Goal: Task Accomplishment & Management: Manage account settings

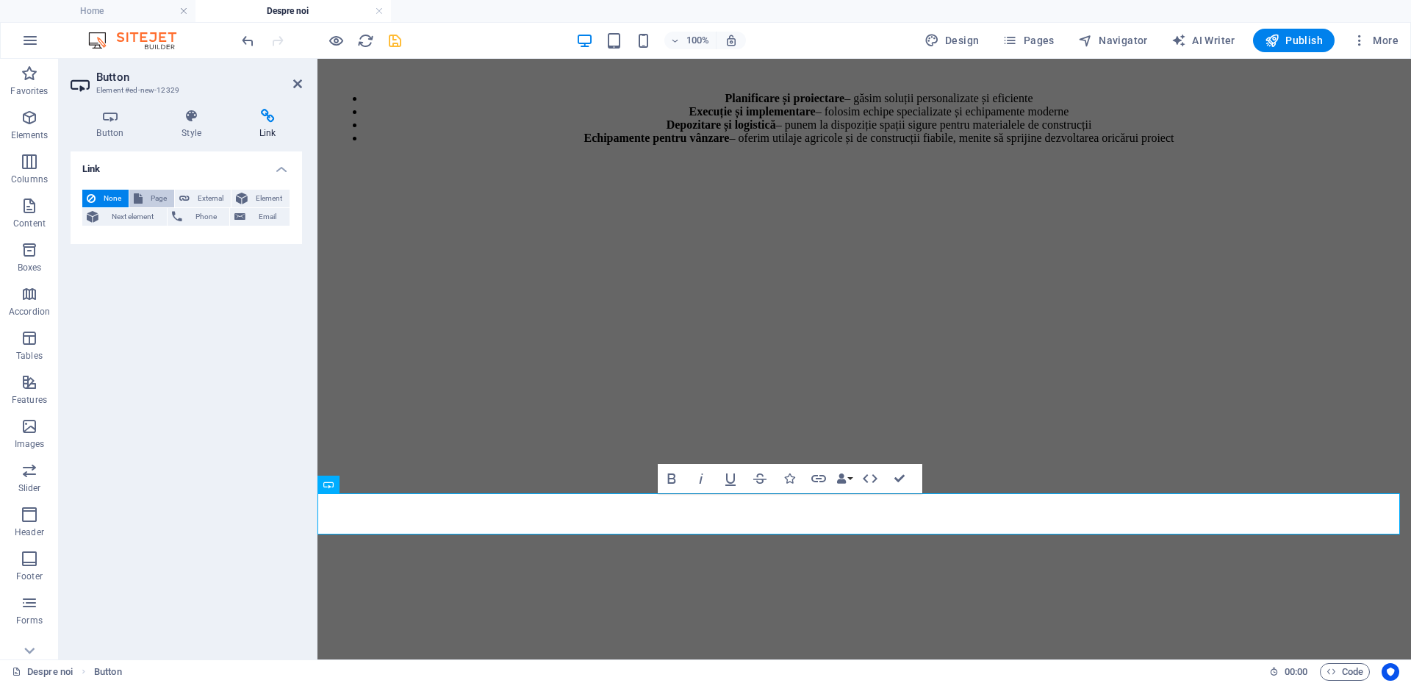
click at [159, 199] on span "Page" at bounding box center [158, 199] width 23 height 18
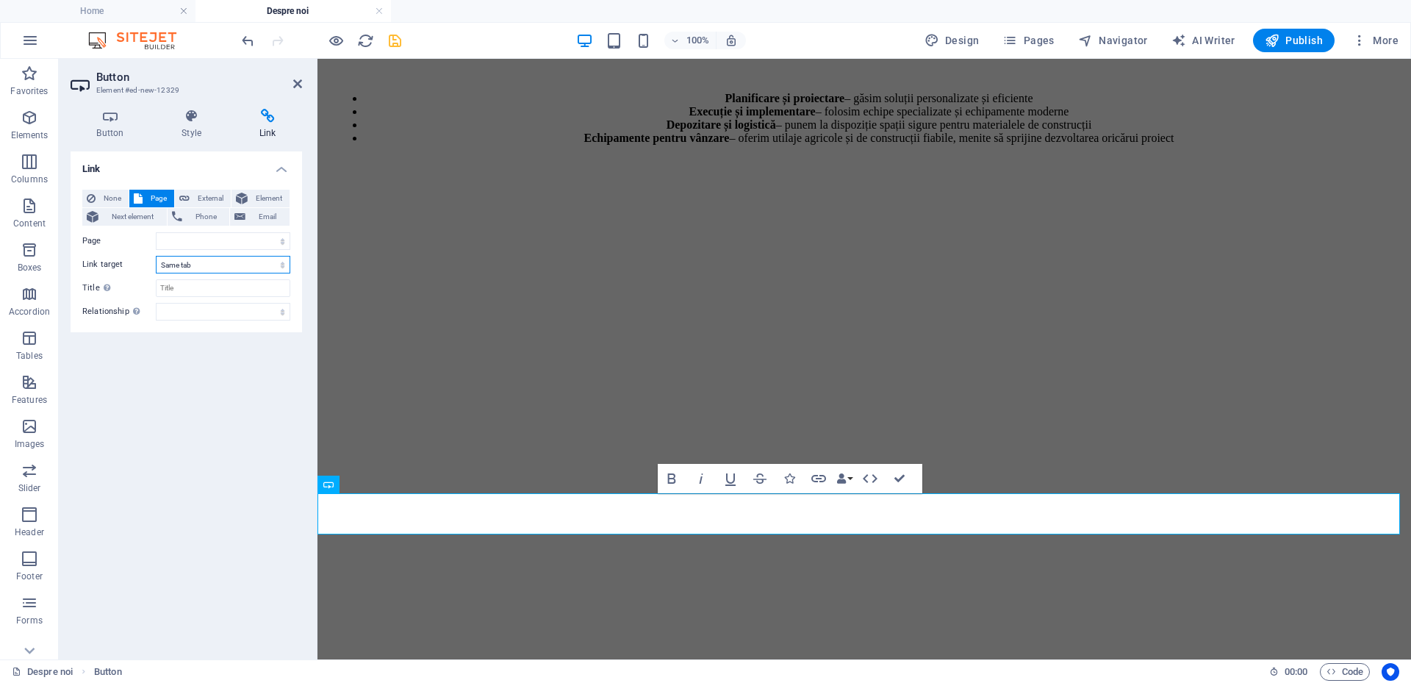
click at [194, 265] on select "New tab Same tab Overlay" at bounding box center [223, 265] width 134 height 18
drag, startPoint x: 194, startPoint y: 265, endPoint x: 198, endPoint y: 252, distance: 13.9
click at [194, 265] on select "New tab Same tab Overlay" at bounding box center [223, 265] width 134 height 18
click at [205, 234] on select "Acasă Despre noi Services -- Cardiology -- Orthopedics -- Neurology -- General …" at bounding box center [223, 241] width 134 height 18
select select "9"
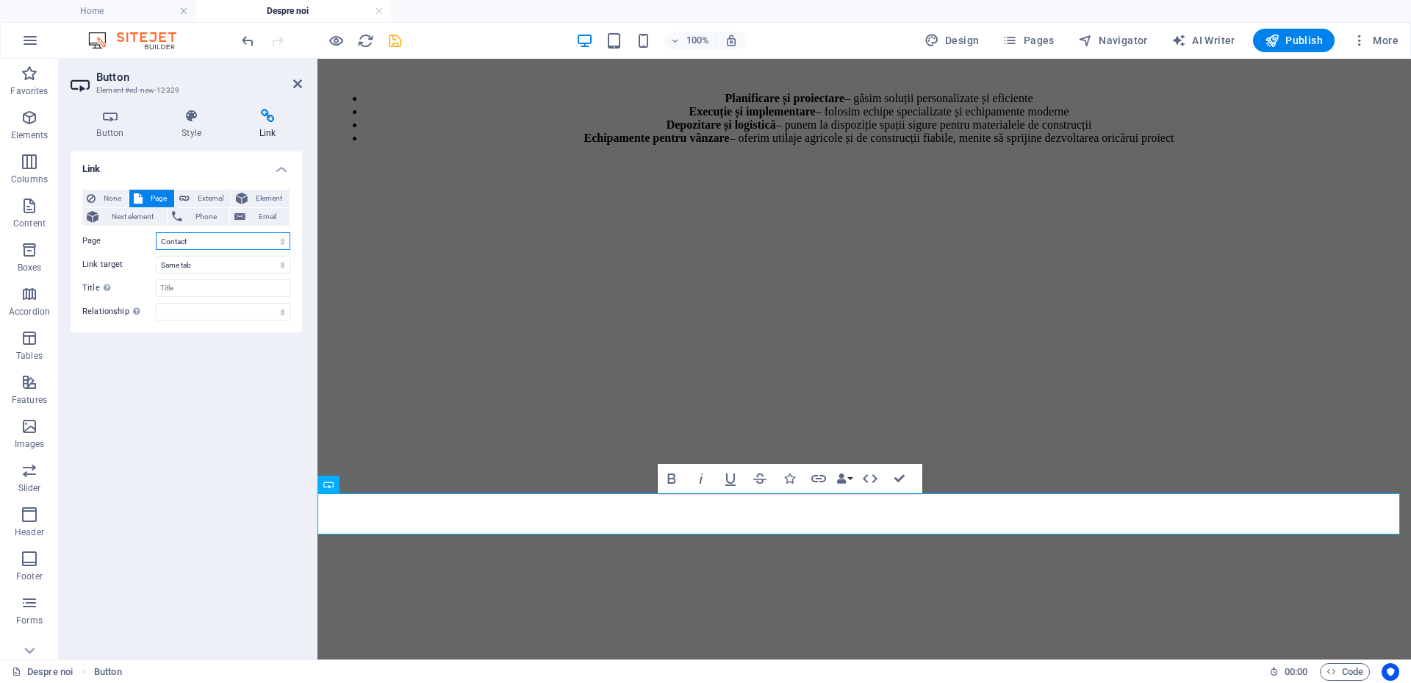
click at [156, 232] on select "Acasă Despre noi Services -- Cardiology -- Orthopedics -- Neurology -- General …" at bounding box center [223, 241] width 134 height 18
click at [295, 82] on icon at bounding box center [297, 84] width 9 height 12
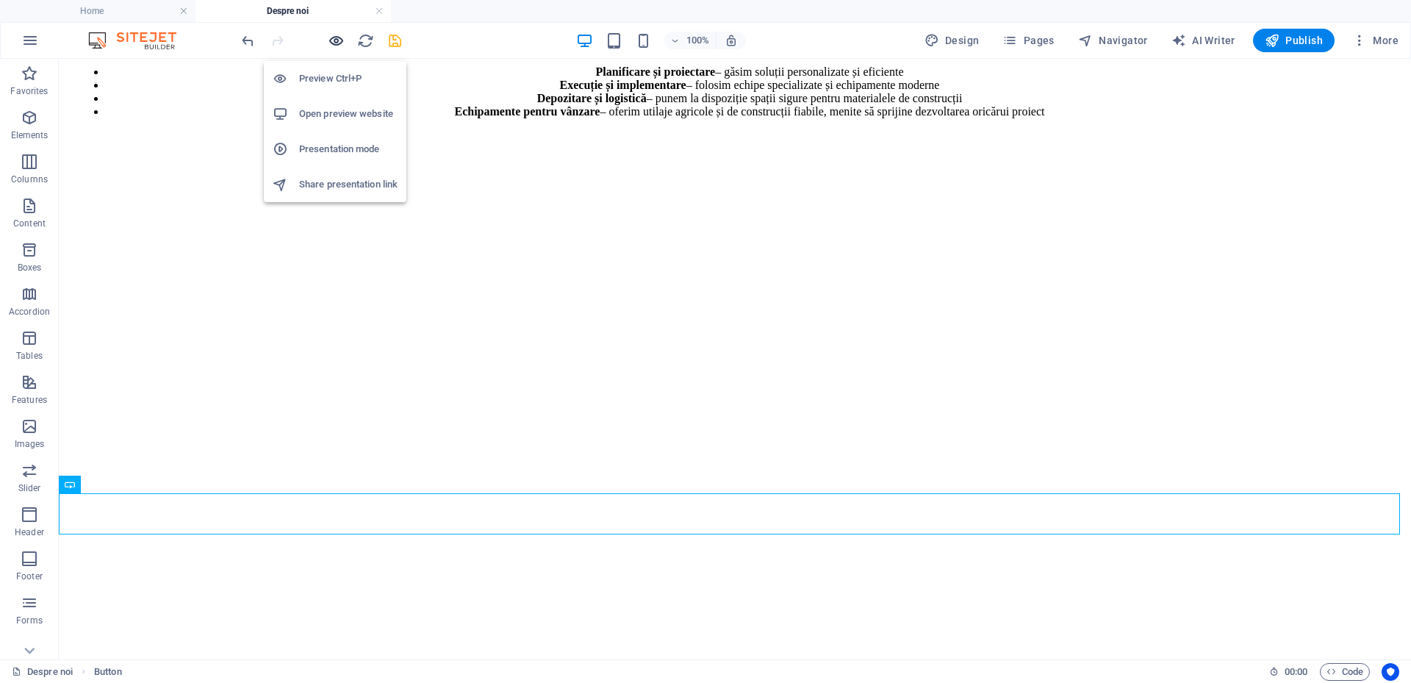
click at [335, 46] on icon "button" at bounding box center [336, 40] width 17 height 17
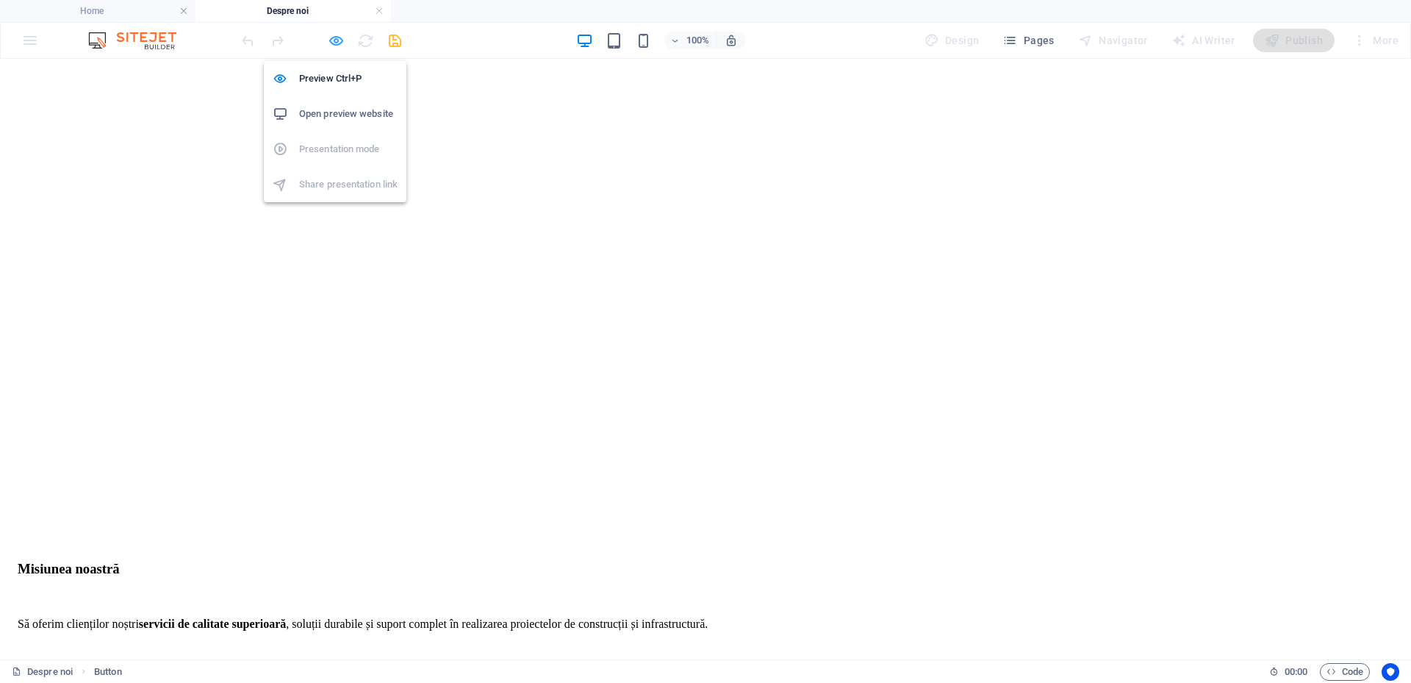
scroll to position [1540, 0]
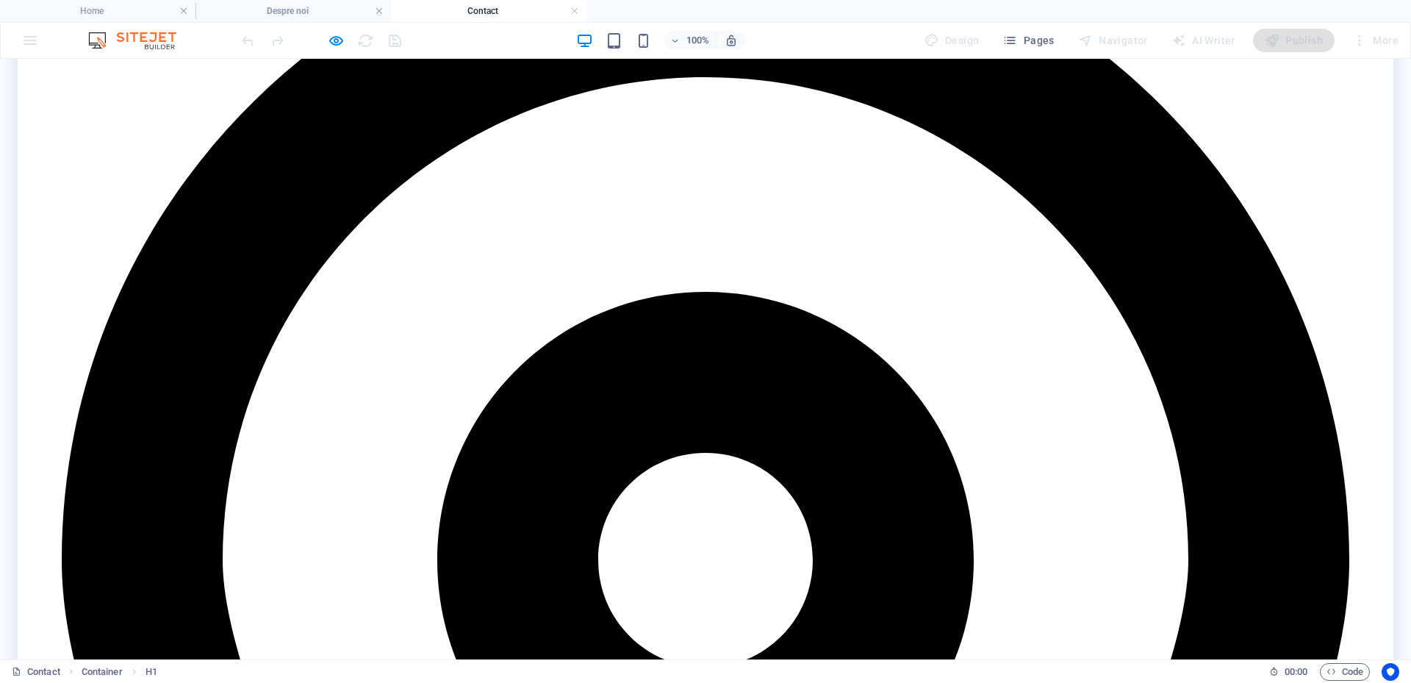
scroll to position [818, 0]
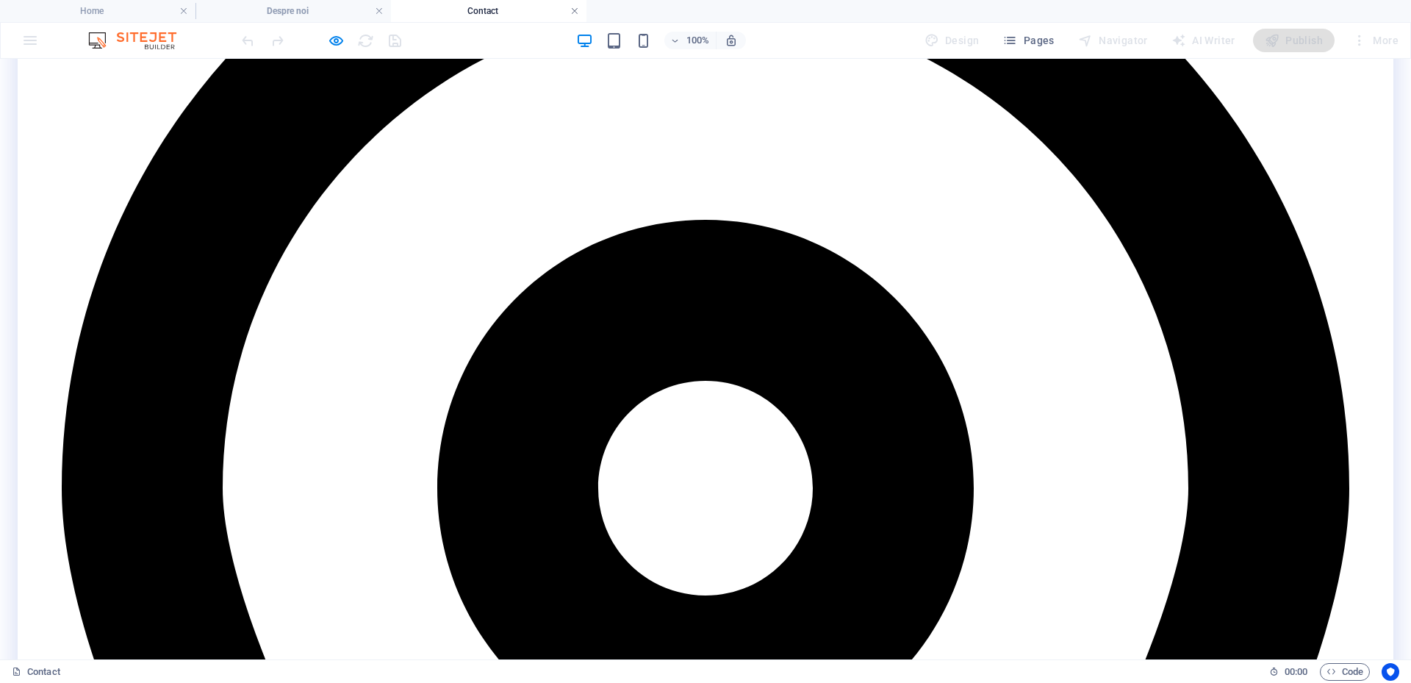
click at [574, 8] on link at bounding box center [574, 11] width 9 height 14
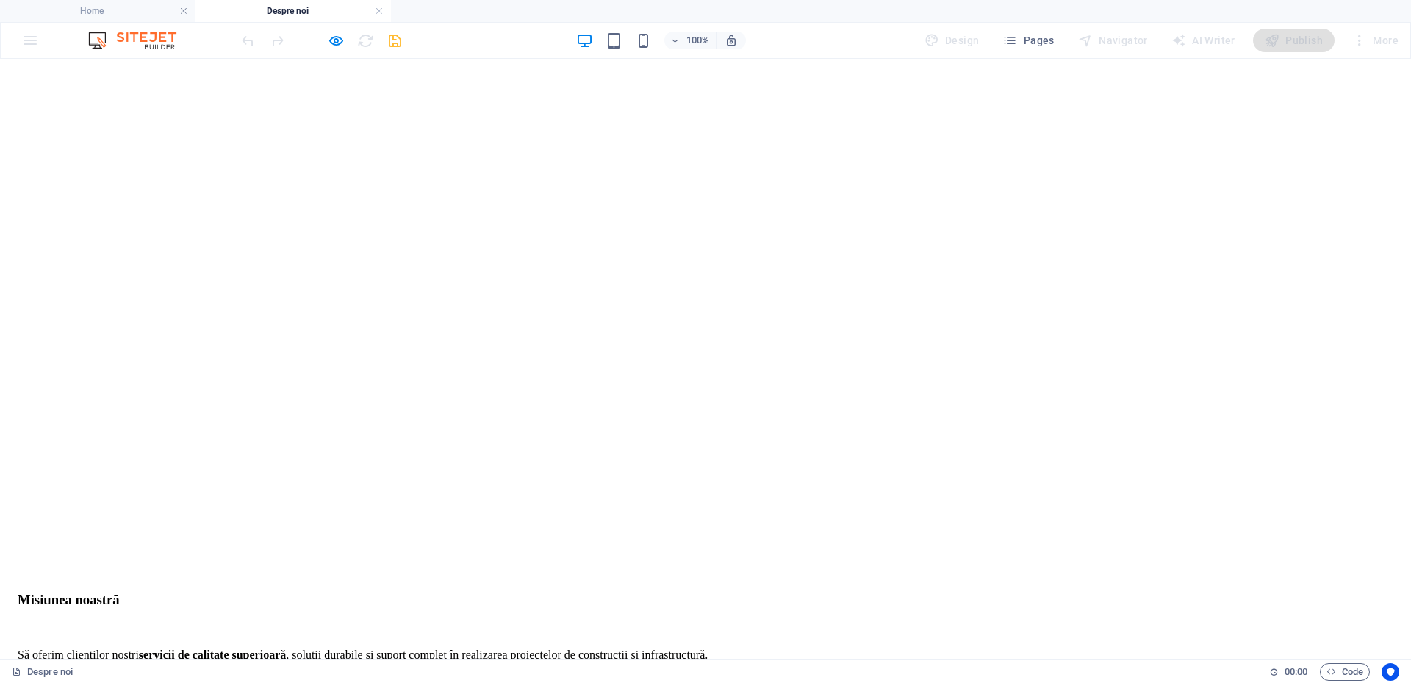
scroll to position [1544, 0]
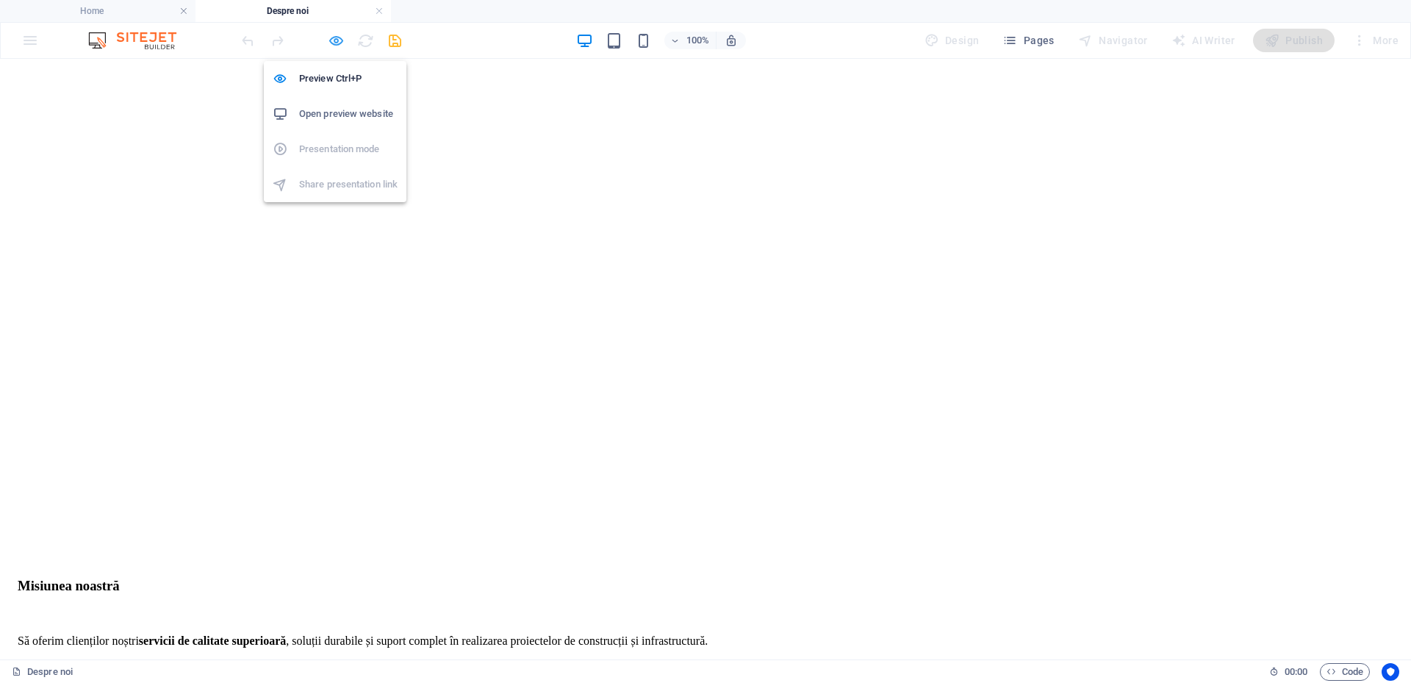
click at [339, 40] on icon "button" at bounding box center [336, 40] width 17 height 17
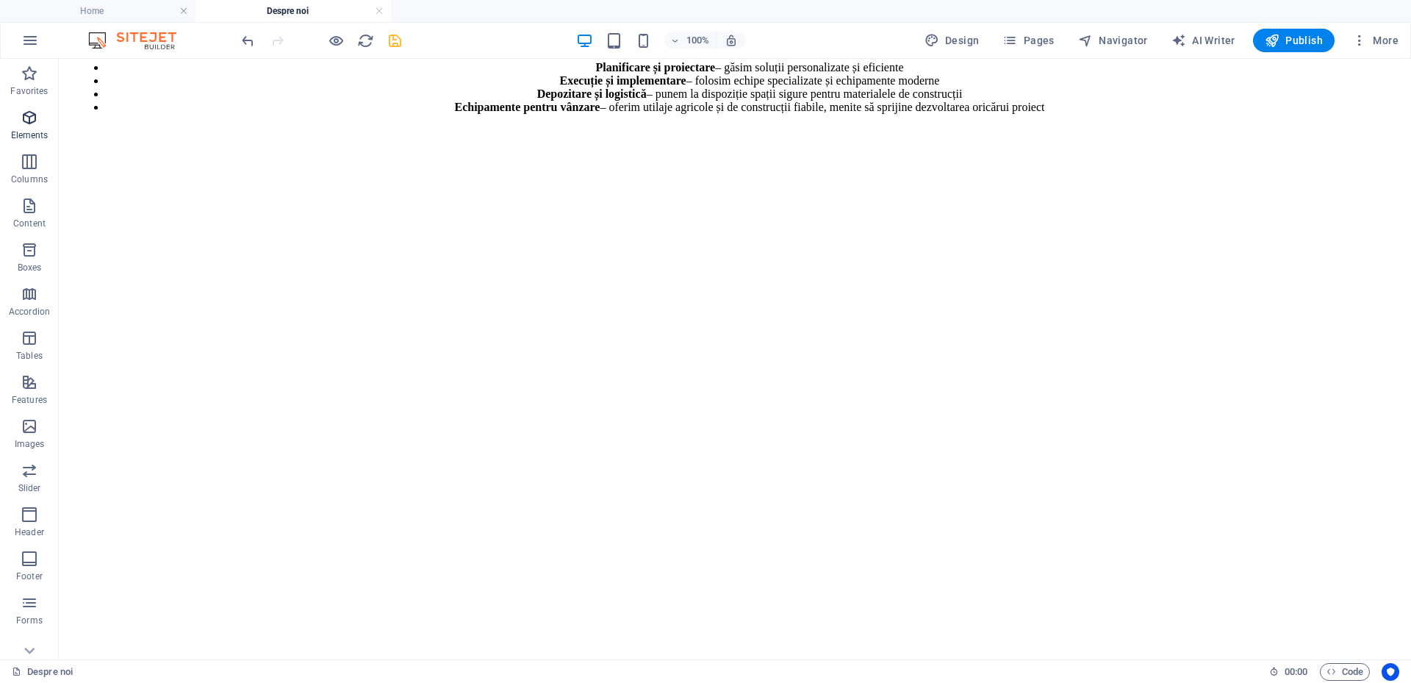
click at [35, 125] on icon "button" at bounding box center [30, 118] width 18 height 18
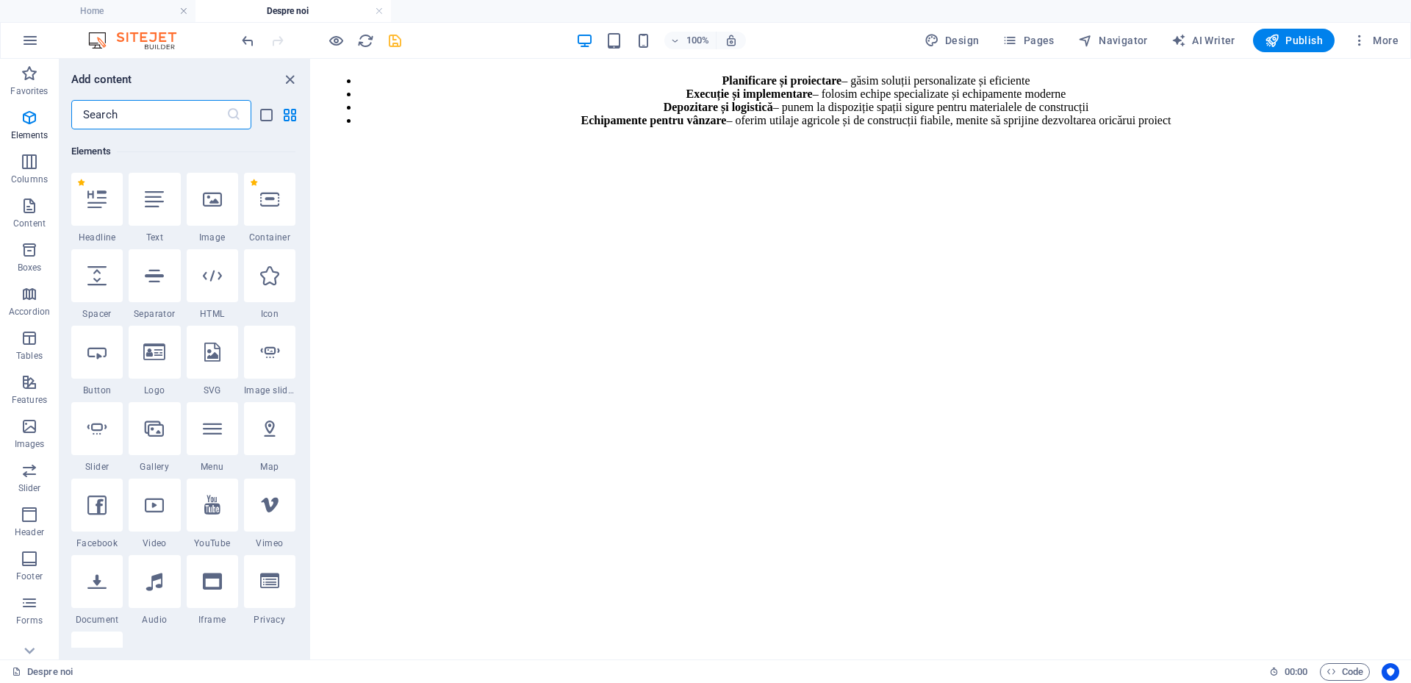
scroll to position [157, 0]
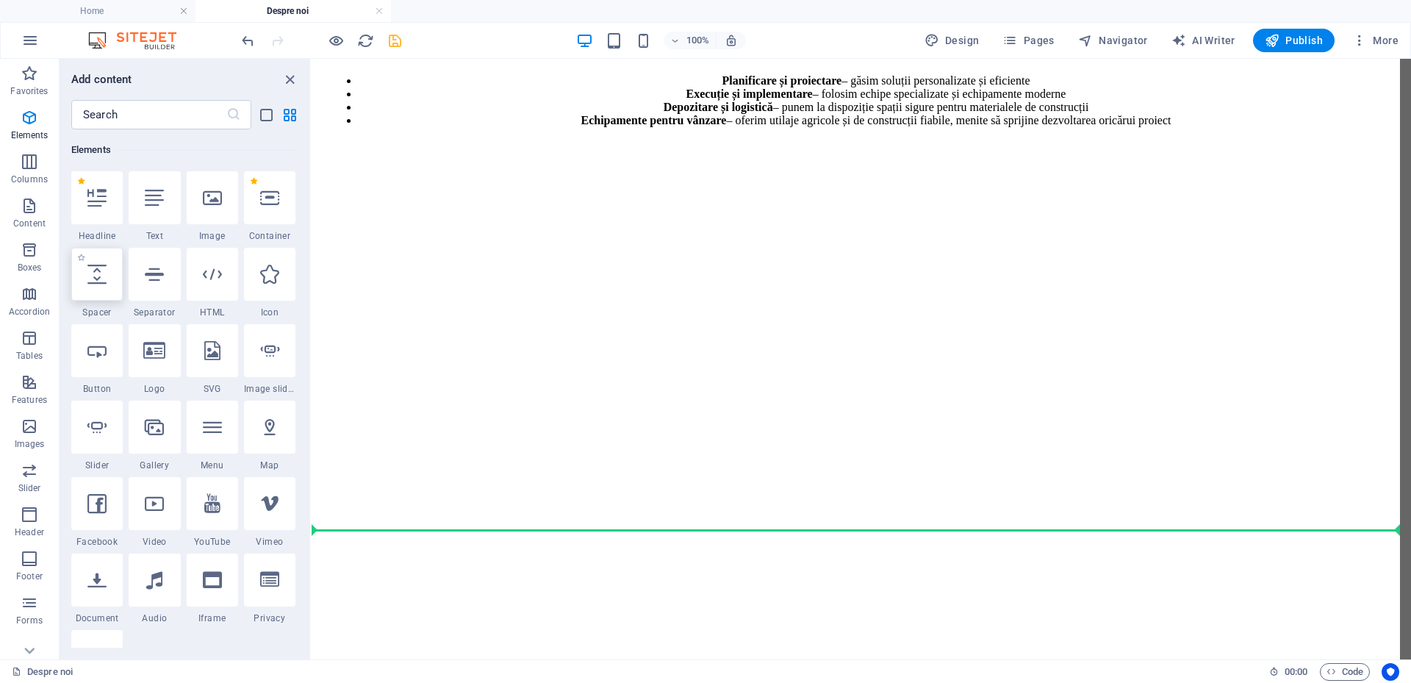
select select "px"
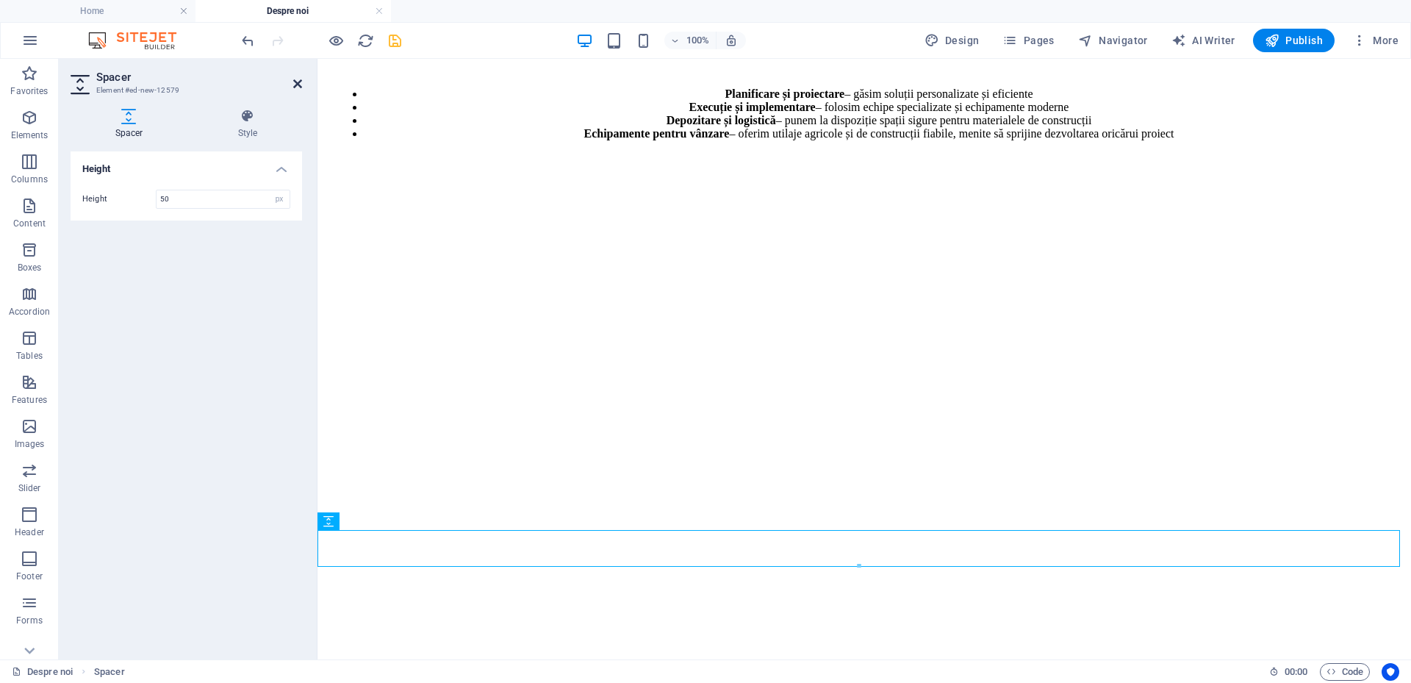
click at [301, 80] on icon at bounding box center [297, 84] width 9 height 12
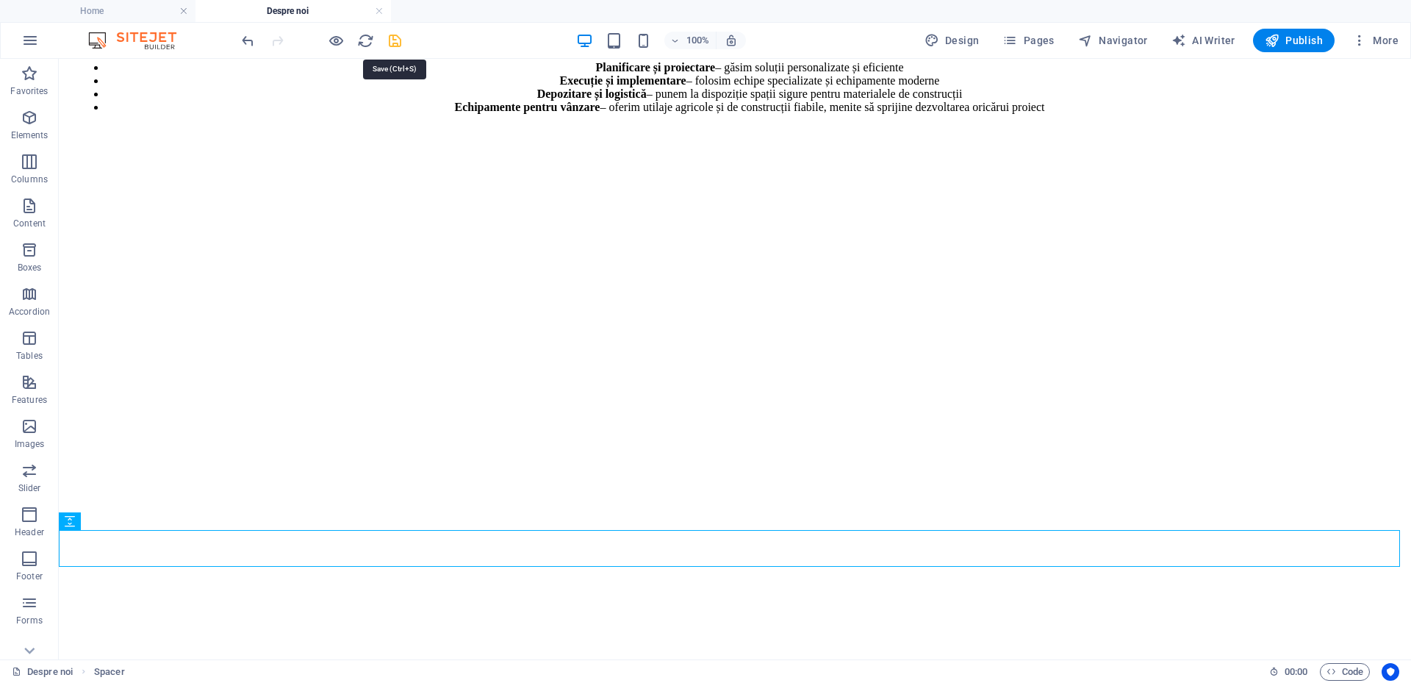
click at [391, 42] on icon "save" at bounding box center [395, 40] width 17 height 17
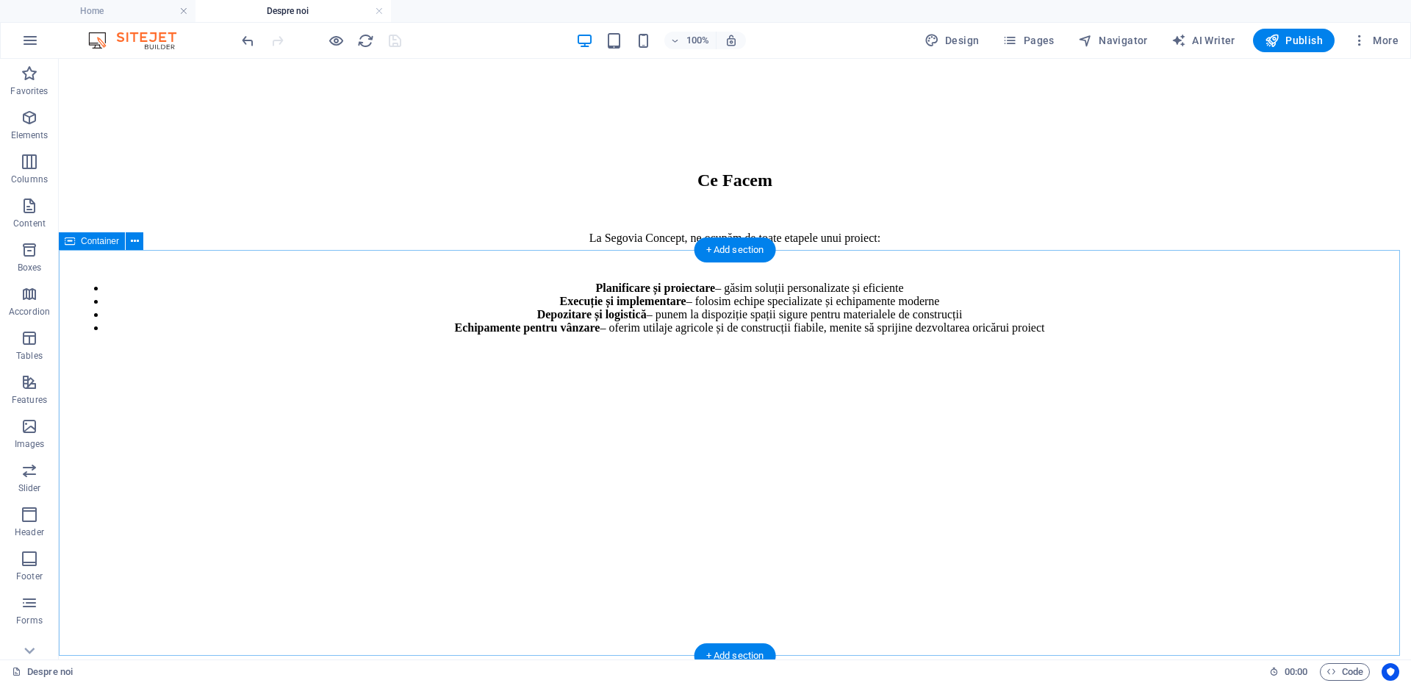
scroll to position [1639, 0]
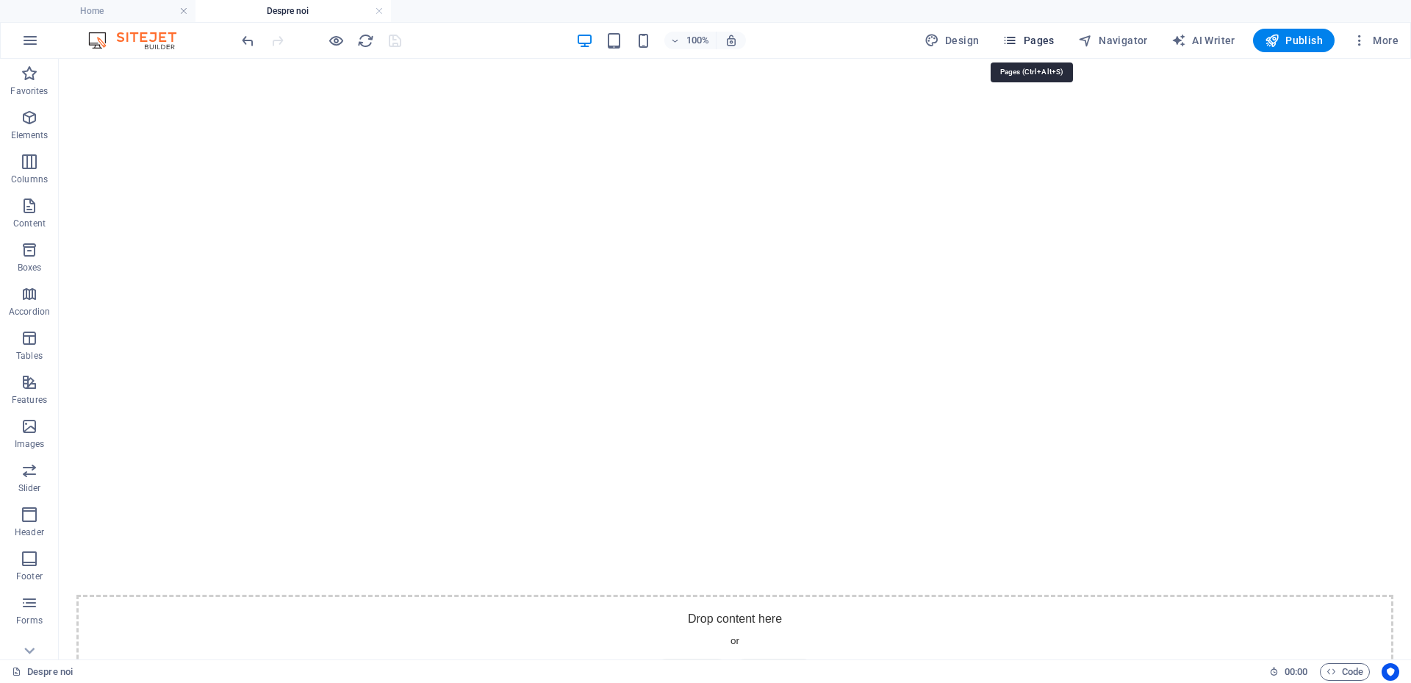
click at [1022, 43] on span "Pages" at bounding box center [1027, 40] width 51 height 15
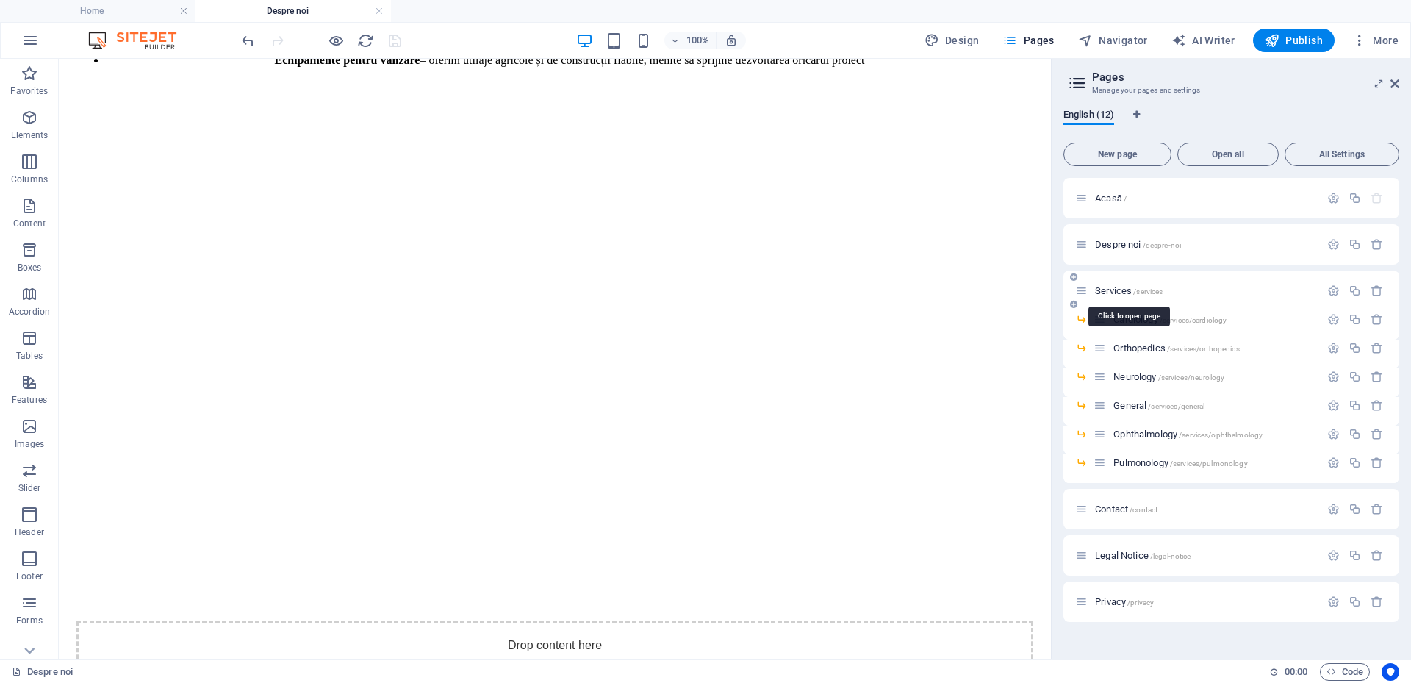
click at [1111, 291] on span "Services /services" at bounding box center [1129, 290] width 68 height 11
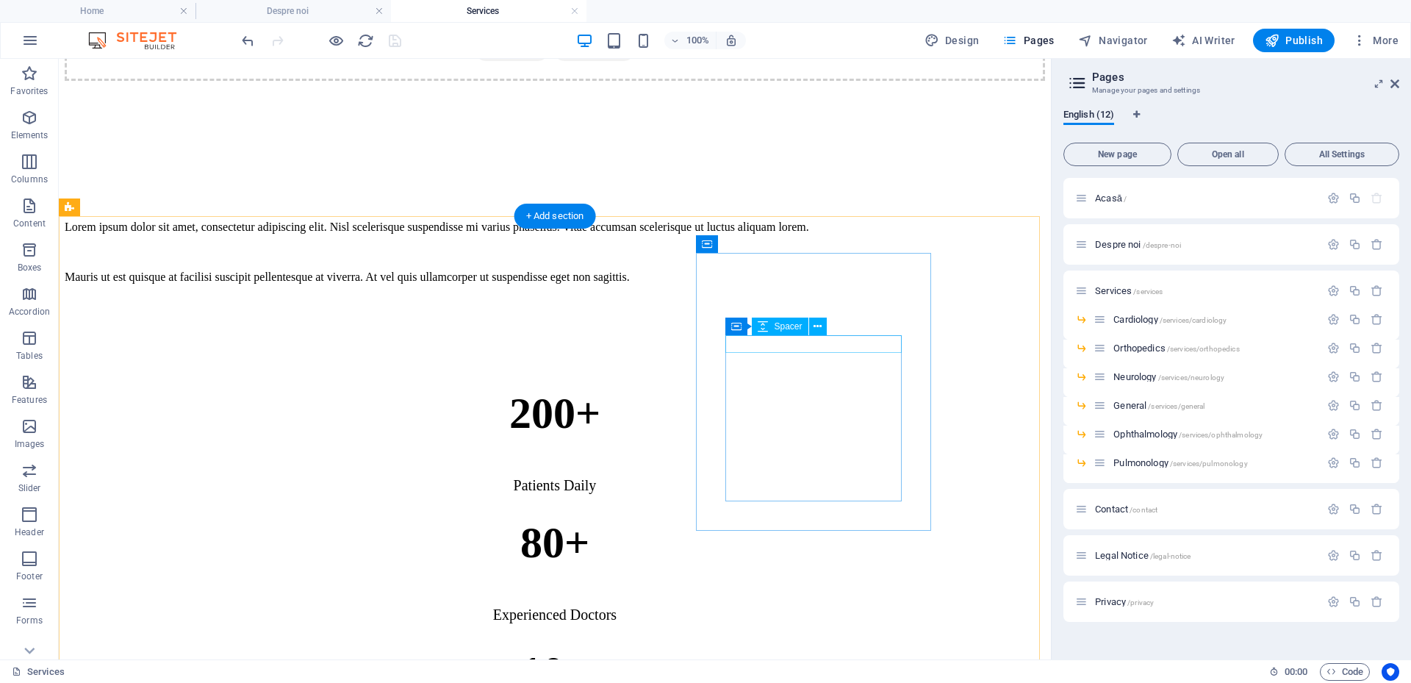
scroll to position [735, 0]
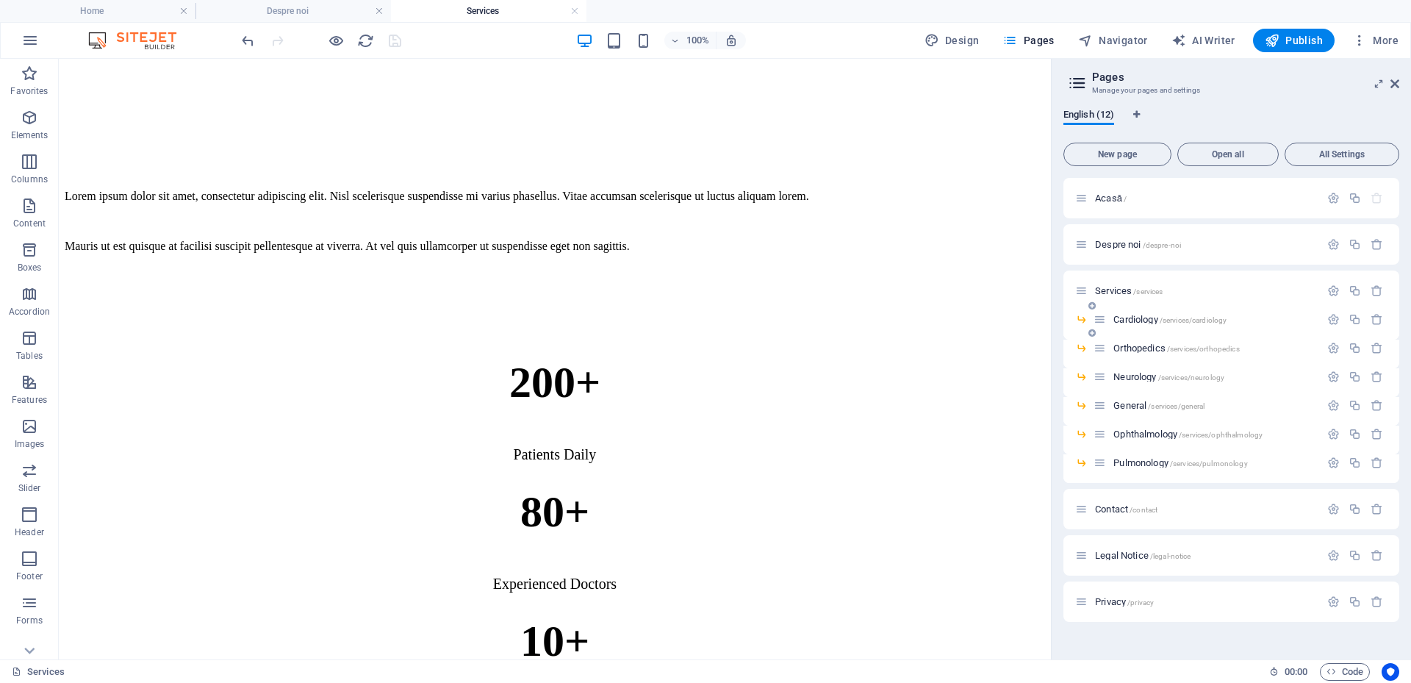
click at [1137, 318] on span "Cardiology /services/cardiology" at bounding box center [1169, 319] width 113 height 11
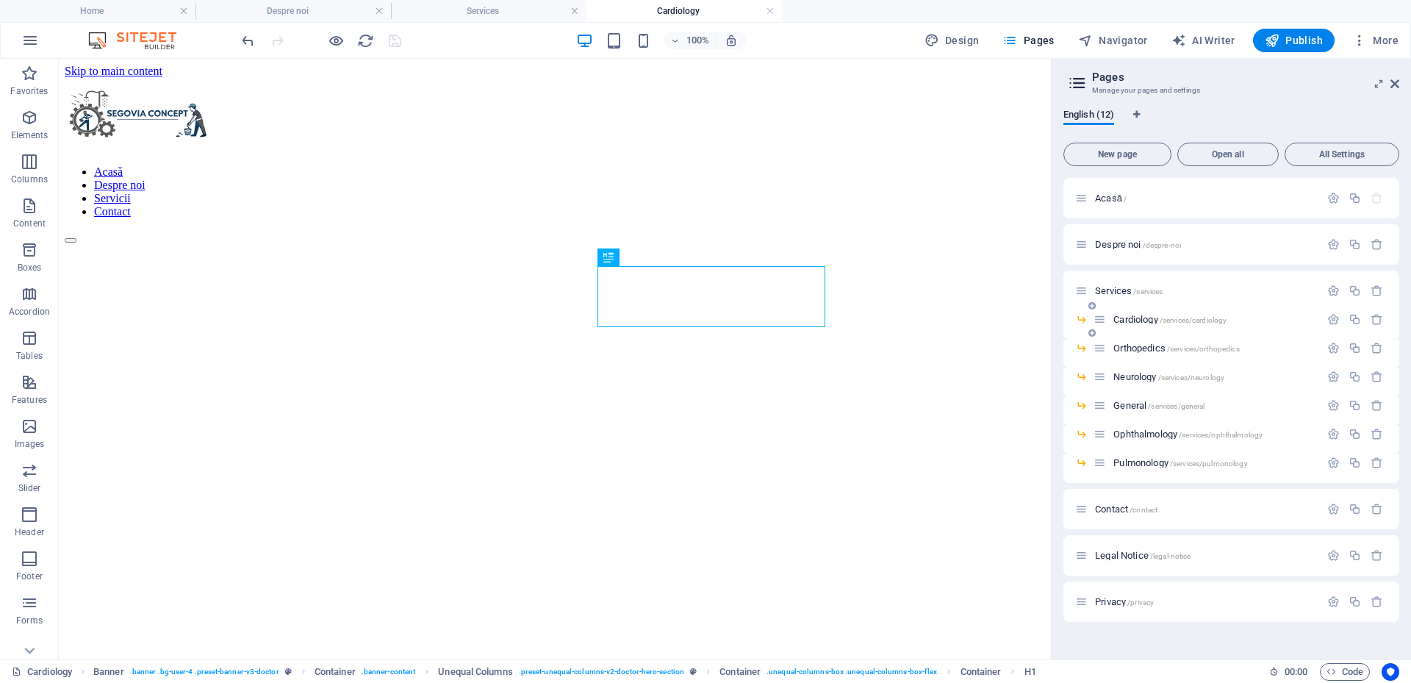
scroll to position [0, 0]
drag, startPoint x: 1122, startPoint y: 317, endPoint x: 1055, endPoint y: 337, distance: 70.0
click at [1055, 337] on div "English (12) New page Open all All Settings Acasă / Despre noi /despre-noi Serv…" at bounding box center [1231, 378] width 359 height 562
drag, startPoint x: 1096, startPoint y: 316, endPoint x: 1119, endPoint y: 318, distance: 22.9
click at [1119, 318] on div "Acasă / Despre noi /despre-noi Services /services Cardiology /services/cardiolo…" at bounding box center [1231, 400] width 336 height 444
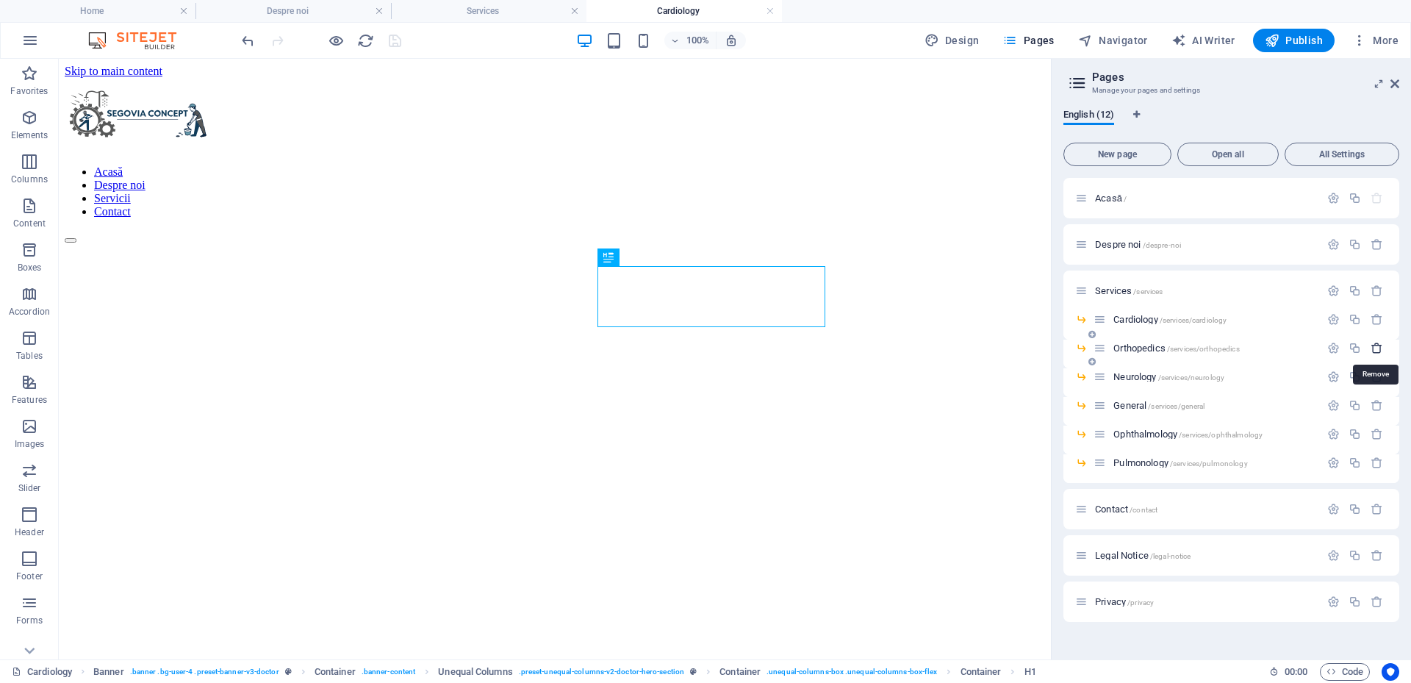
click at [1379, 349] on icon "button" at bounding box center [1377, 348] width 12 height 12
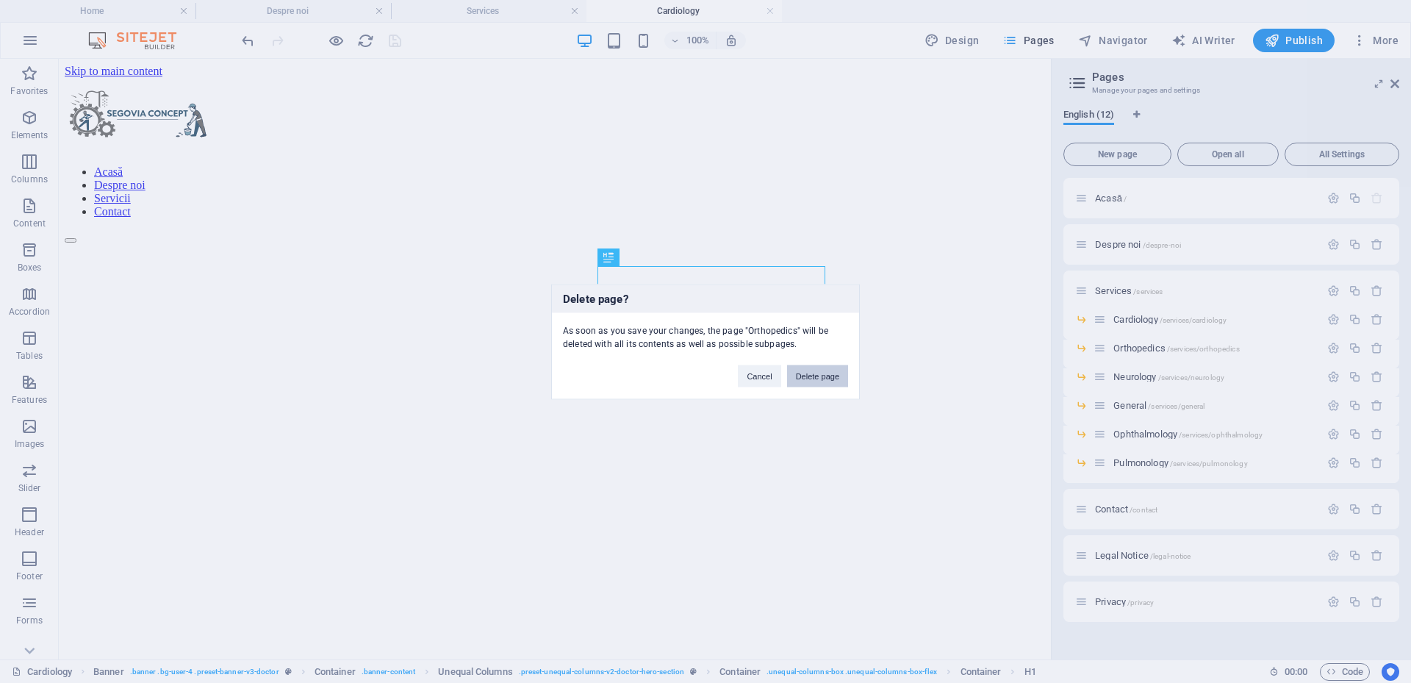
click at [832, 381] on button "Delete page" at bounding box center [817, 375] width 61 height 22
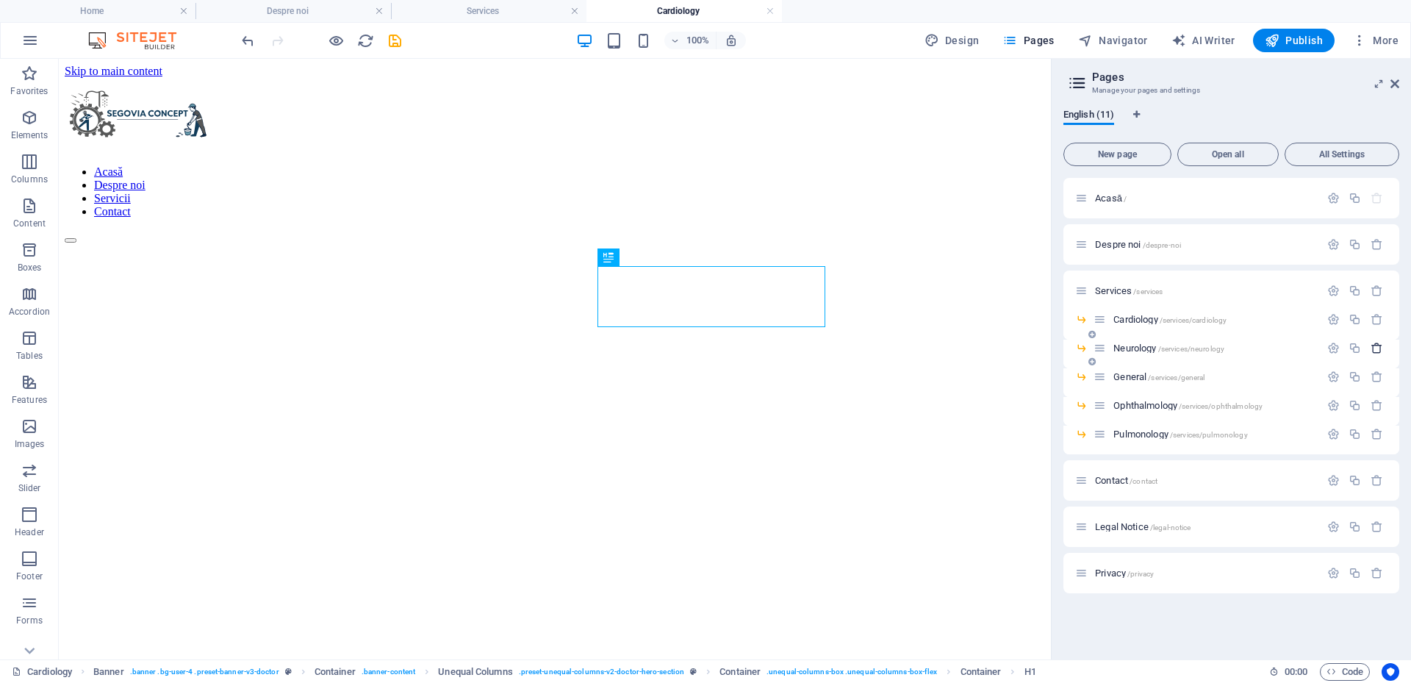
click at [1376, 351] on icon "button" at bounding box center [1377, 348] width 12 height 12
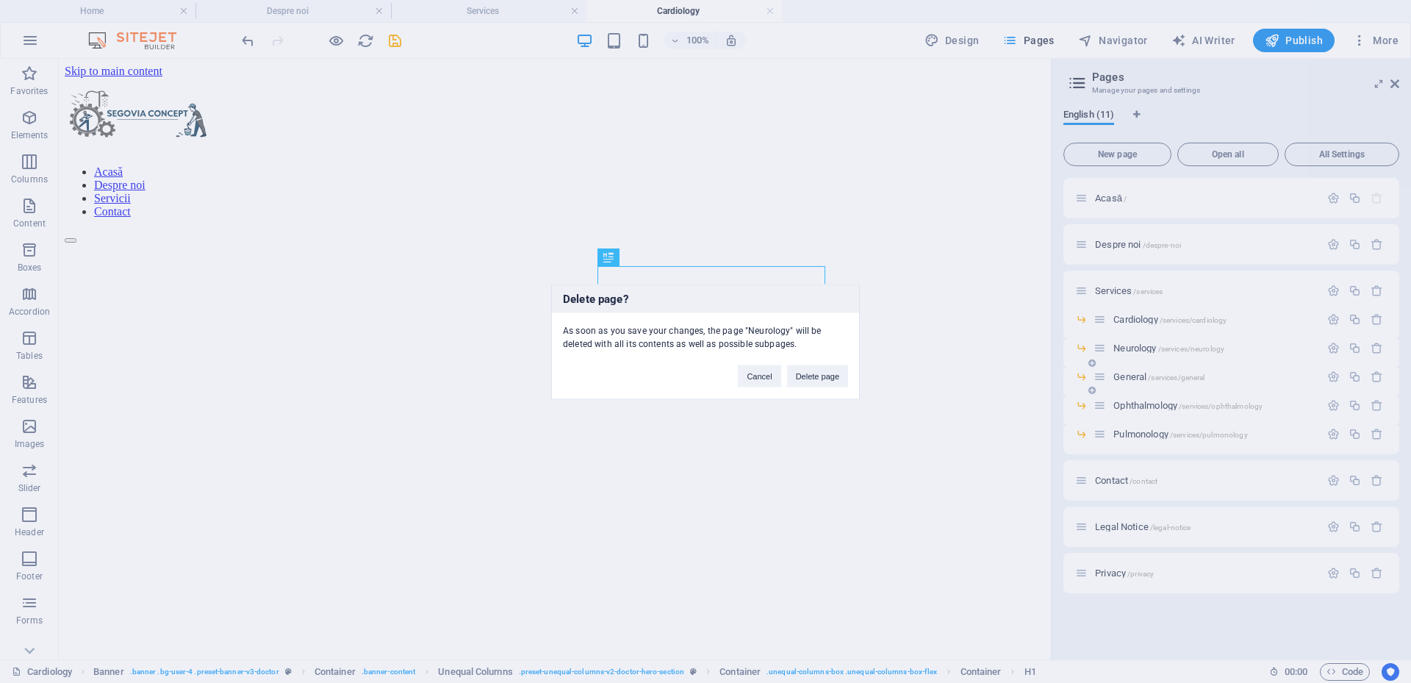
drag, startPoint x: 827, startPoint y: 379, endPoint x: 1269, endPoint y: 361, distance: 442.0
click at [827, 379] on button "Delete page" at bounding box center [817, 375] width 61 height 22
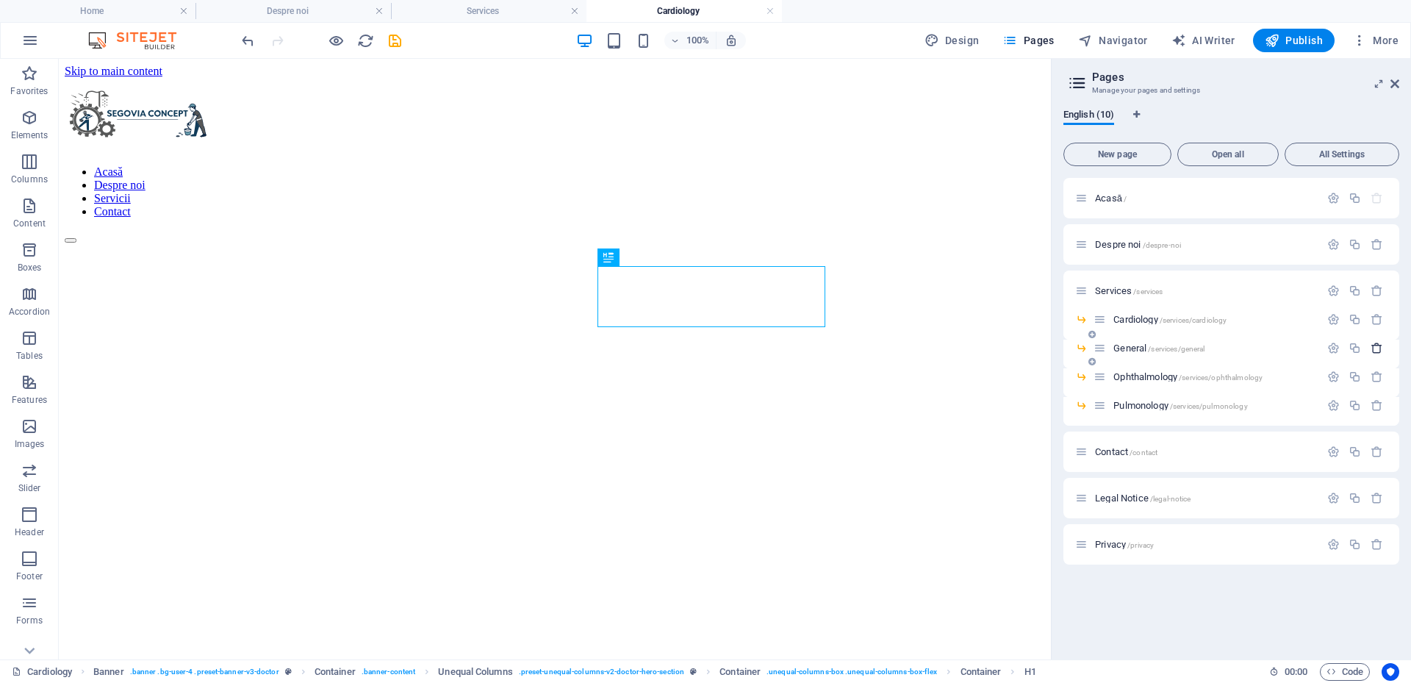
click at [1376, 345] on icon "button" at bounding box center [1377, 348] width 12 height 12
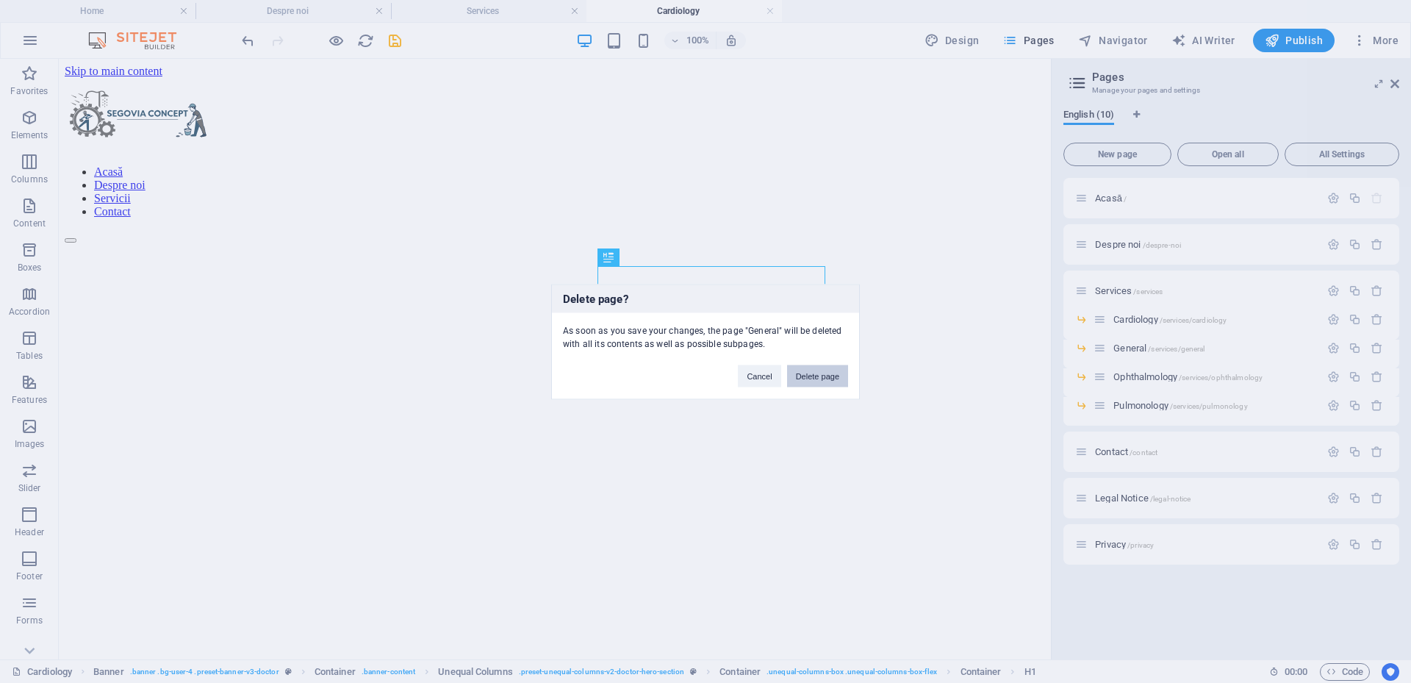
click at [823, 379] on button "Delete page" at bounding box center [817, 375] width 61 height 22
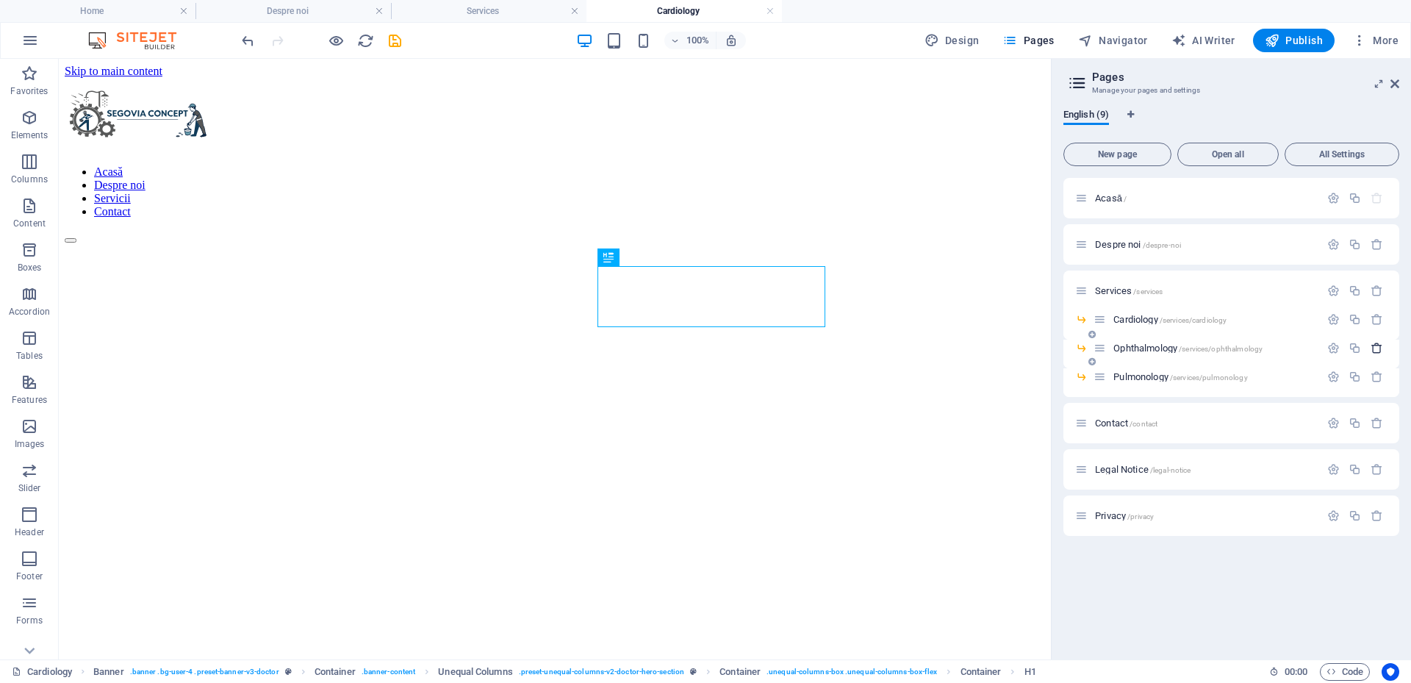
click at [1374, 345] on icon "button" at bounding box center [1377, 348] width 12 height 12
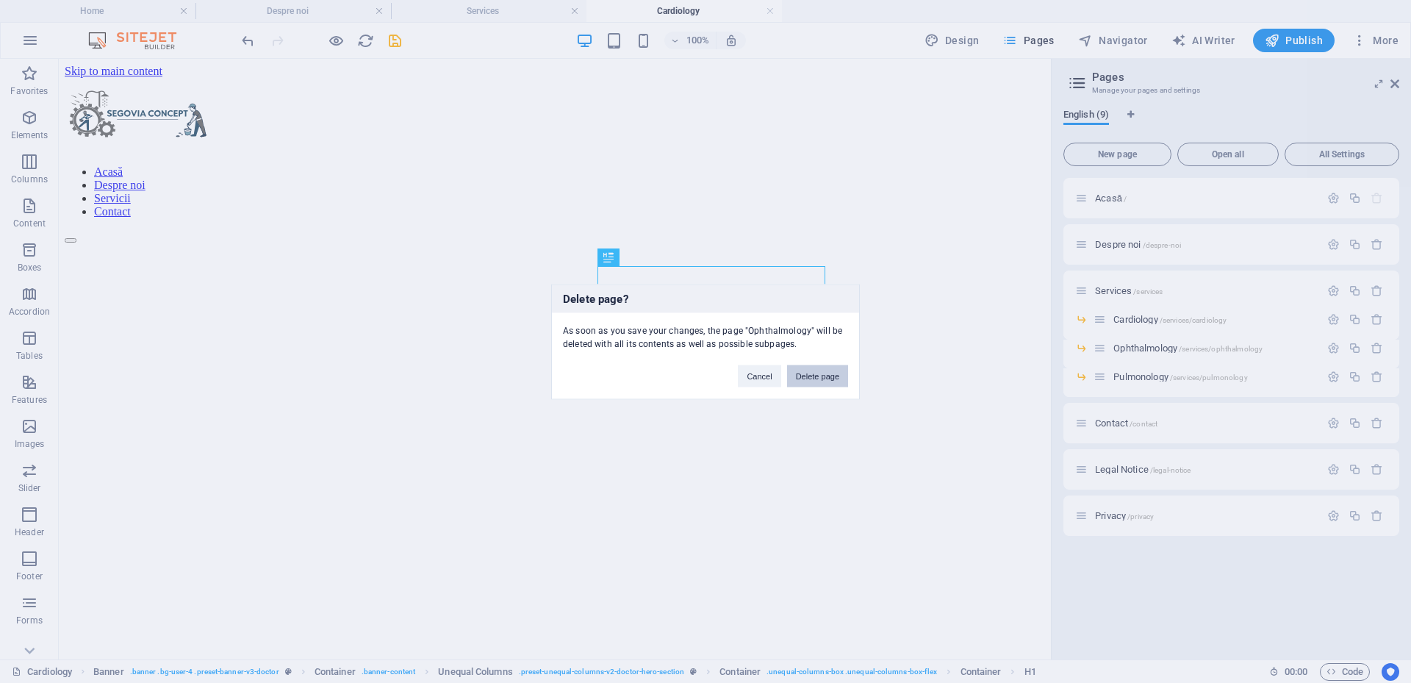
click at [825, 377] on button "Delete page" at bounding box center [817, 375] width 61 height 22
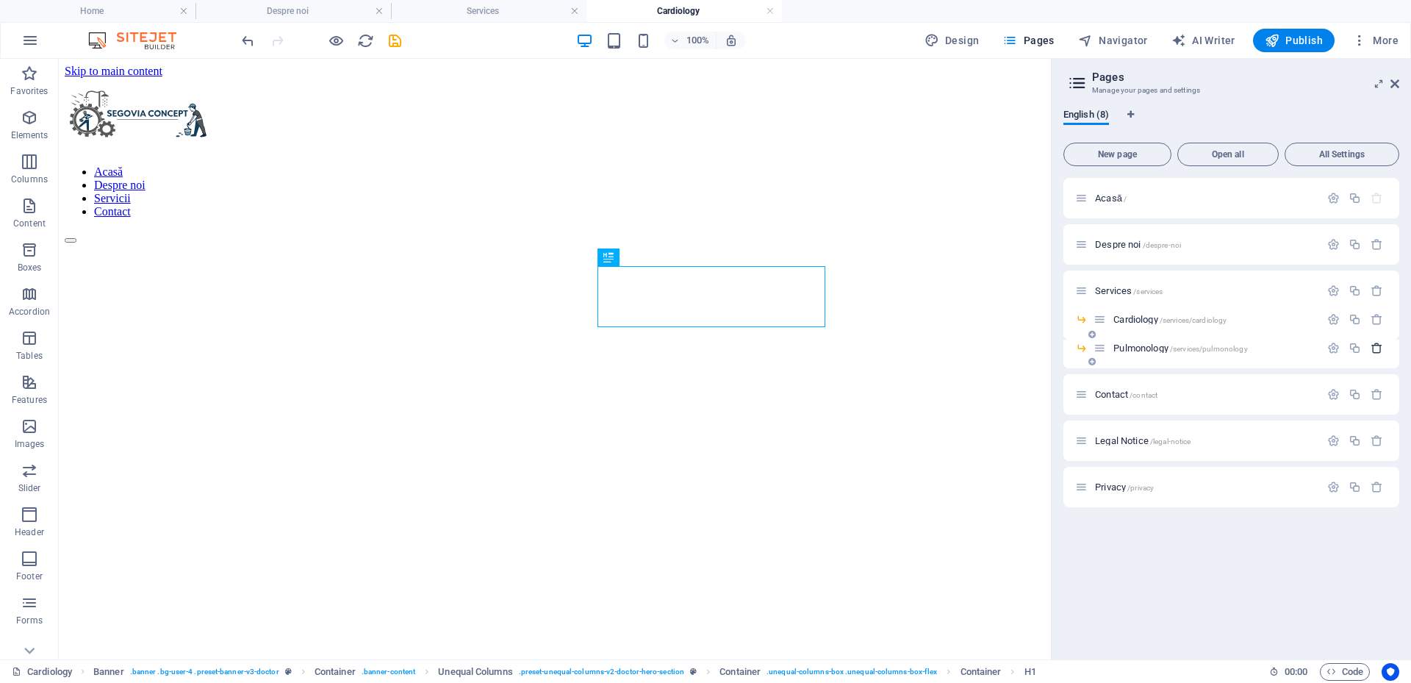
click at [1377, 349] on icon "button" at bounding box center [1377, 348] width 12 height 12
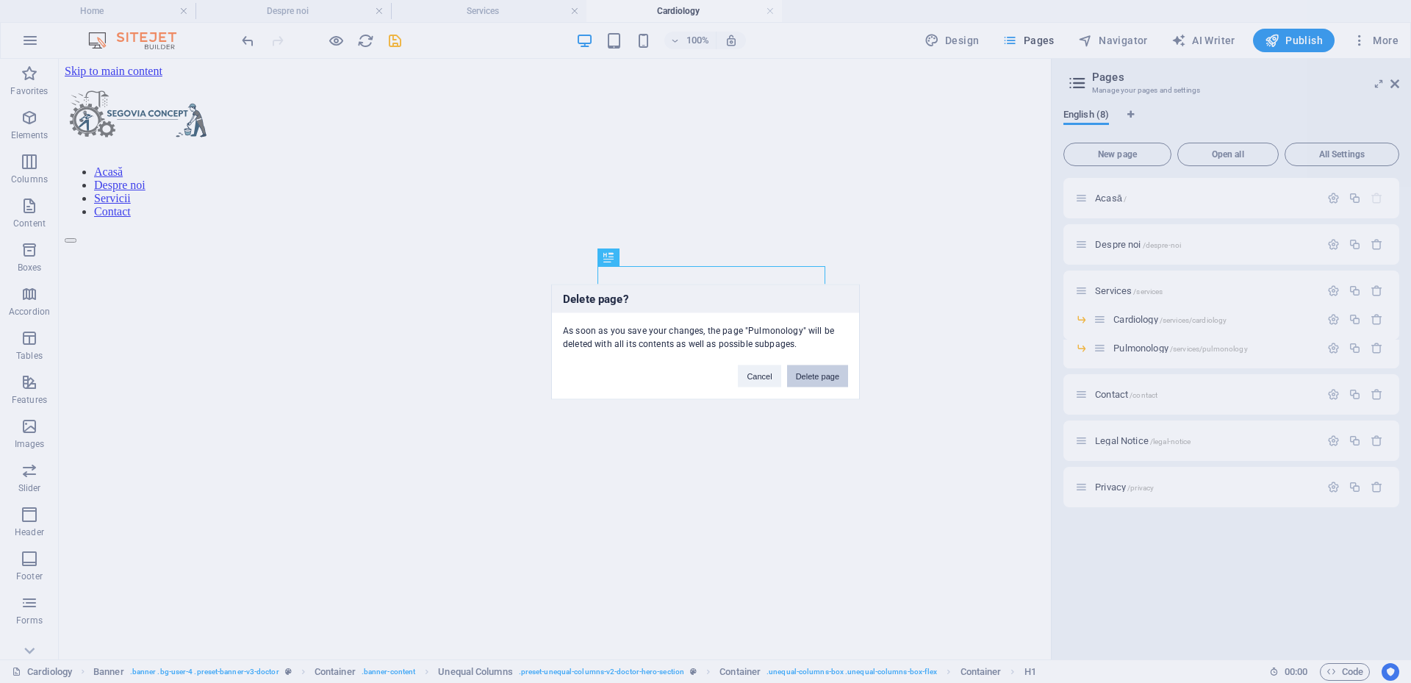
click at [822, 381] on button "Delete page" at bounding box center [817, 375] width 61 height 22
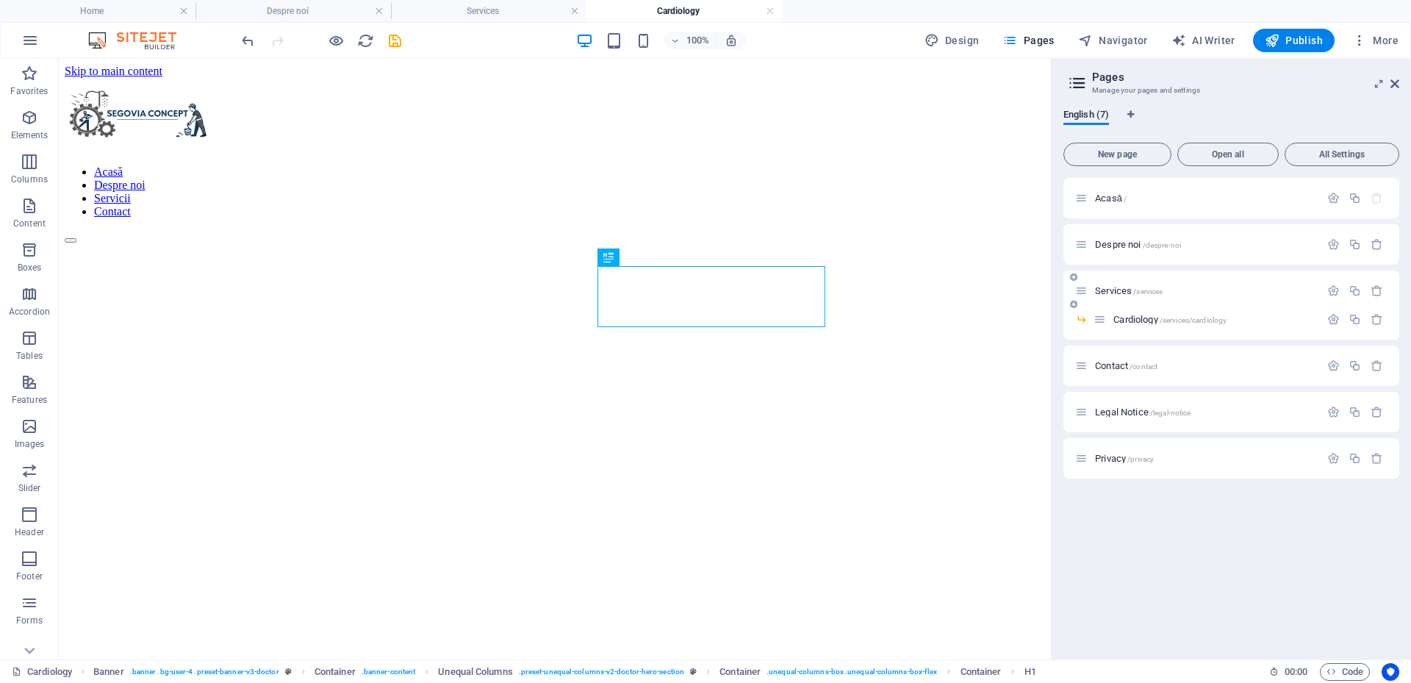
click at [1121, 292] on span "Services /services" at bounding box center [1129, 290] width 68 height 11
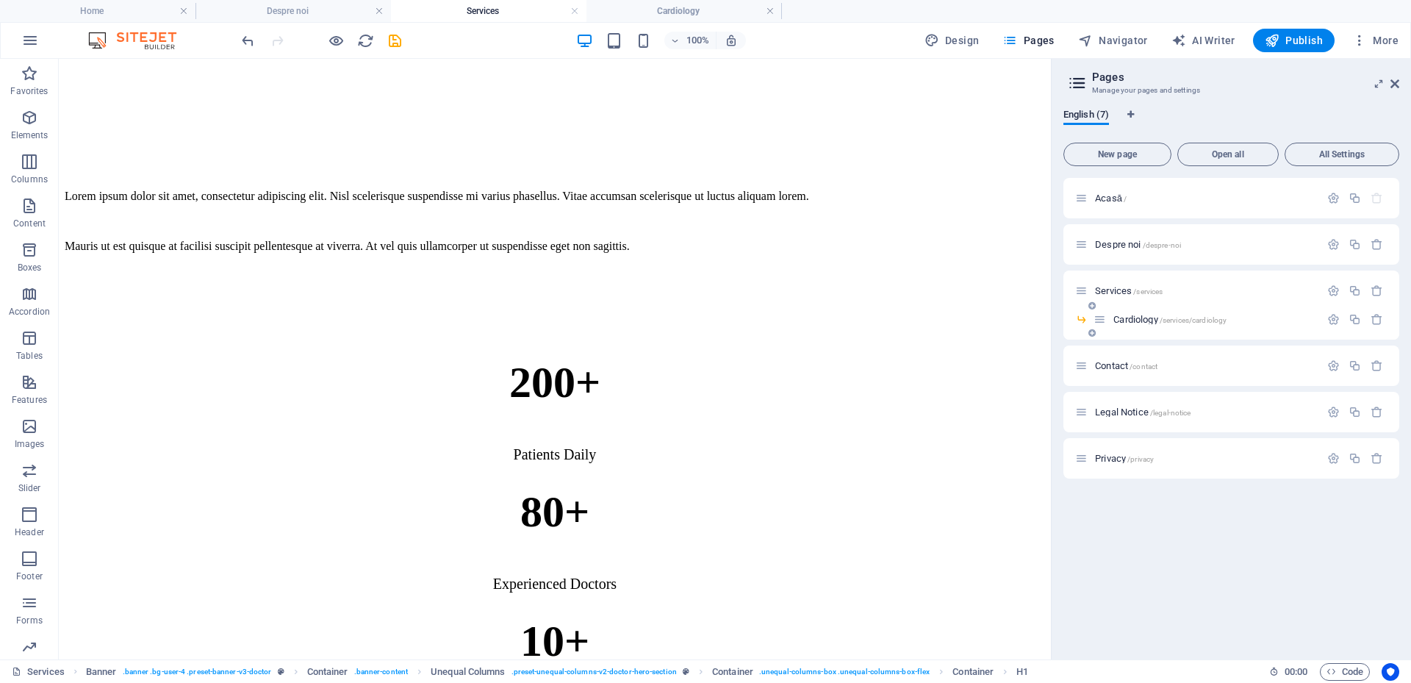
click at [1130, 315] on span "Cardiology /services/cardiology" at bounding box center [1169, 319] width 113 height 11
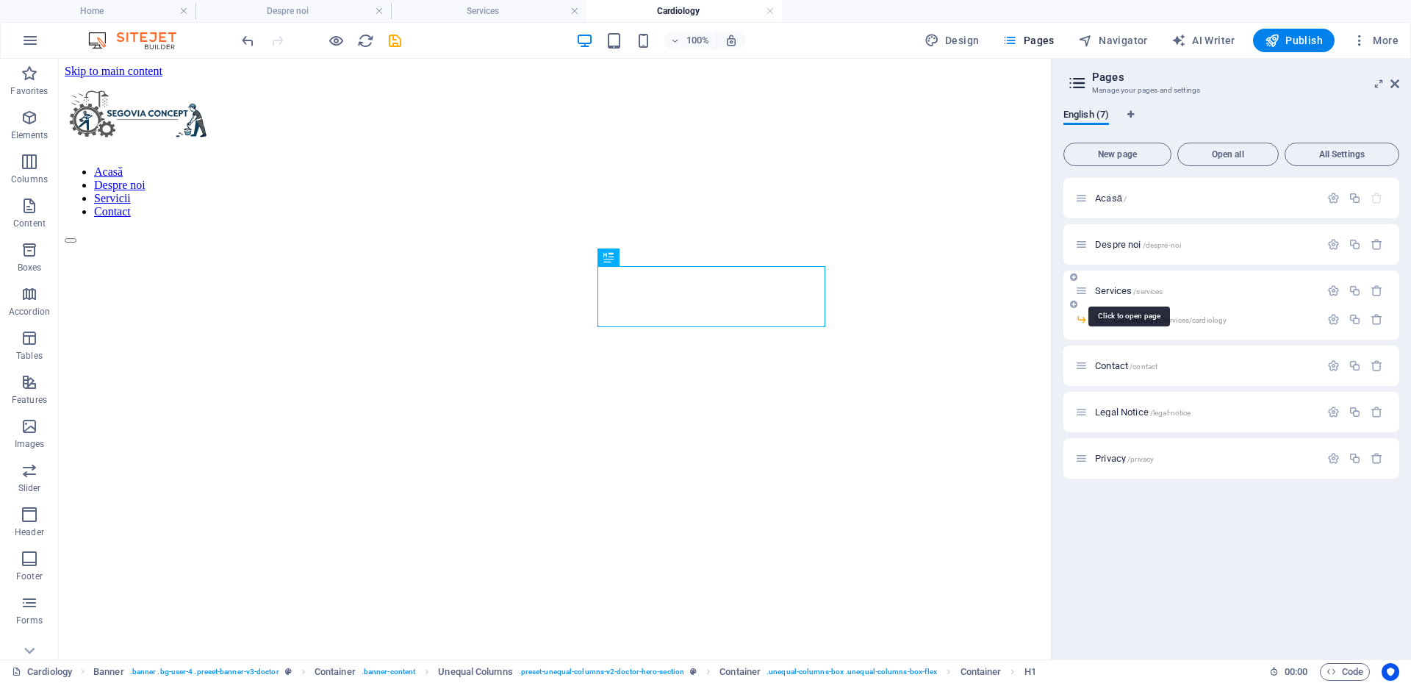
click at [1124, 291] on span "Services /services" at bounding box center [1129, 290] width 68 height 11
click at [1379, 322] on icon "button" at bounding box center [1377, 319] width 12 height 12
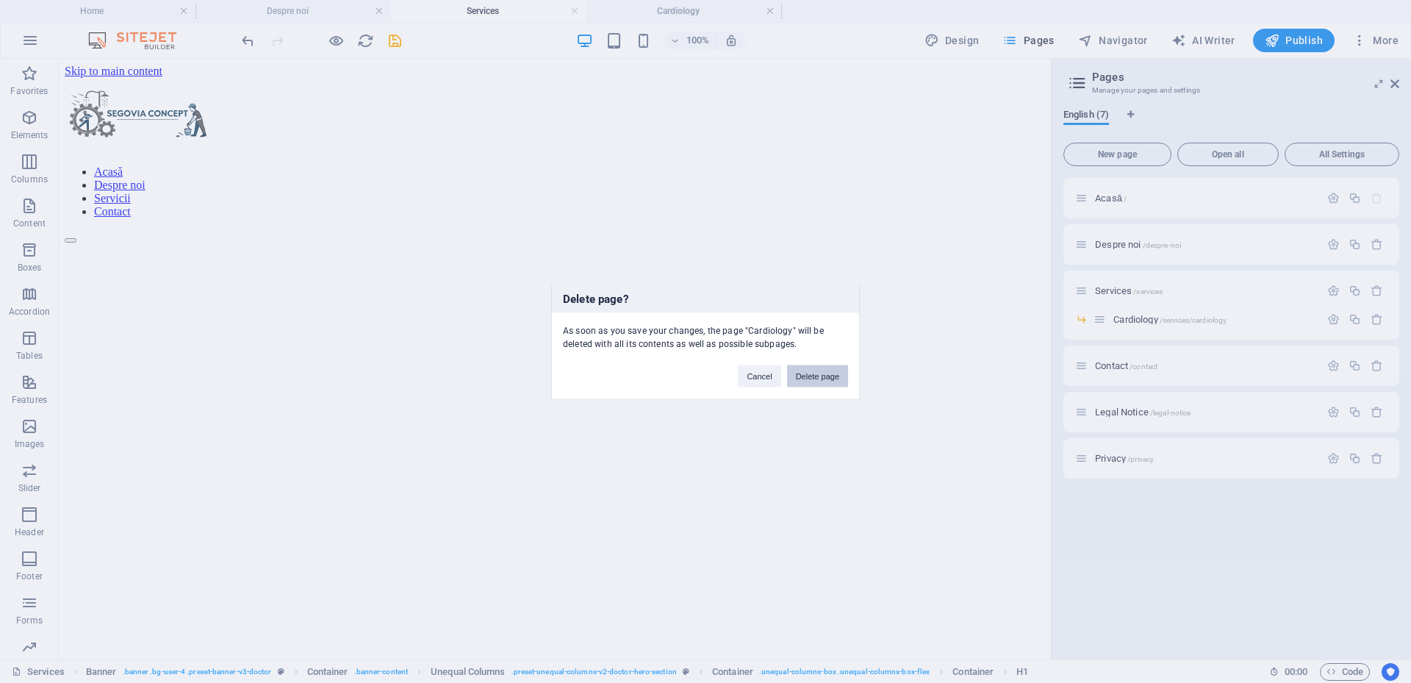
click at [810, 371] on button "Delete page" at bounding box center [817, 375] width 61 height 22
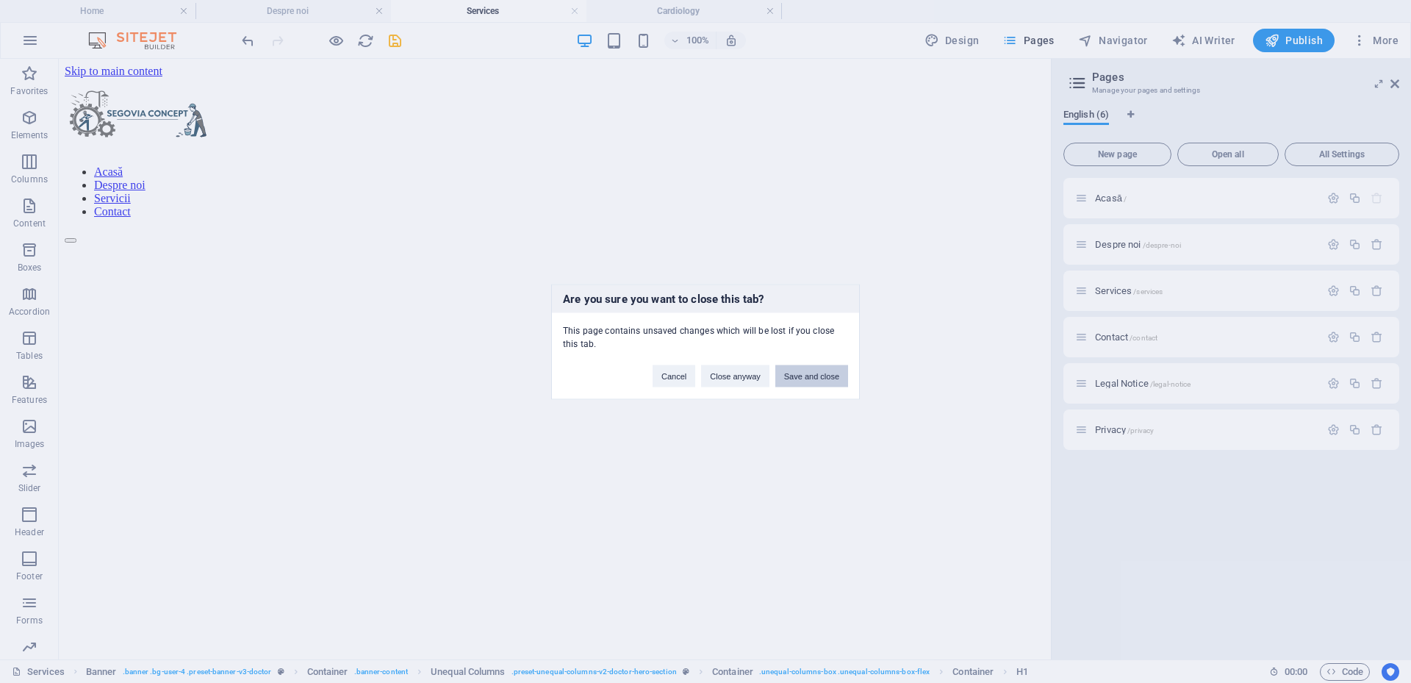
click at [795, 378] on button "Save and close" at bounding box center [811, 375] width 73 height 22
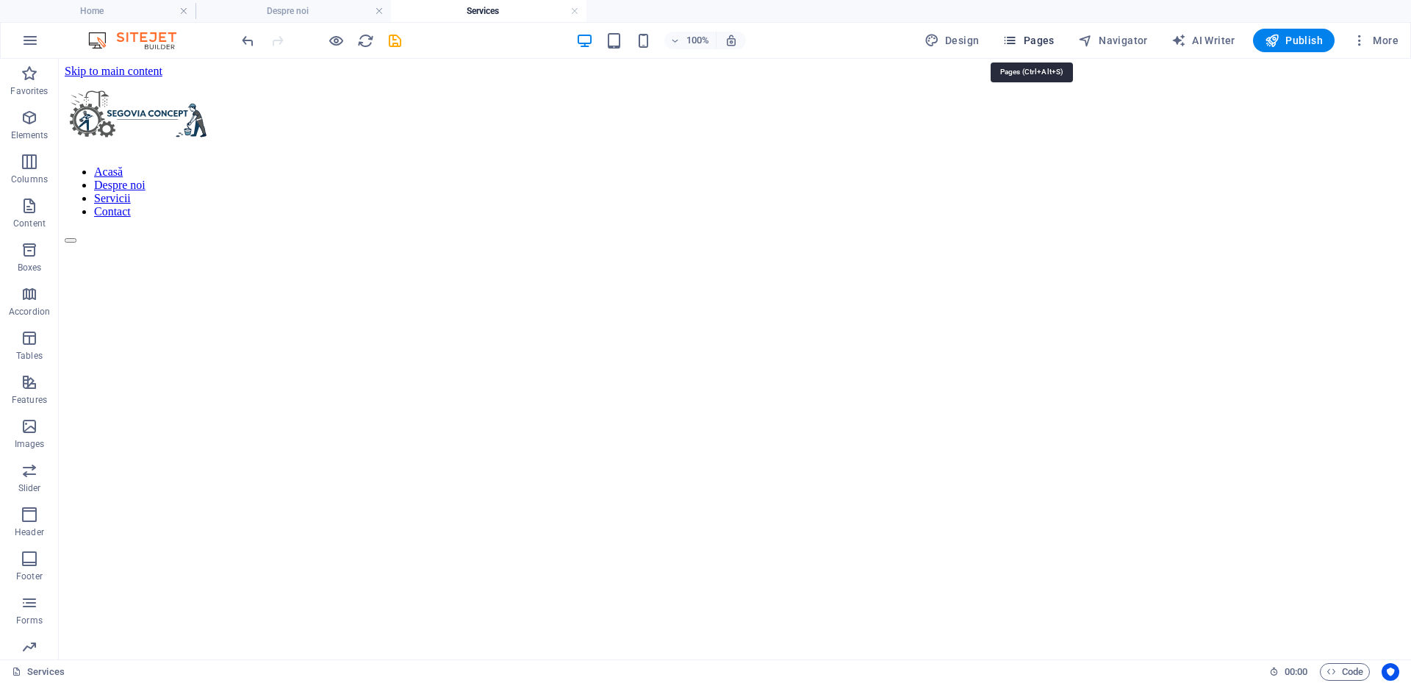
click at [1017, 36] on icon "button" at bounding box center [1009, 40] width 15 height 15
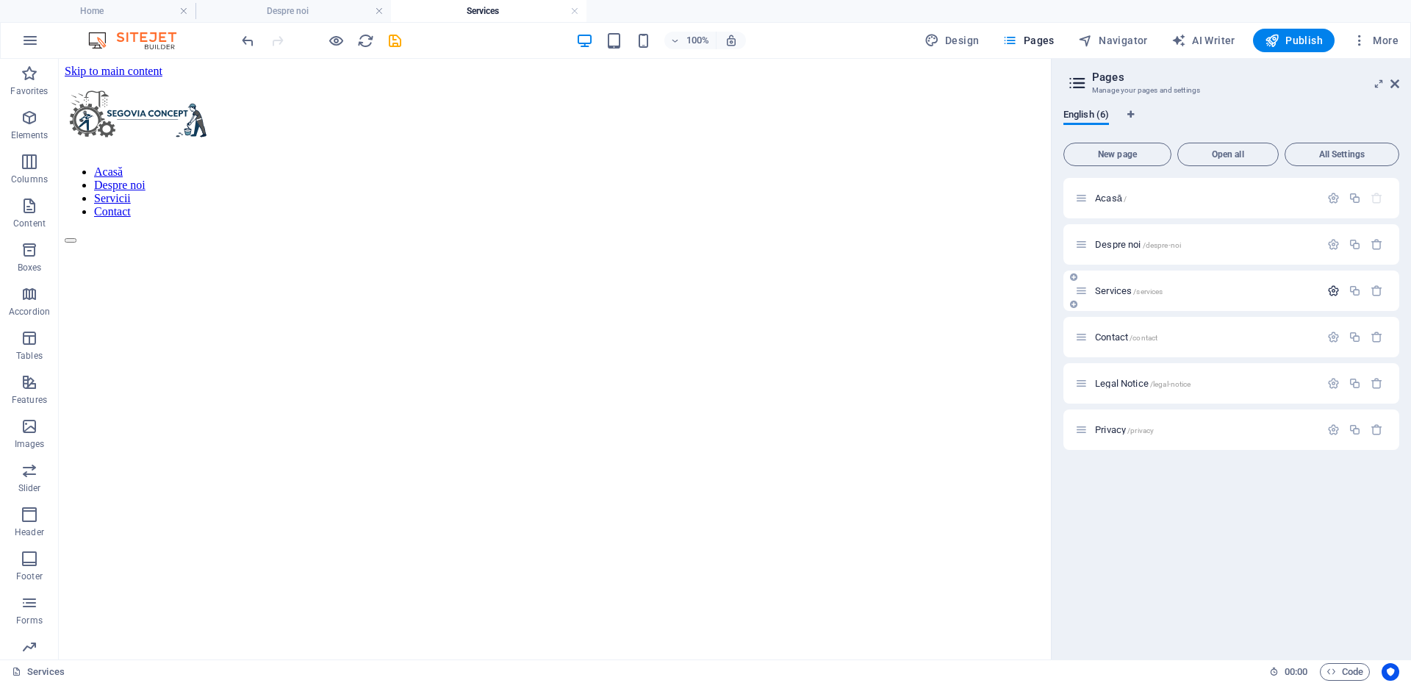
click at [1338, 295] on icon "button" at bounding box center [1333, 290] width 12 height 12
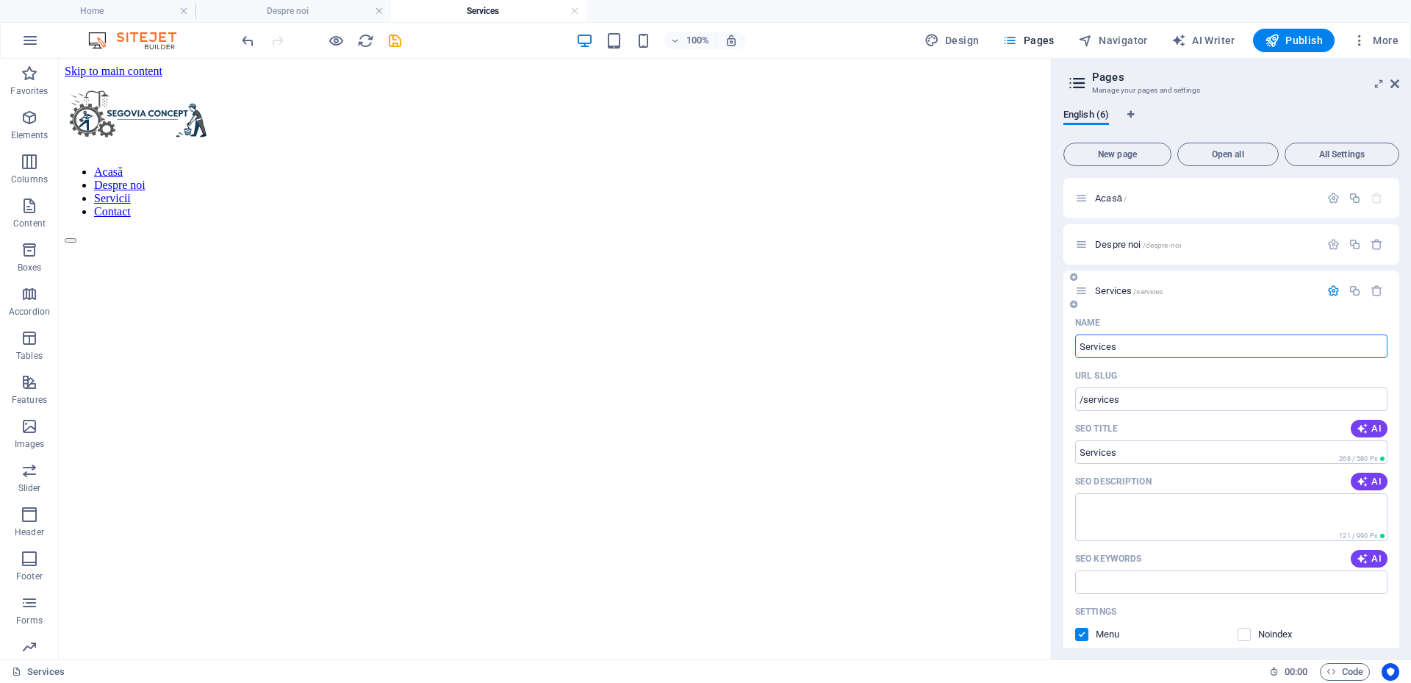
click at [1124, 348] on input "Services" at bounding box center [1231, 346] width 312 height 24
type input "Servicii"
type input "/servicii"
type input "Servicii"
click at [1335, 292] on icon "button" at bounding box center [1333, 290] width 12 height 12
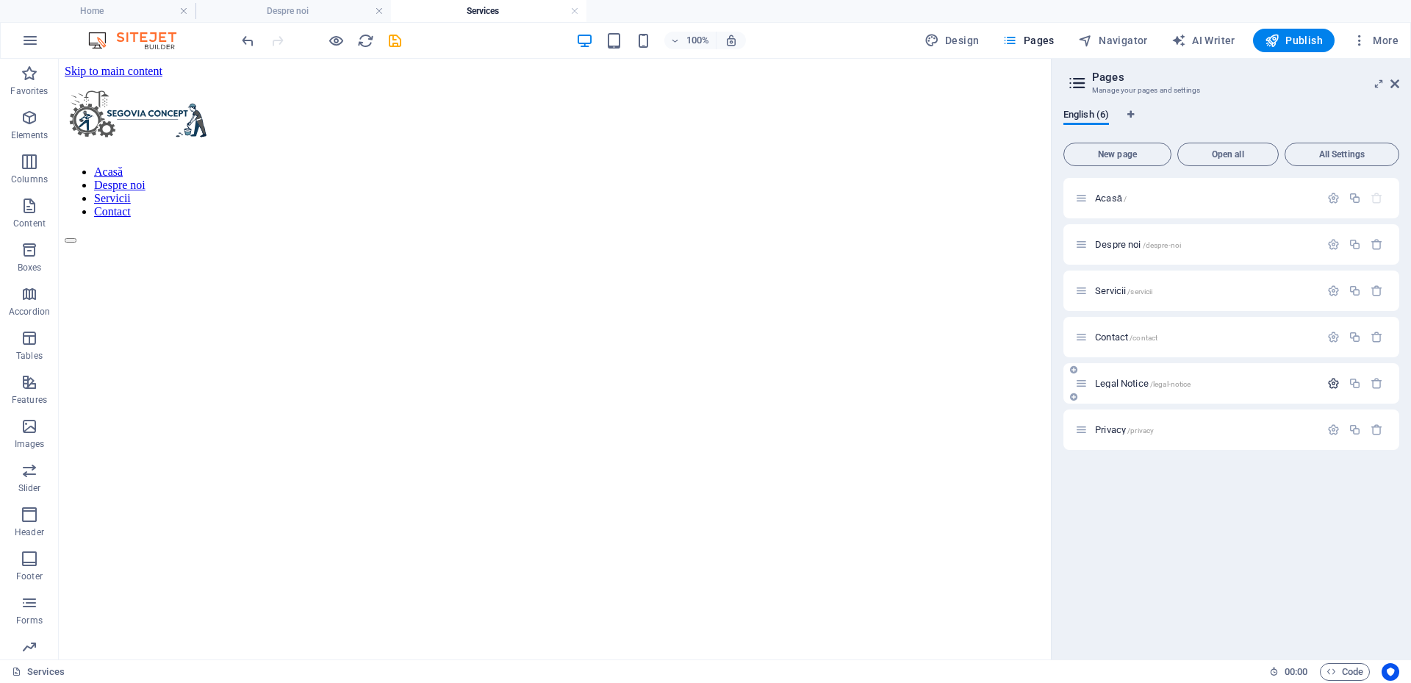
click at [1329, 386] on icon "button" at bounding box center [1333, 383] width 12 height 12
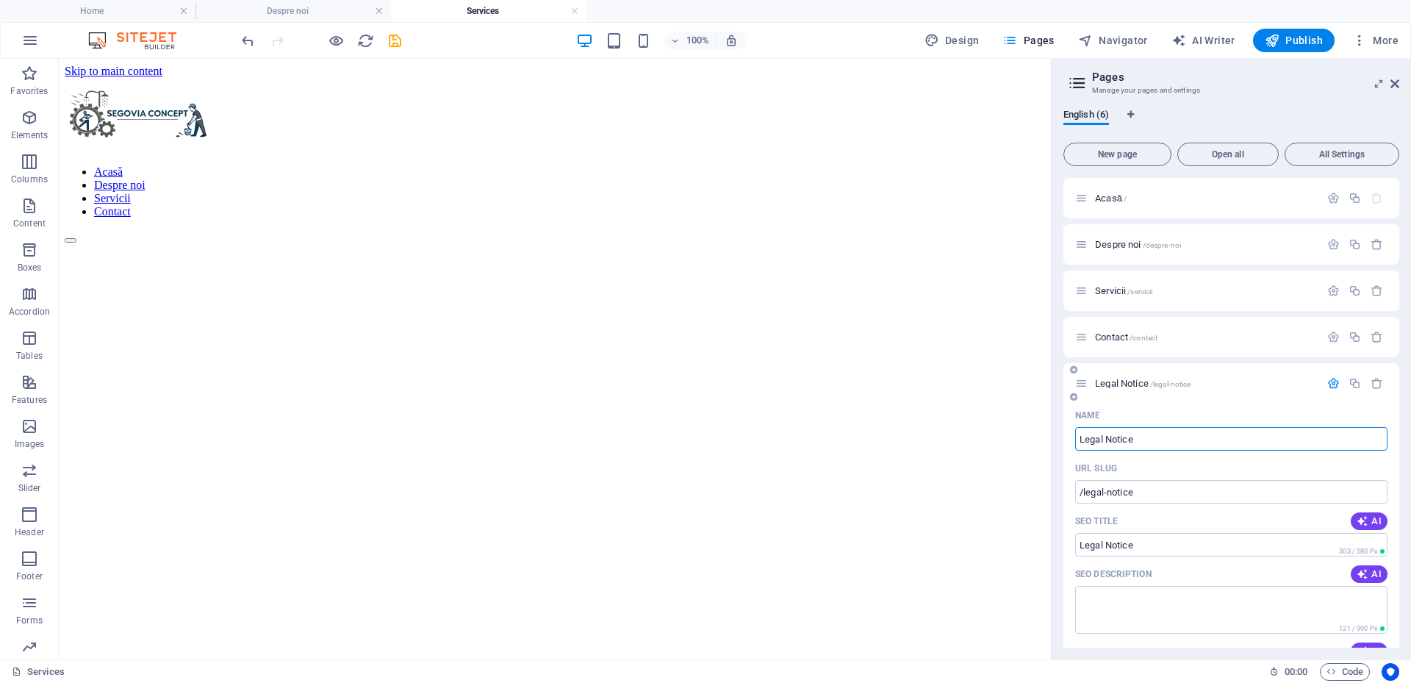
click at [1143, 445] on input "Legal Notice" at bounding box center [1231, 439] width 312 height 24
type input "Condiți"
type input "/condi"
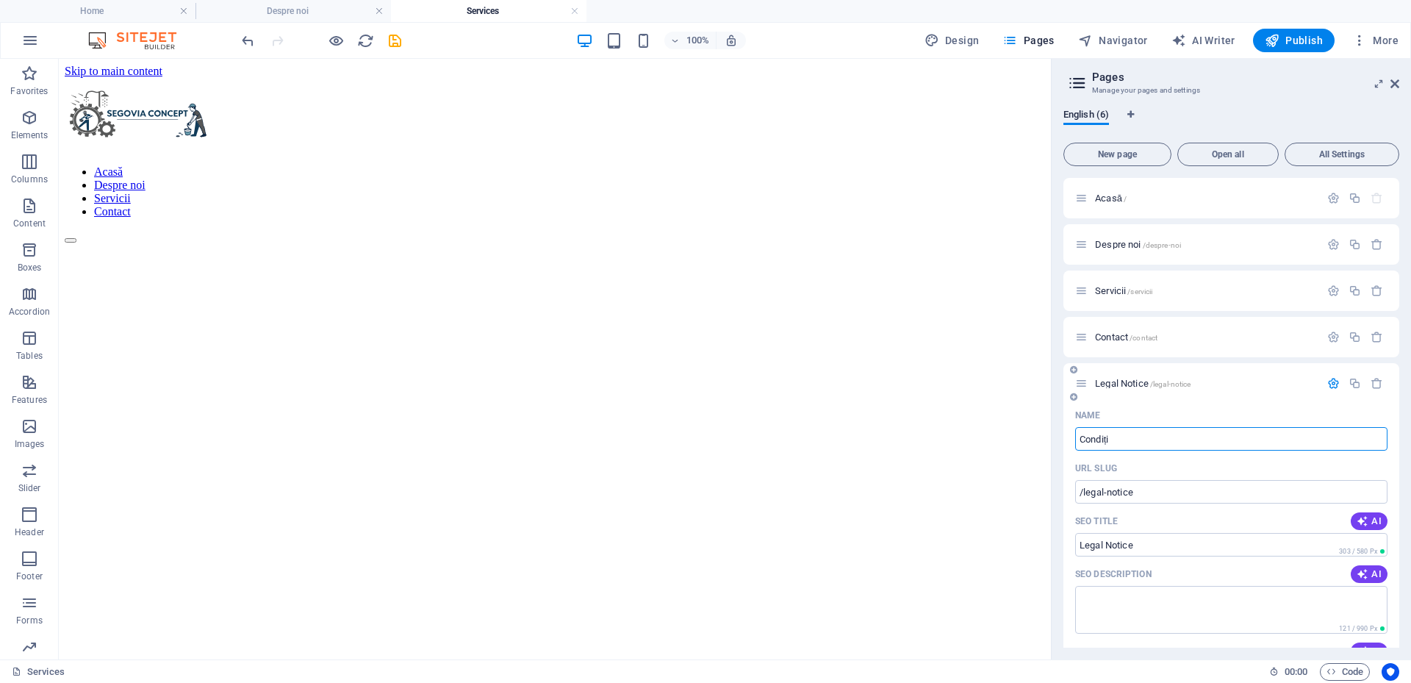
type input "Condi"
type input "Condiții legale"
type input "/conditii-legale"
type input "Condiții legale"
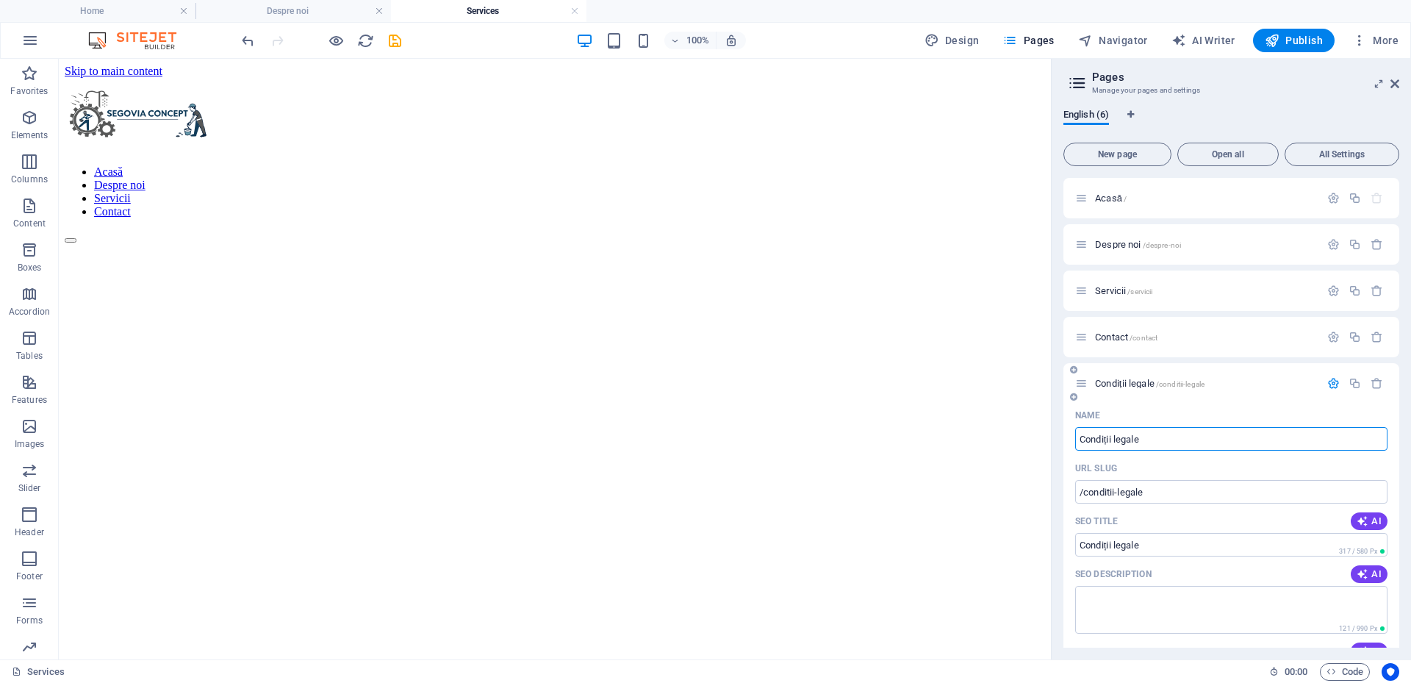
click at [1329, 385] on icon "button" at bounding box center [1333, 383] width 12 height 12
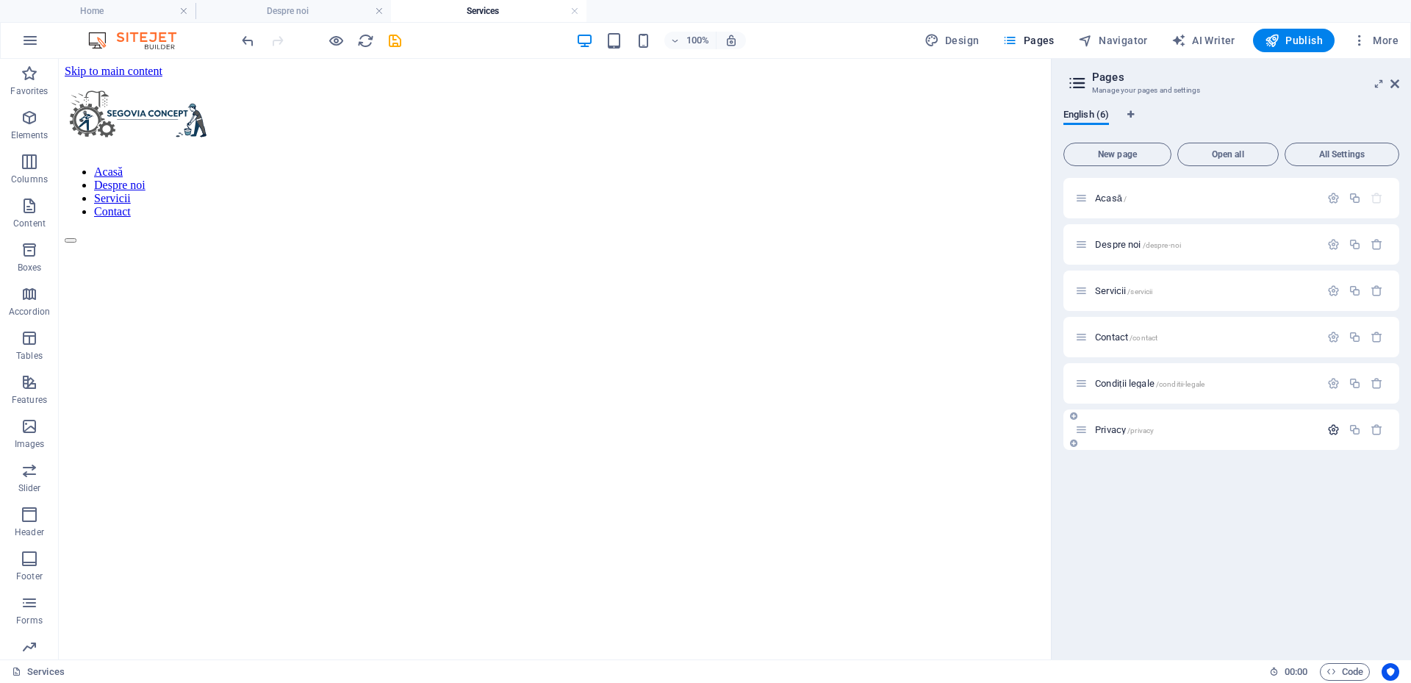
click at [1334, 431] on icon "button" at bounding box center [1333, 429] width 12 height 12
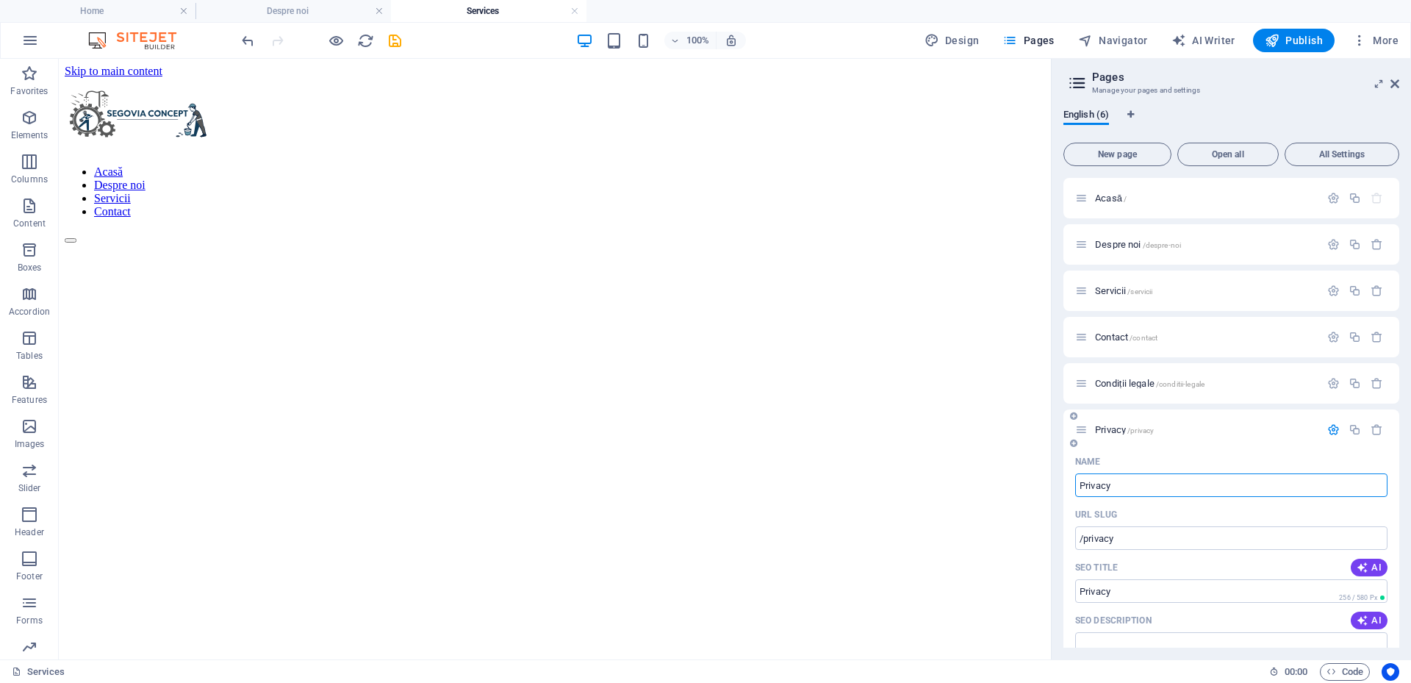
click at [1124, 480] on input "Privacy" at bounding box center [1231, 485] width 312 height 24
type input "Confidenți"
type input "/confiden"
type input "Confiden"
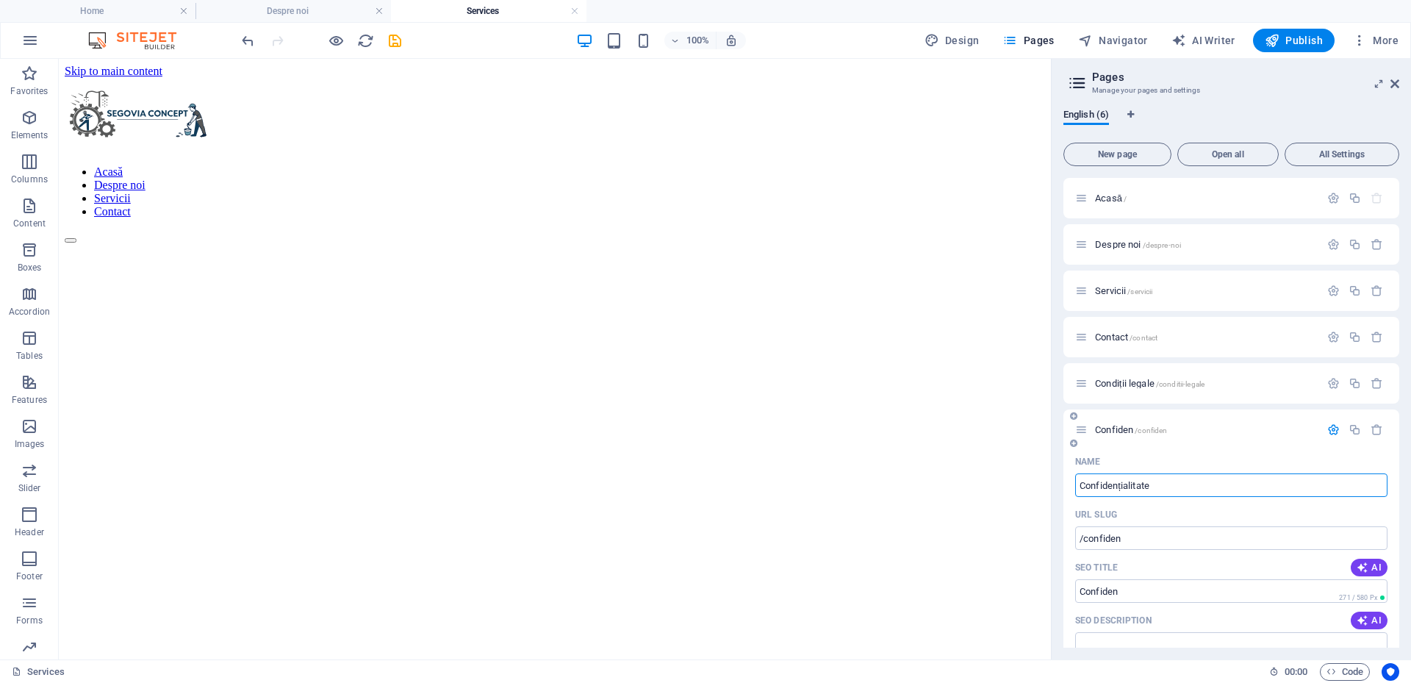
type input "Confidențialitate"
type input "/confidentialitate"
type input "Confidențialitate"
click at [1337, 429] on button "button" at bounding box center [1333, 429] width 21 height 12
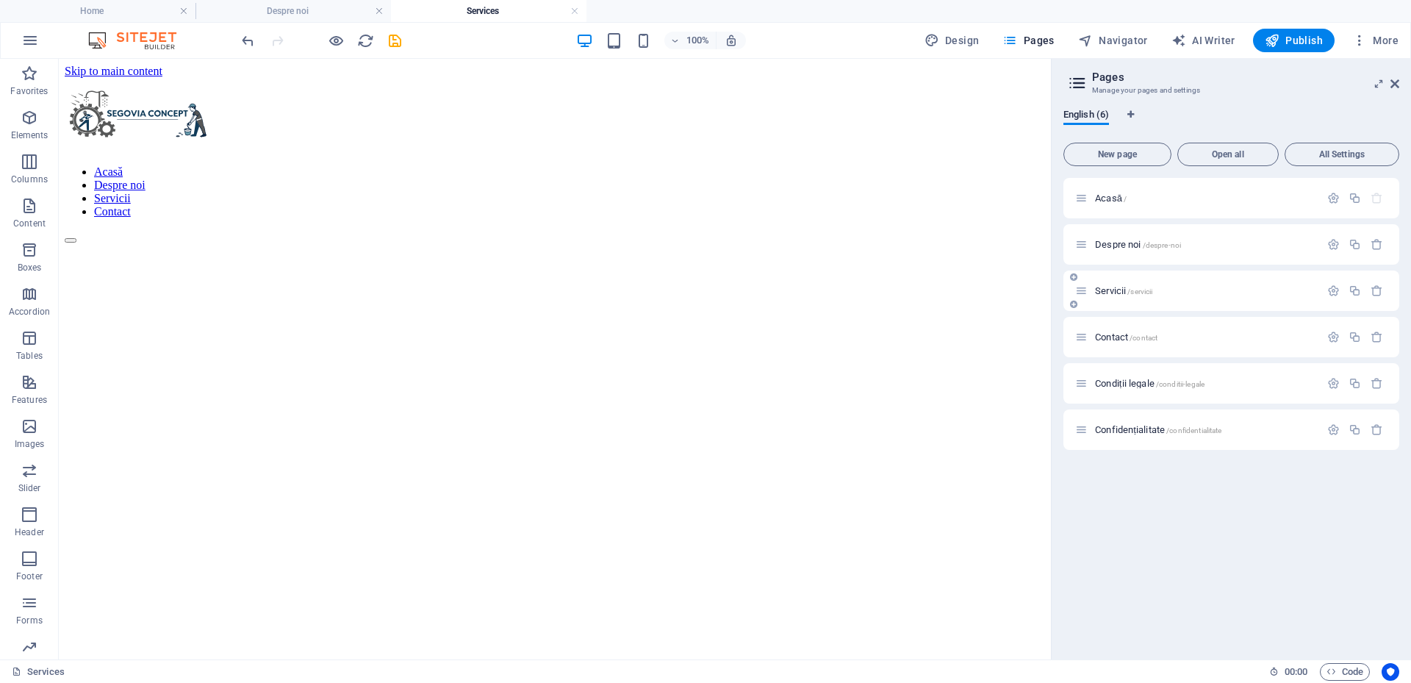
click at [1108, 294] on span "Servicii /servicii" at bounding box center [1123, 290] width 57 height 11
click at [1404, 83] on aside "Pages Manage your pages and settings English (6) New page Open all All Settings…" at bounding box center [1231, 359] width 360 height 600
click at [1398, 87] on icon at bounding box center [1394, 84] width 9 height 12
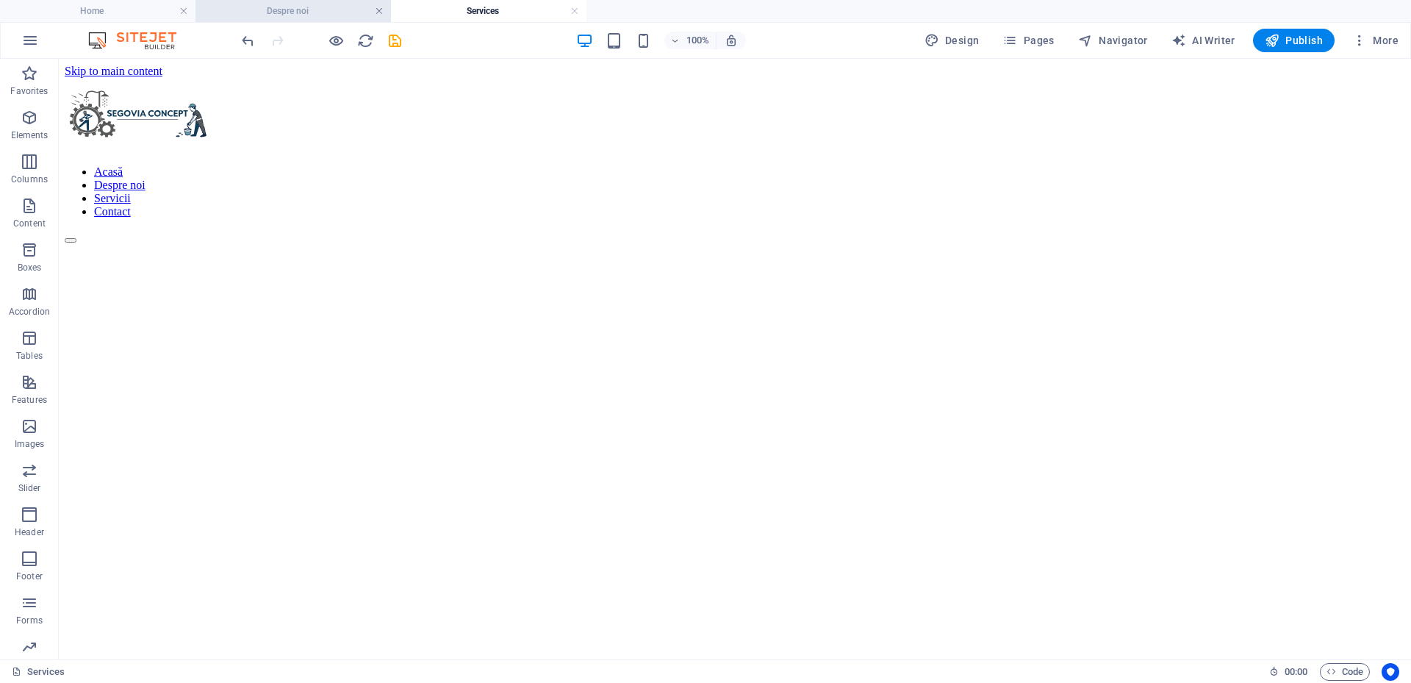
click at [379, 12] on link at bounding box center [379, 11] width 9 height 14
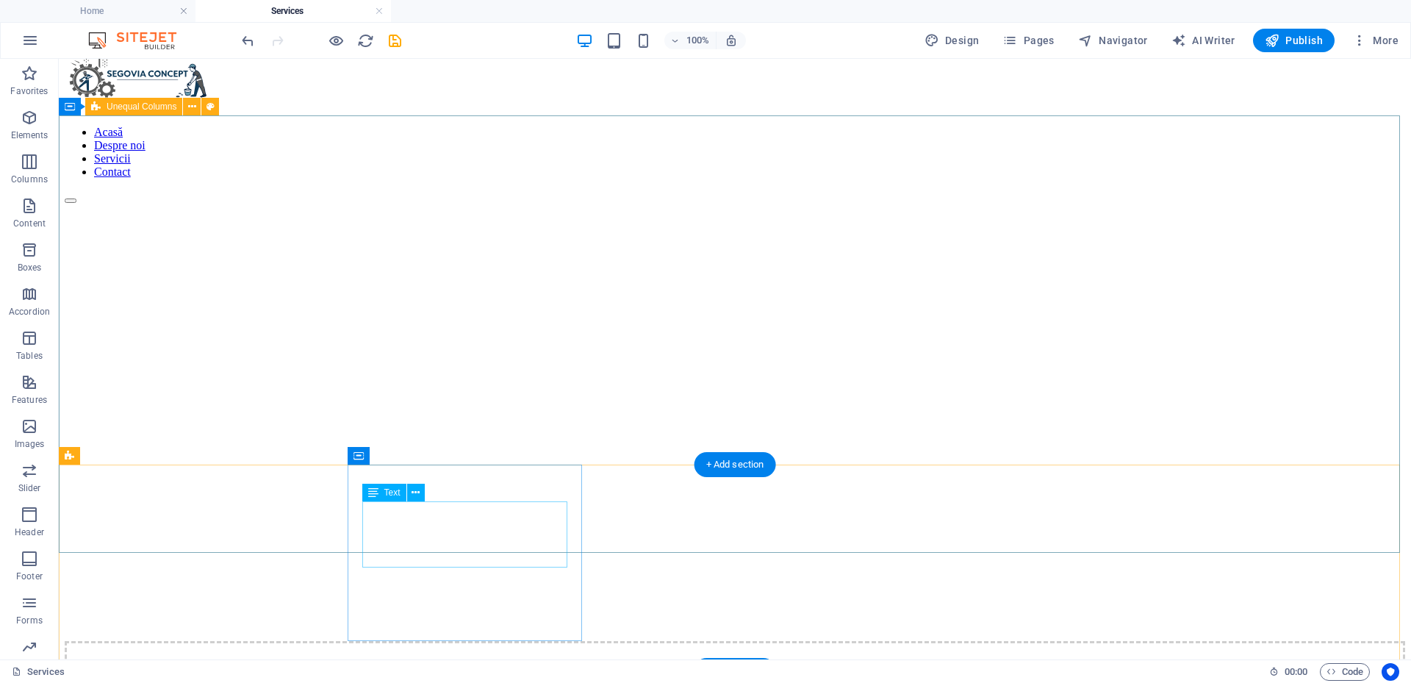
scroll to position [73, 0]
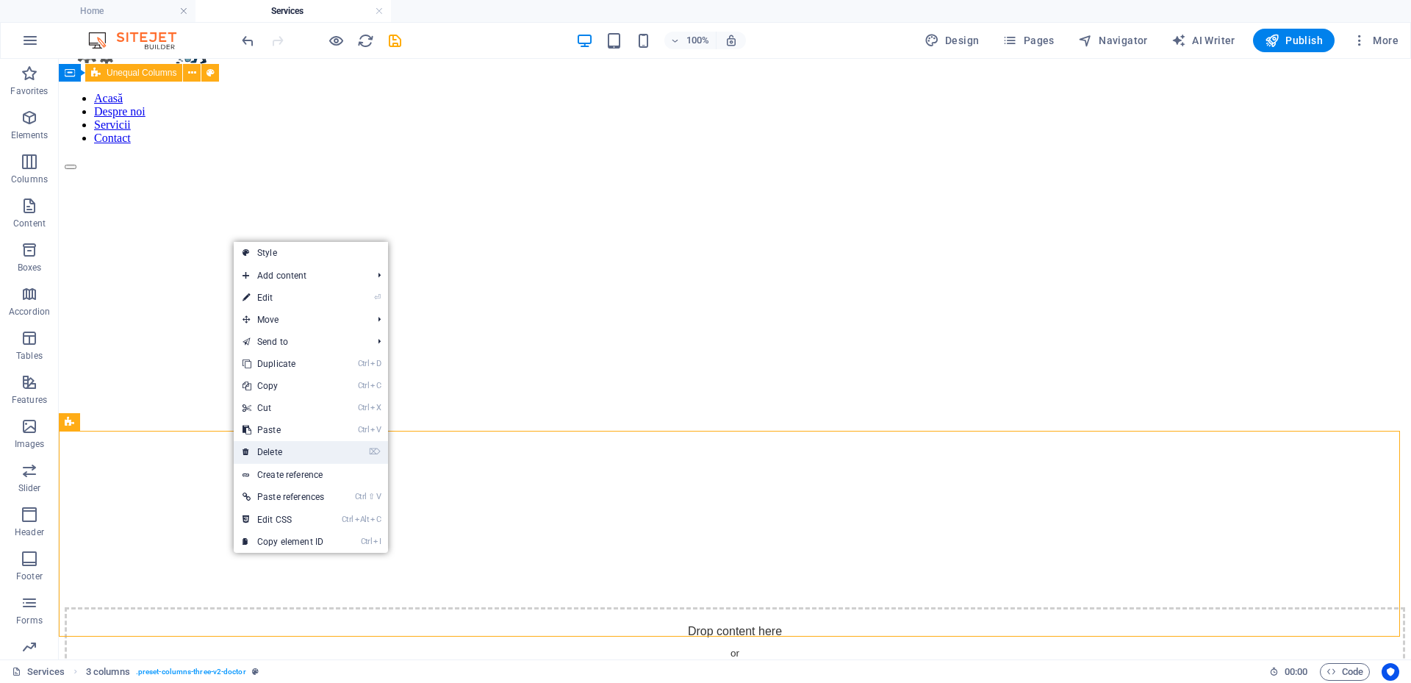
click at [295, 446] on link "⌦ Delete" at bounding box center [283, 452] width 99 height 22
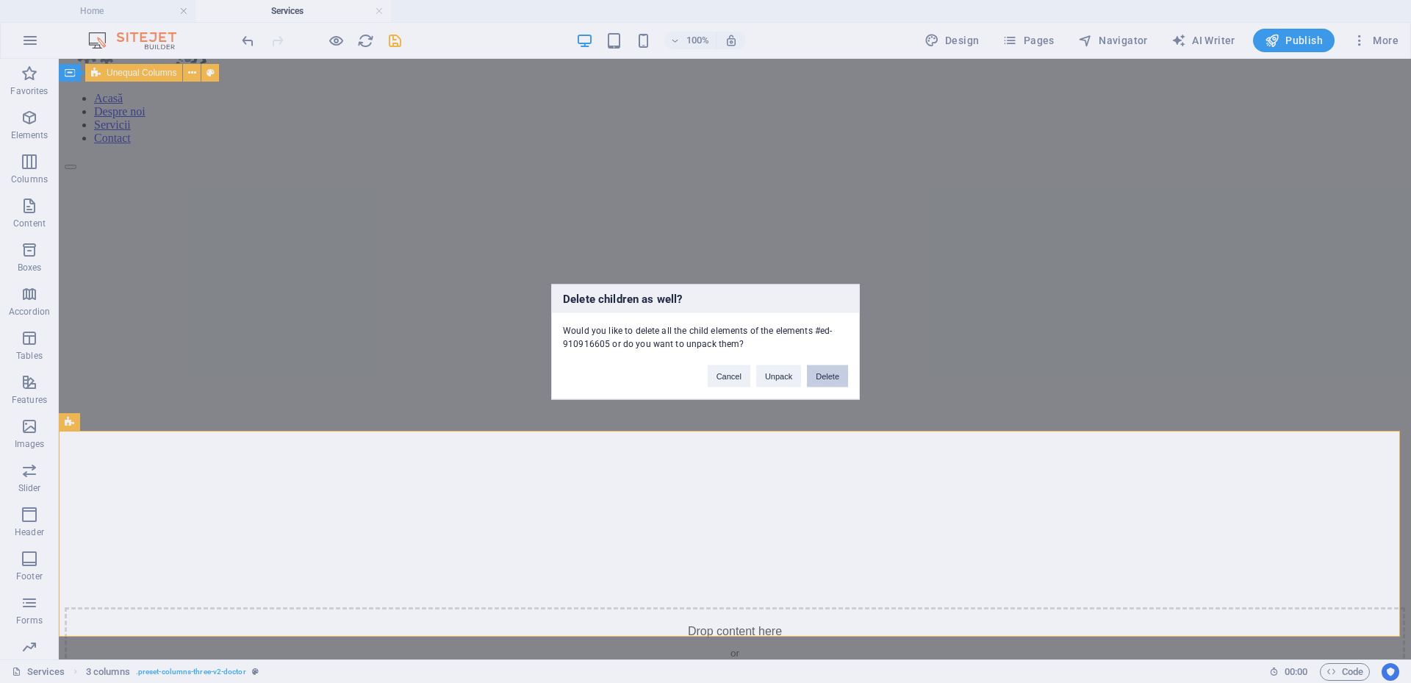
click at [833, 372] on button "Delete" at bounding box center [827, 375] width 41 height 22
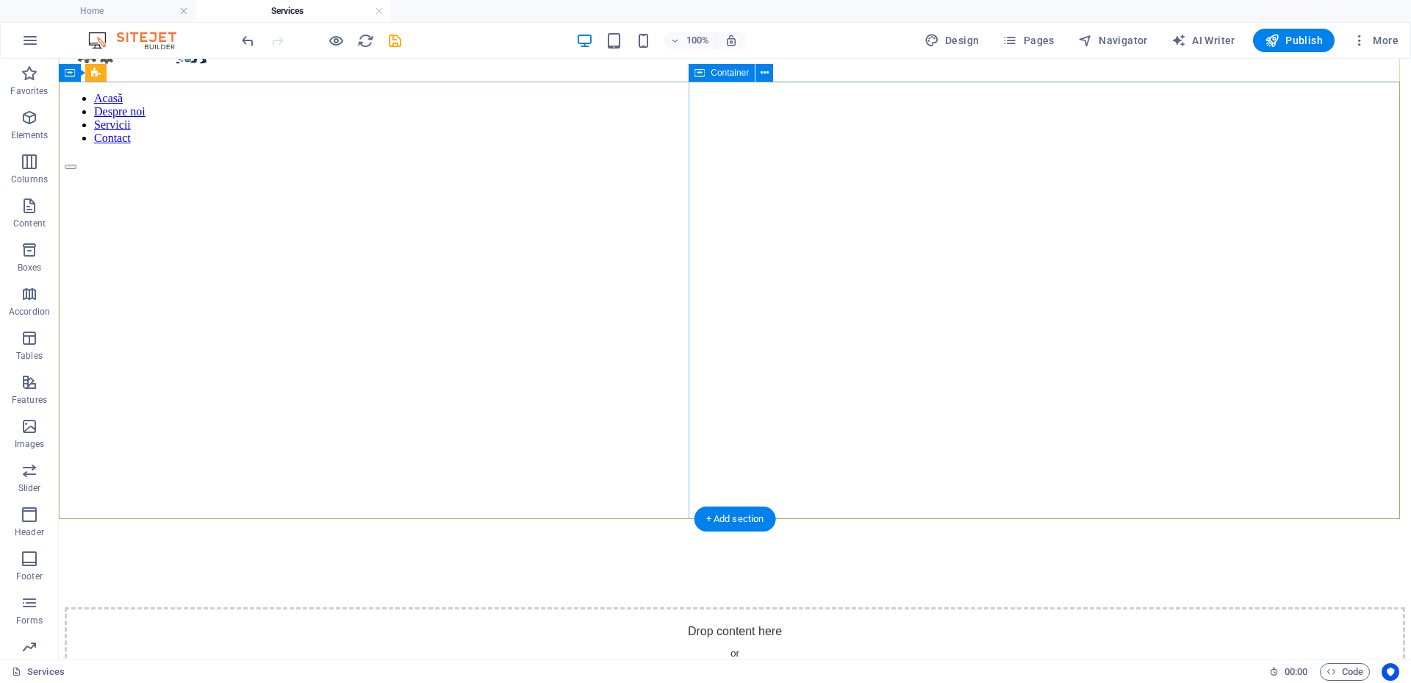
scroll to position [0, 0]
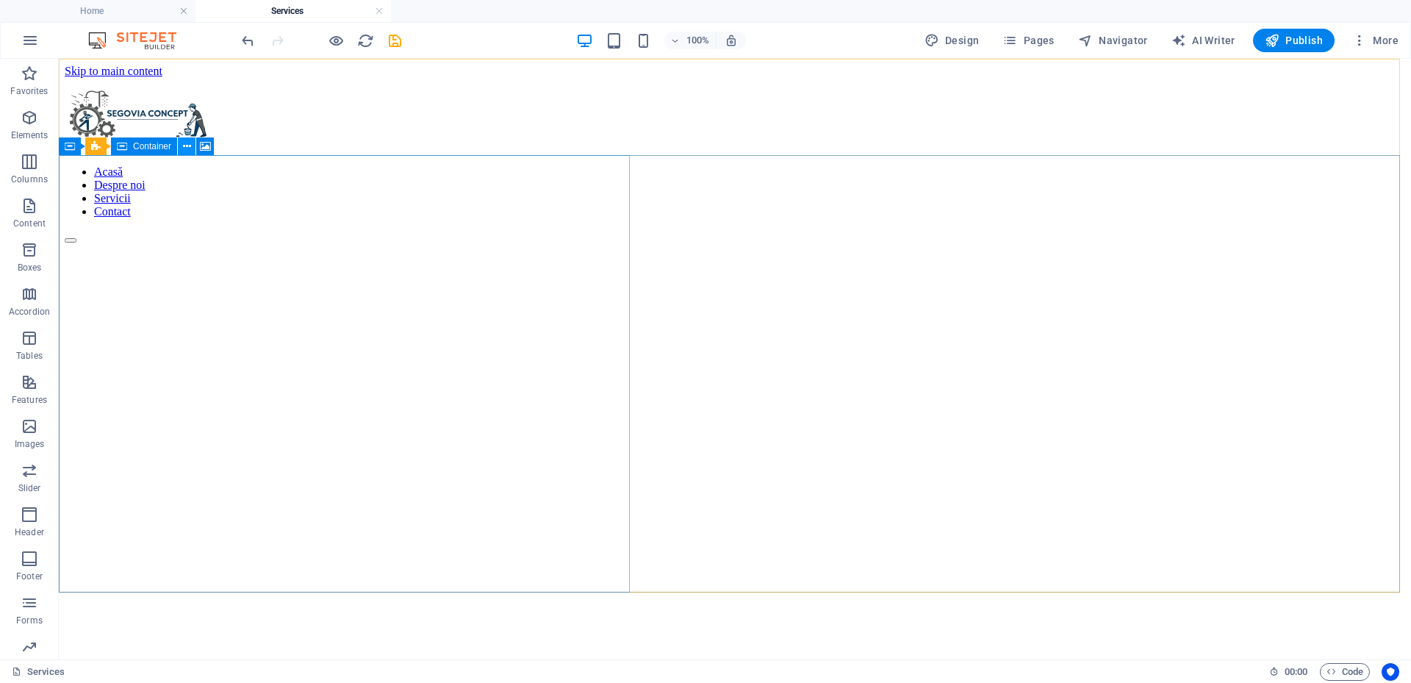
click at [183, 147] on icon at bounding box center [187, 146] width 8 height 15
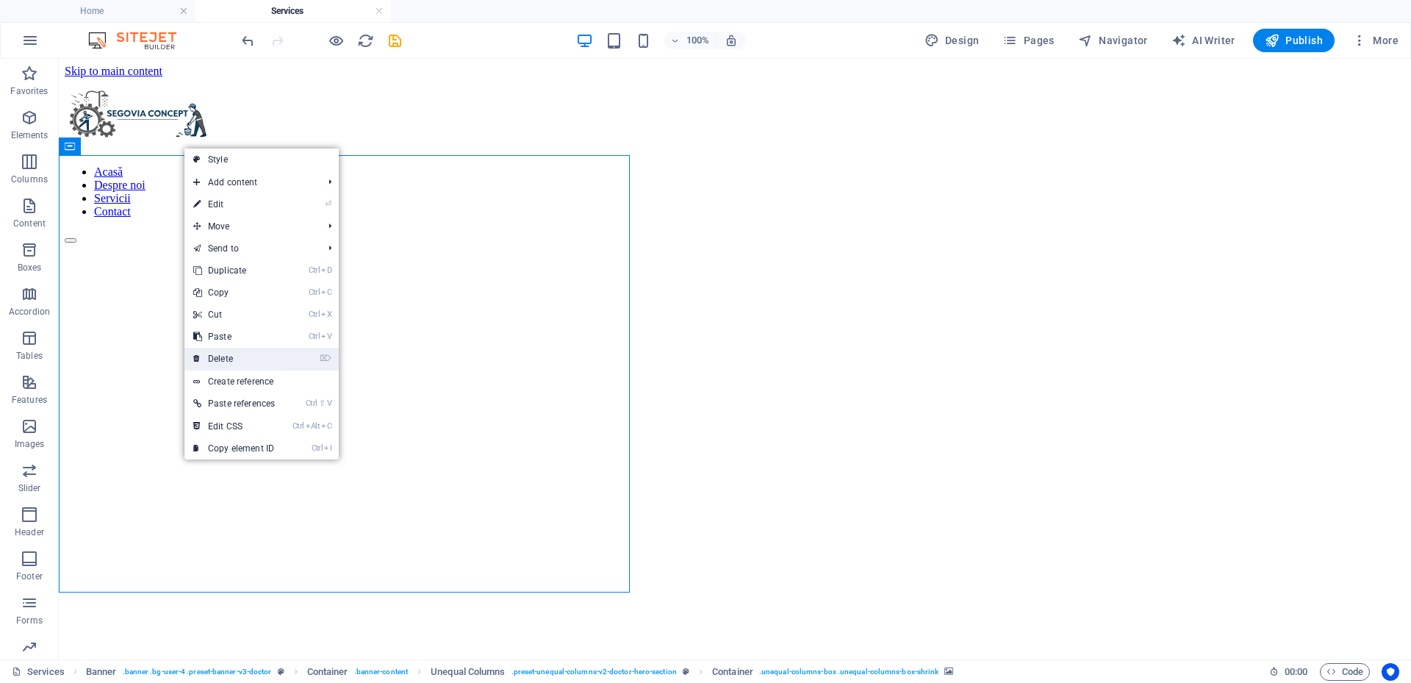
click at [239, 360] on link "⌦ Delete" at bounding box center [233, 359] width 99 height 22
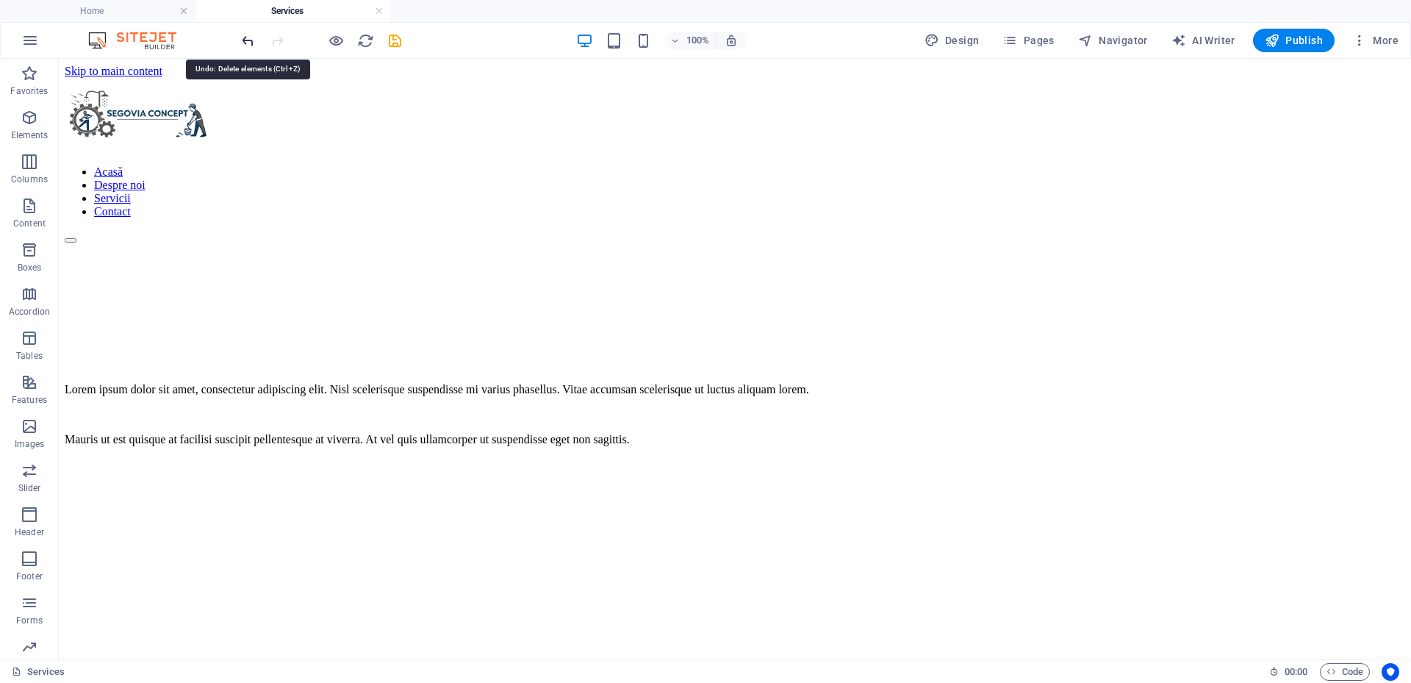
click at [248, 40] on icon "undo" at bounding box center [248, 40] width 17 height 17
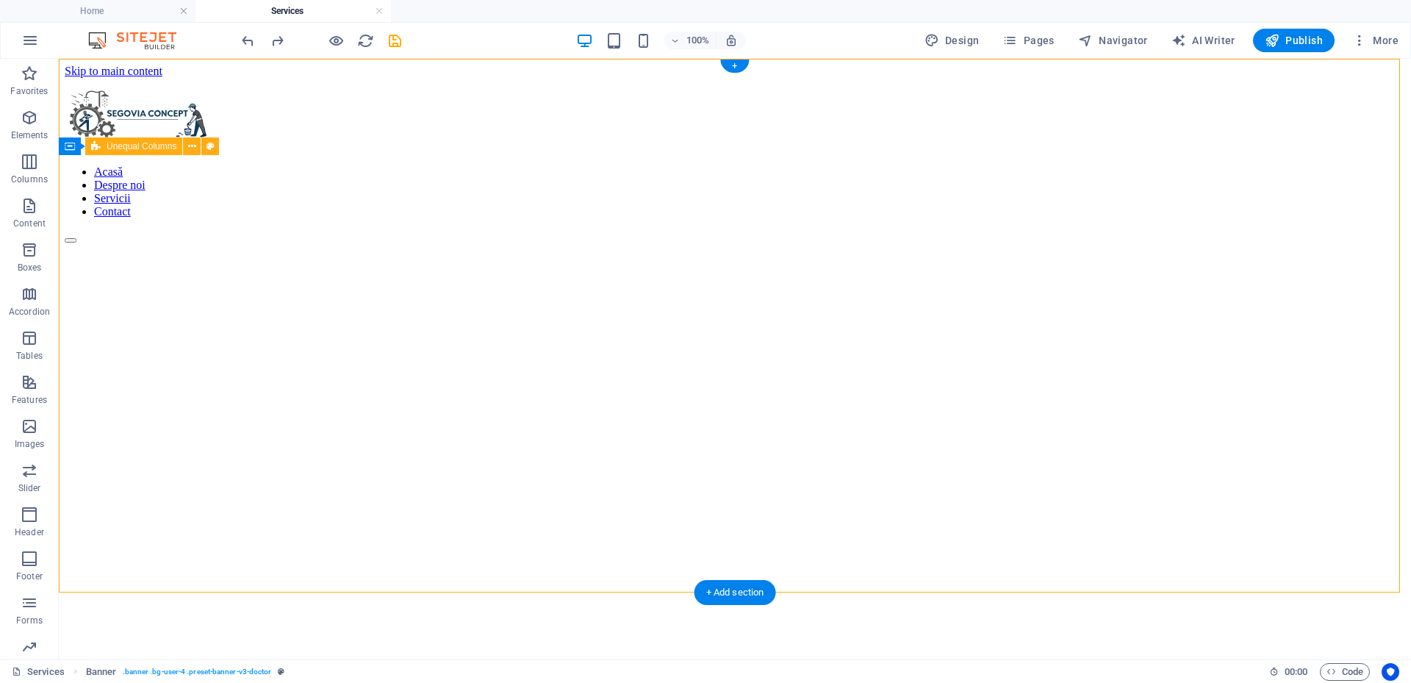
drag, startPoint x: 672, startPoint y: 214, endPoint x: 1364, endPoint y: 235, distance: 692.6
drag, startPoint x: 578, startPoint y: 309, endPoint x: 1384, endPoint y: 286, distance: 805.7
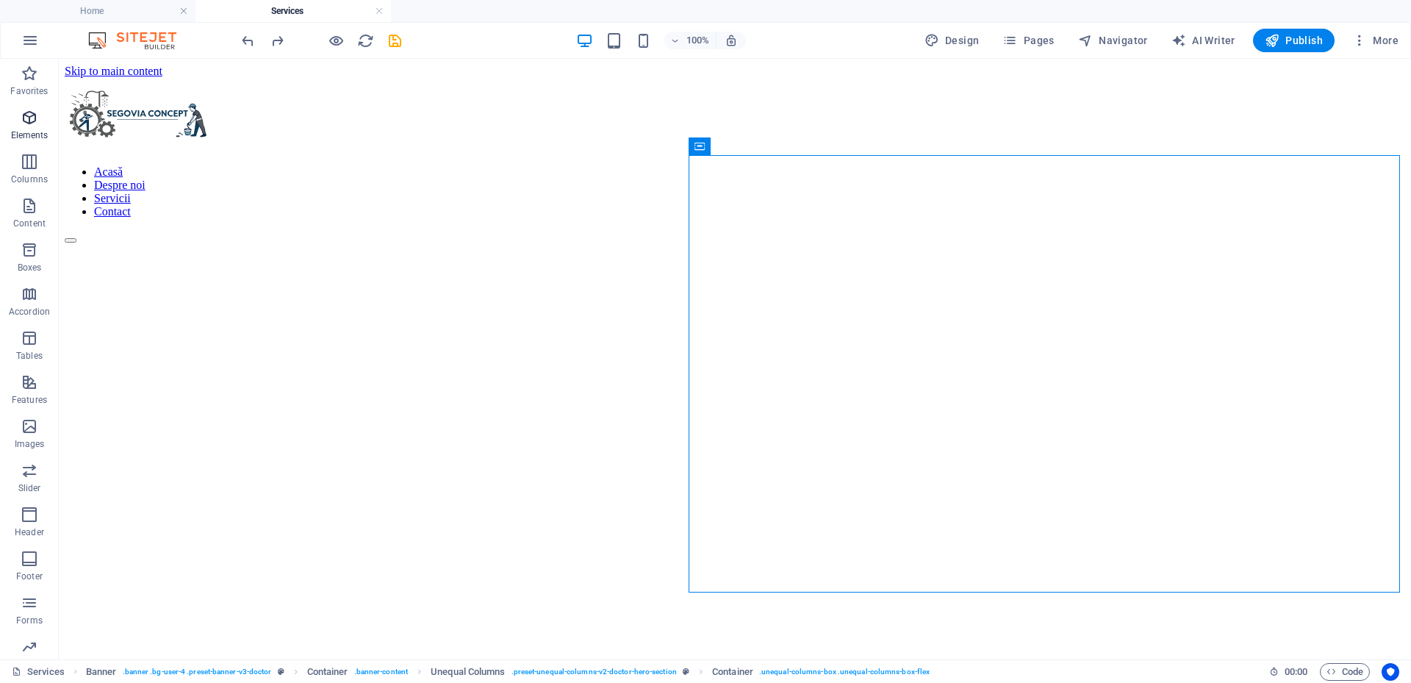
drag, startPoint x: 32, startPoint y: 116, endPoint x: 55, endPoint y: 146, distance: 37.8
click at [32, 116] on icon "button" at bounding box center [30, 118] width 18 height 18
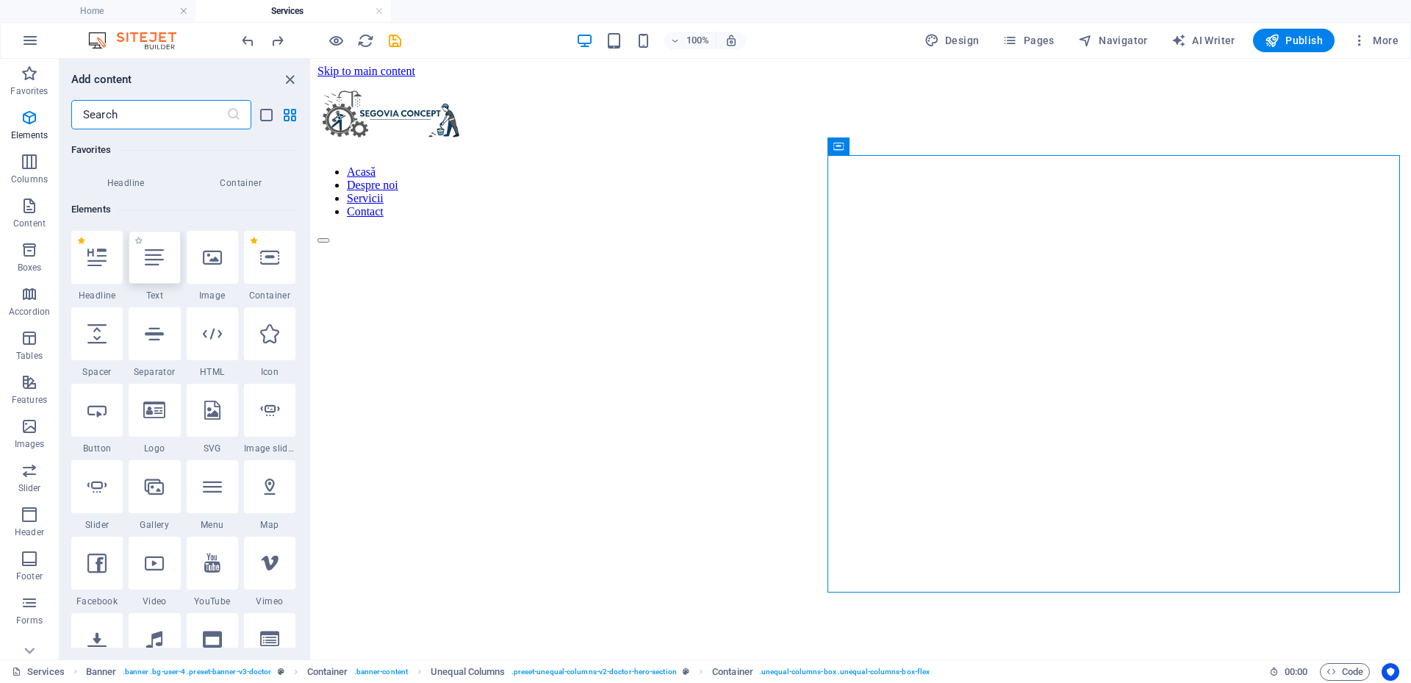
scroll to position [153, 0]
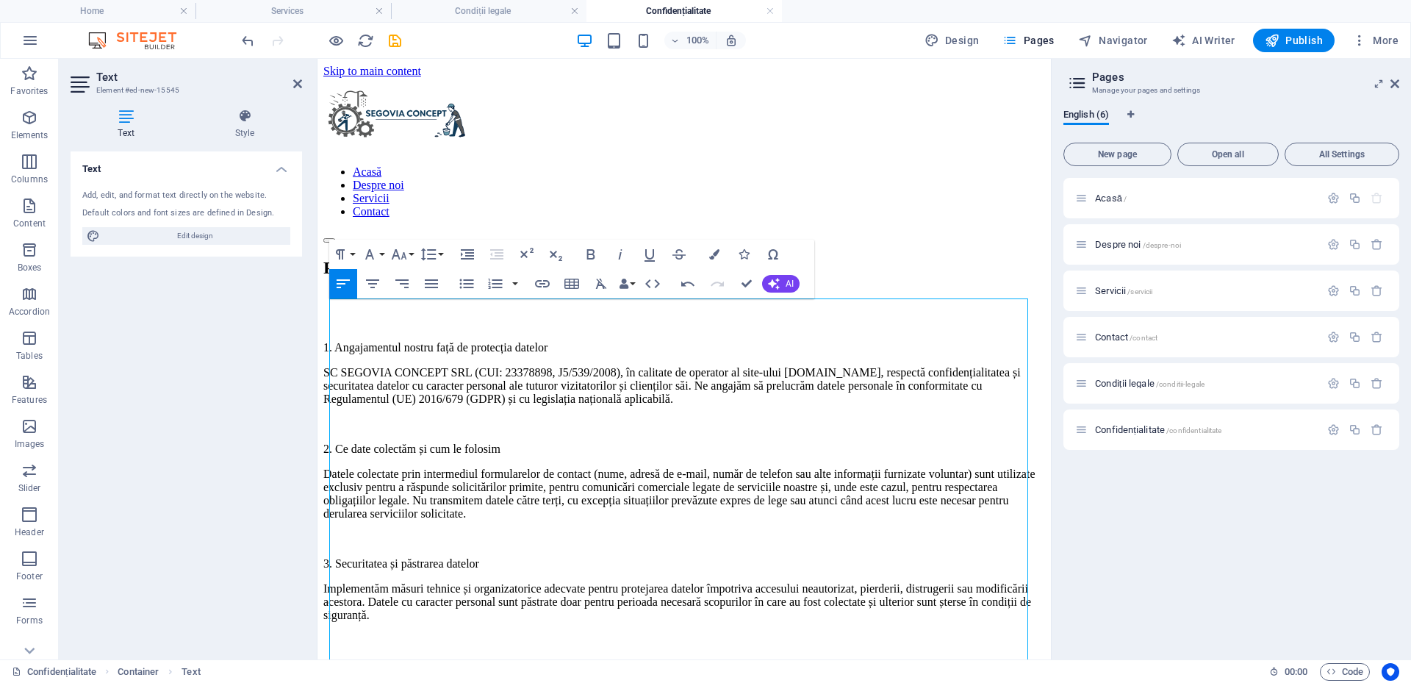
scroll to position [27884, 2]
click at [434, 341] on p "1. Angajamentul nostru față de protecția datelor" at bounding box center [684, 347] width 722 height 13
click at [586, 254] on icon "button" at bounding box center [591, 254] width 18 height 18
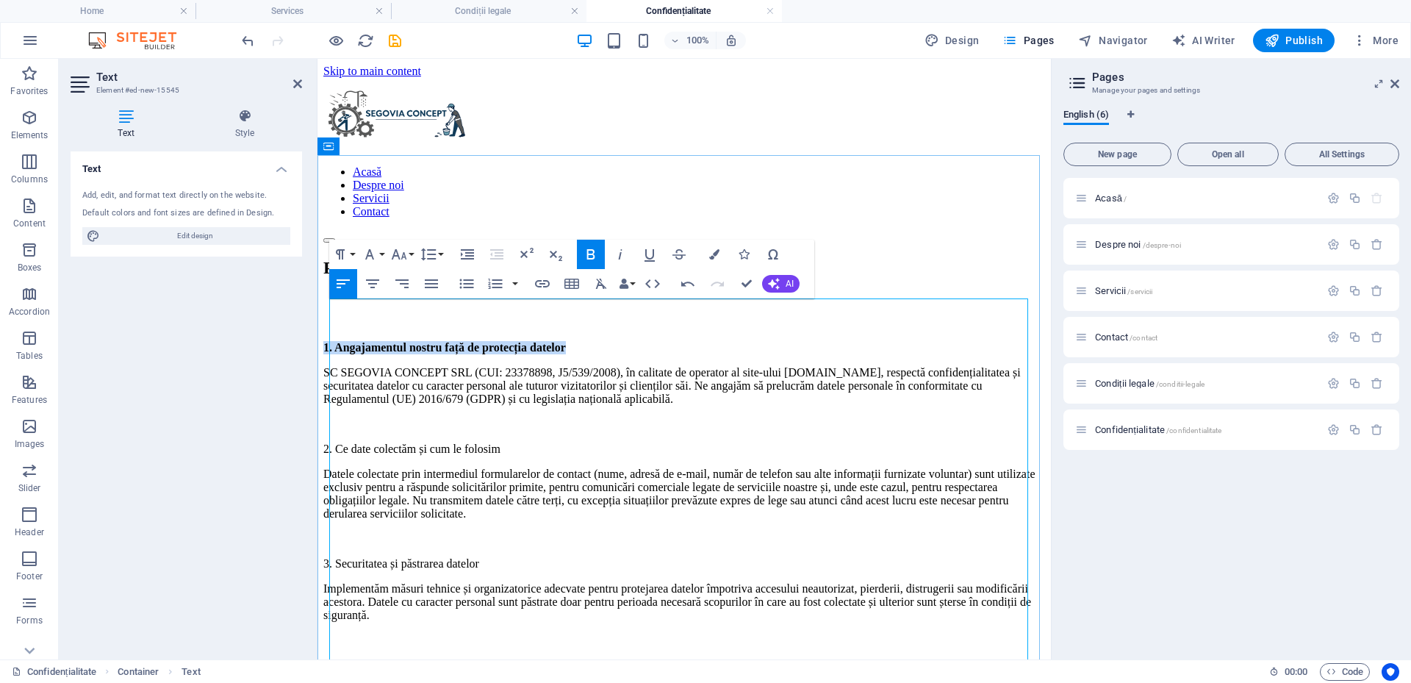
click at [669, 341] on p "1. Angajamentul nostru față de protecția datelor" at bounding box center [684, 347] width 722 height 13
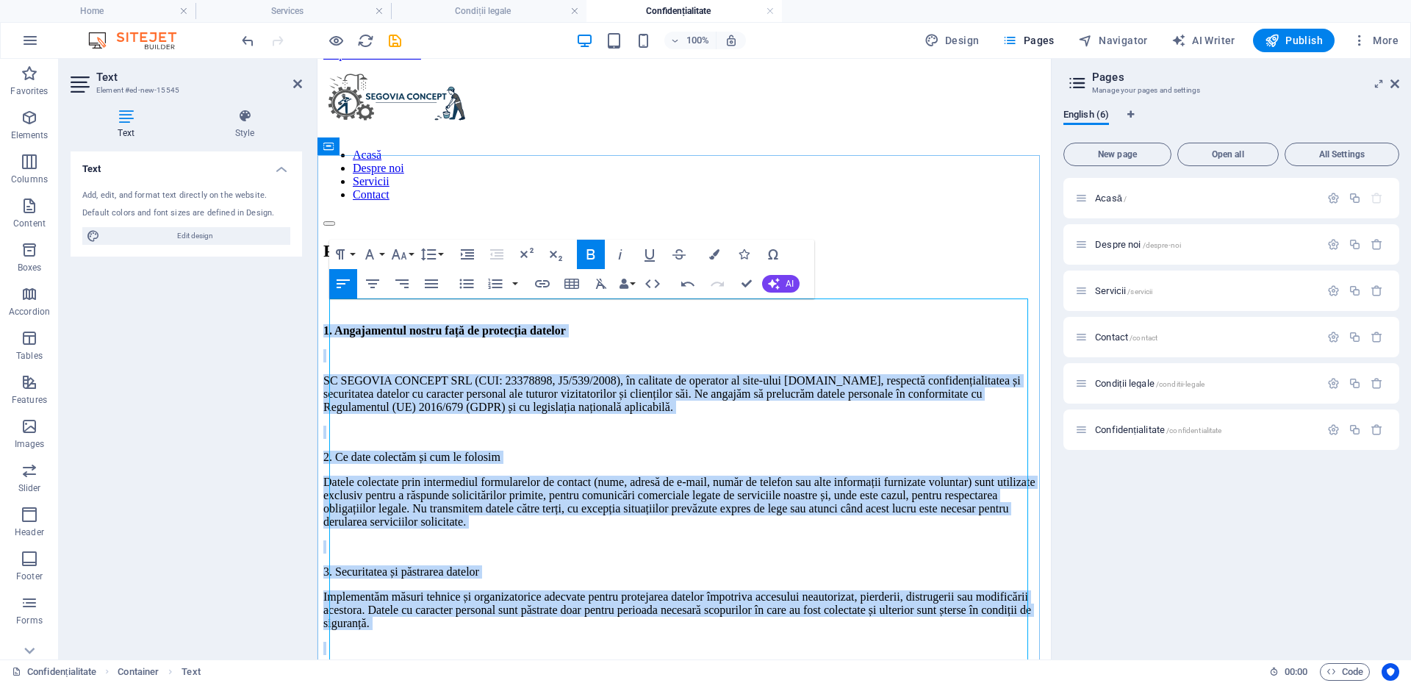
scroll to position [340, 0]
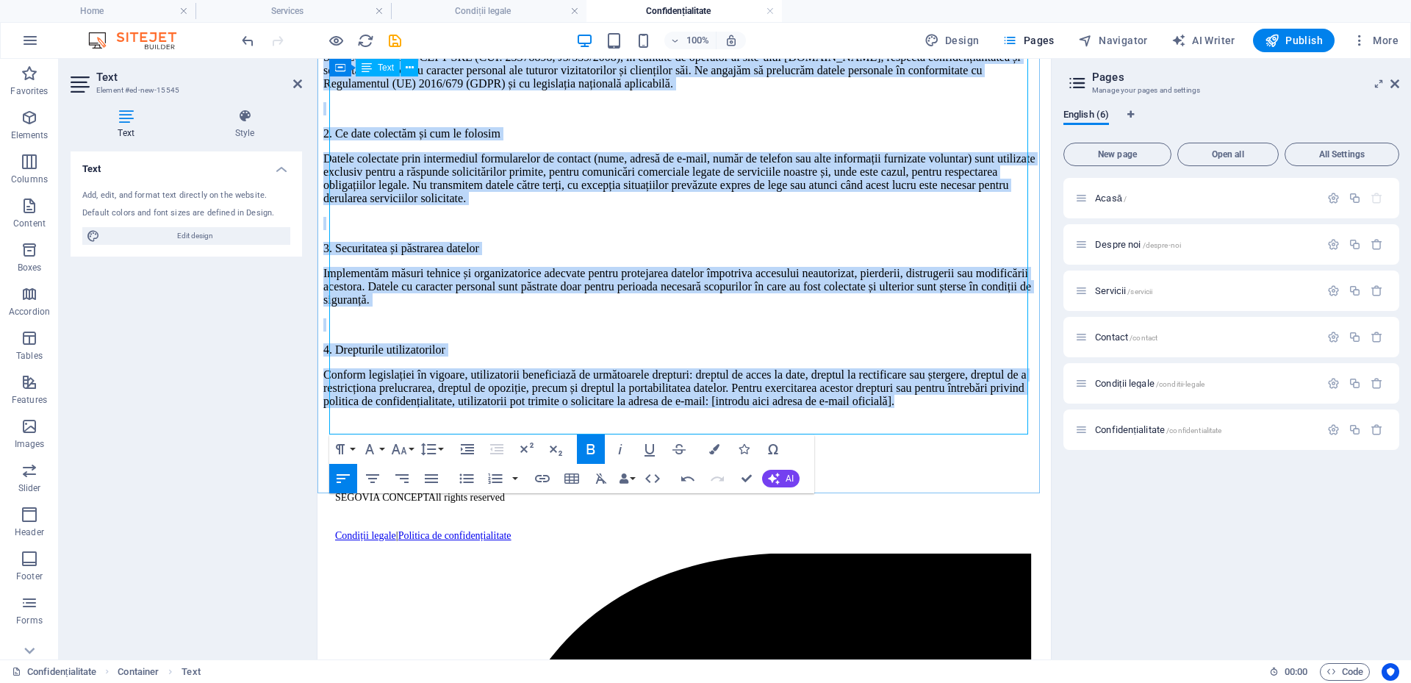
drag, startPoint x: 332, startPoint y: 311, endPoint x: 1013, endPoint y: 425, distance: 690.1
click at [1013, 408] on div "1. Angajamentul nostru față de protecția datelor ​ SC SEGOVIA CONCEPT SRL (CUI:…" at bounding box center [684, 204] width 722 height 407
click at [425, 481] on icon "button" at bounding box center [431, 478] width 13 height 9
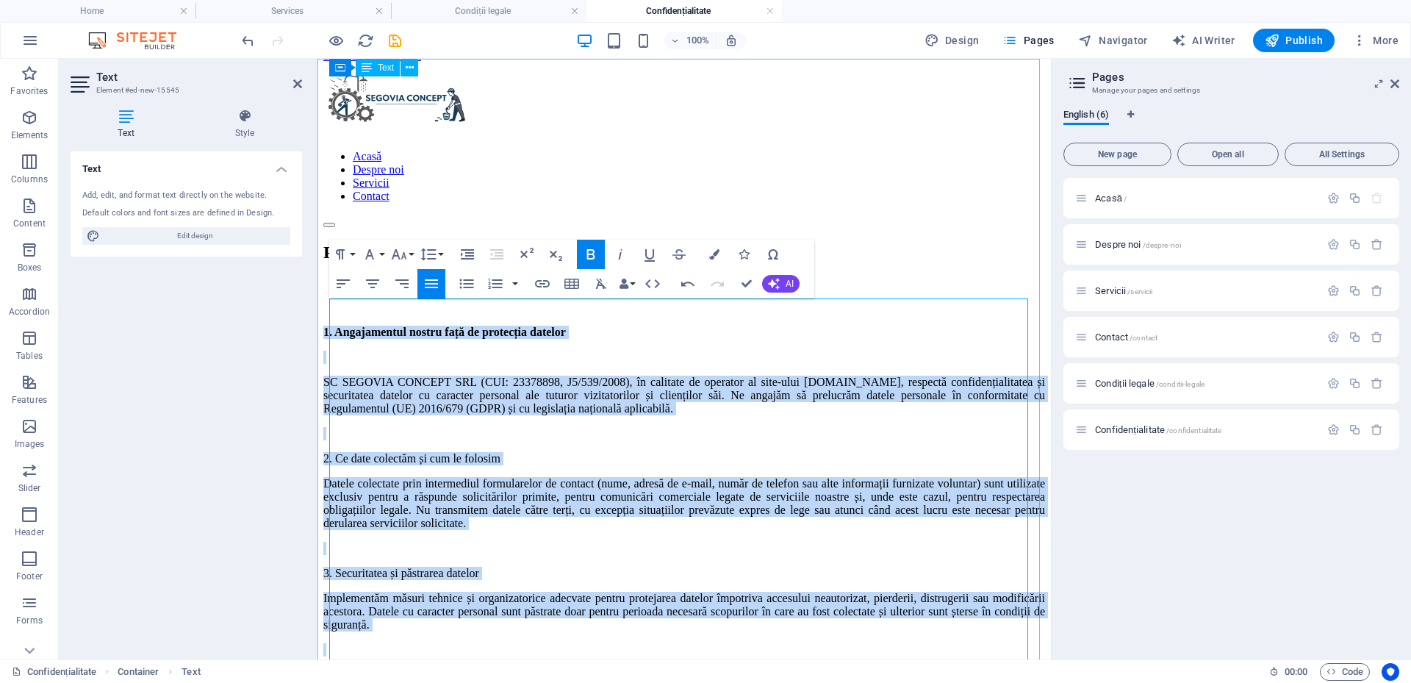
scroll to position [0, 0]
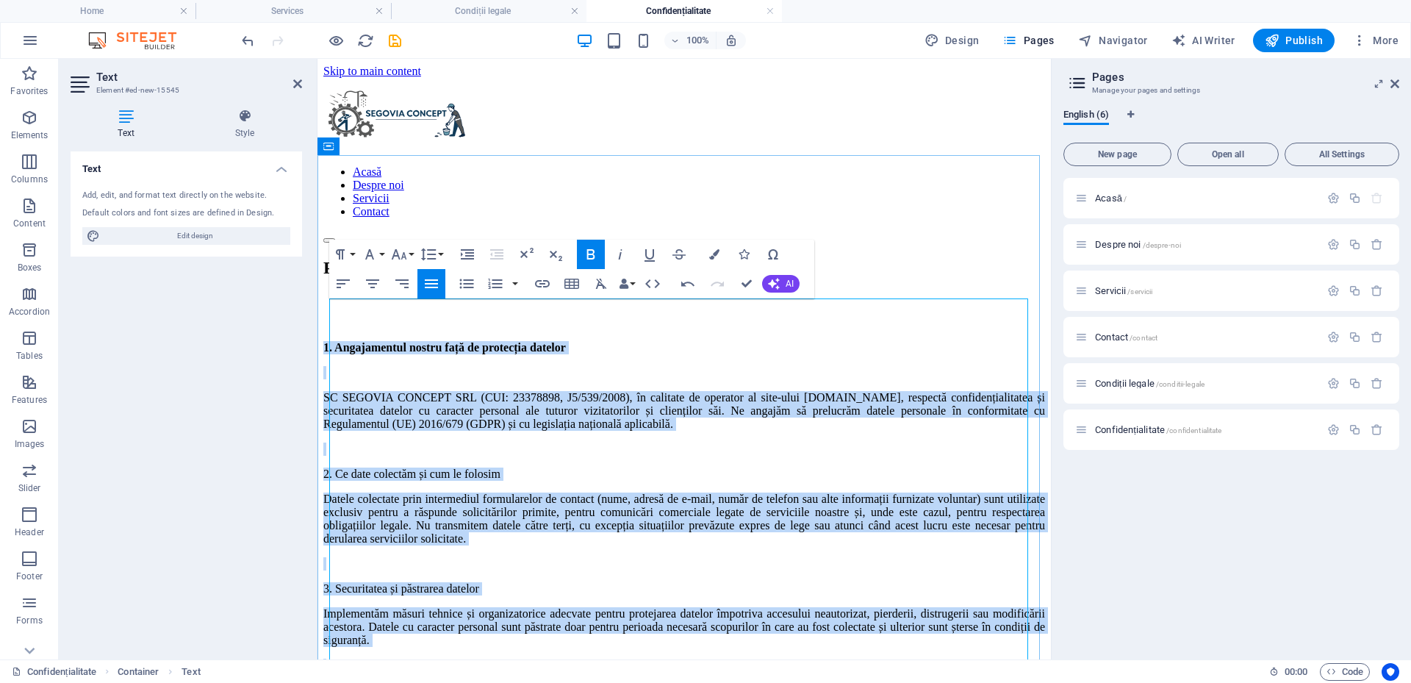
click at [410, 467] on p "2. Ce date colectăm și cum le folosim" at bounding box center [684, 473] width 722 height 13
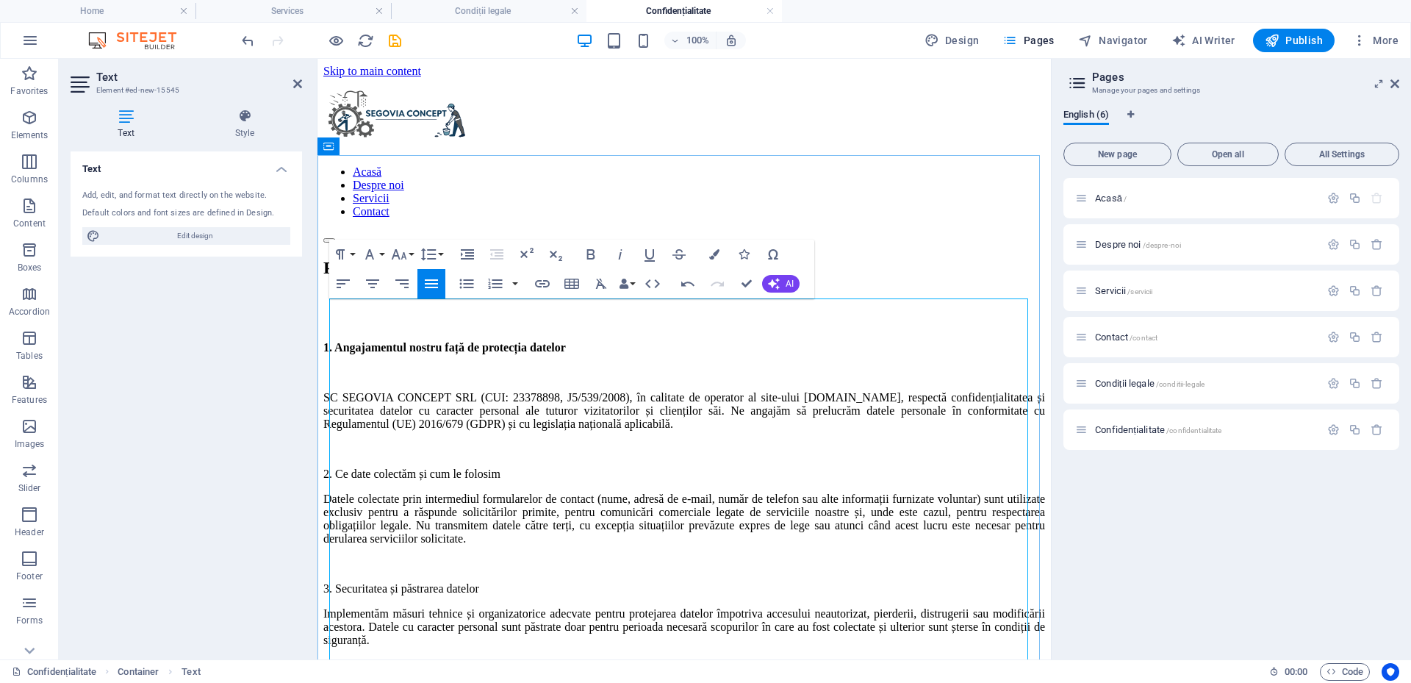
click at [567, 467] on p "2. Ce date colectăm și cum le folosim" at bounding box center [684, 473] width 722 height 13
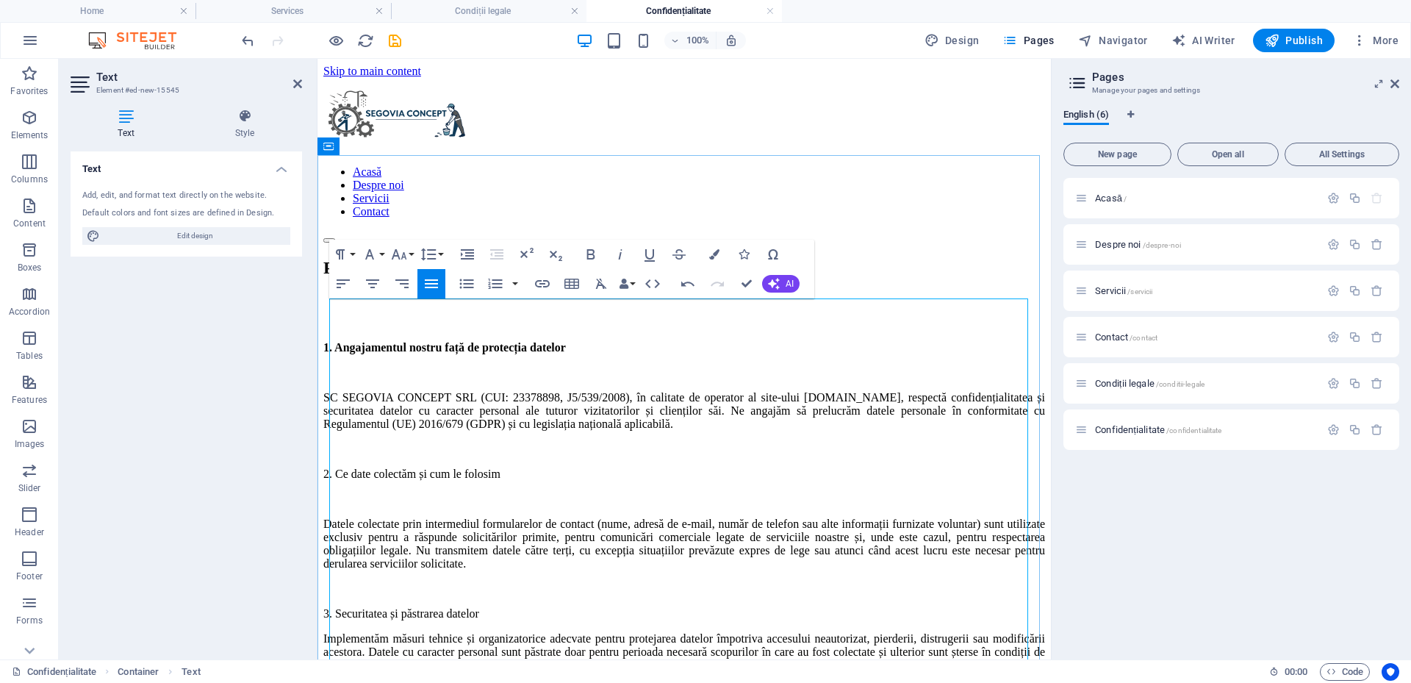
click at [543, 608] on p "3. Securitatea și păstrarea datelor" at bounding box center [684, 613] width 722 height 13
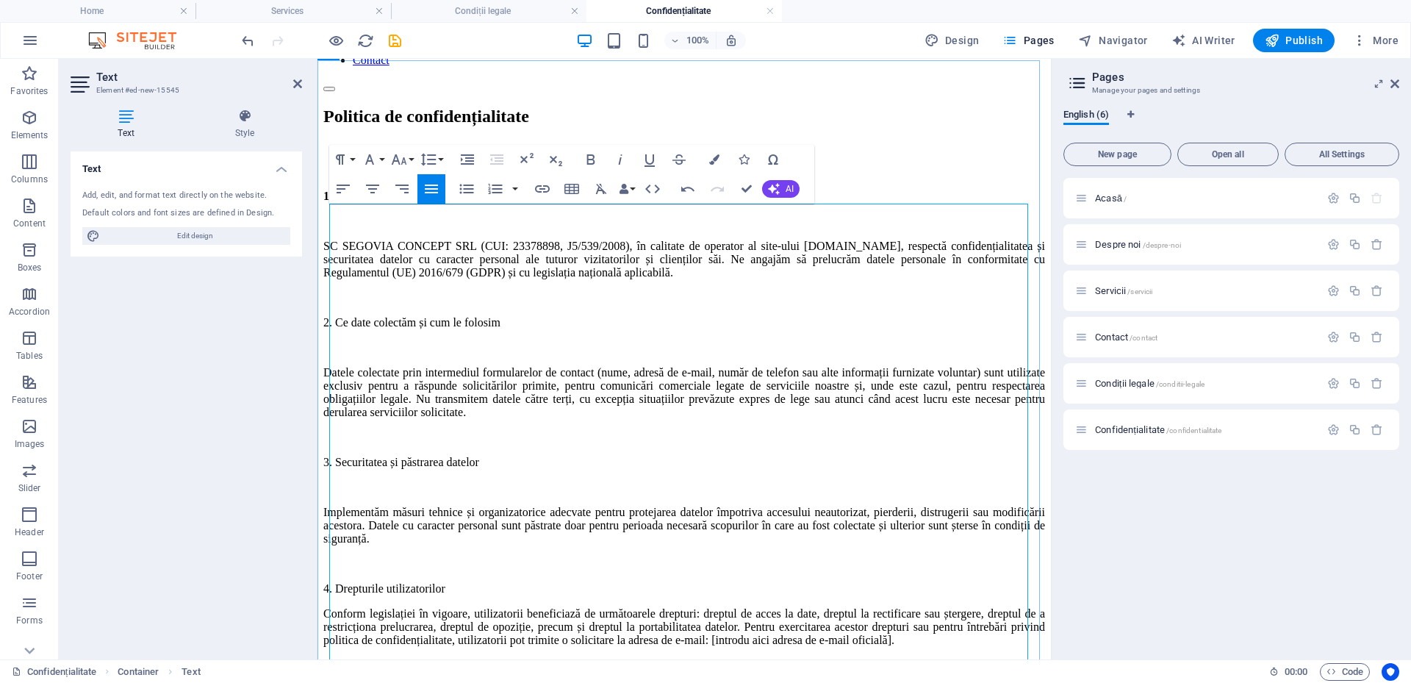
scroll to position [367, 0]
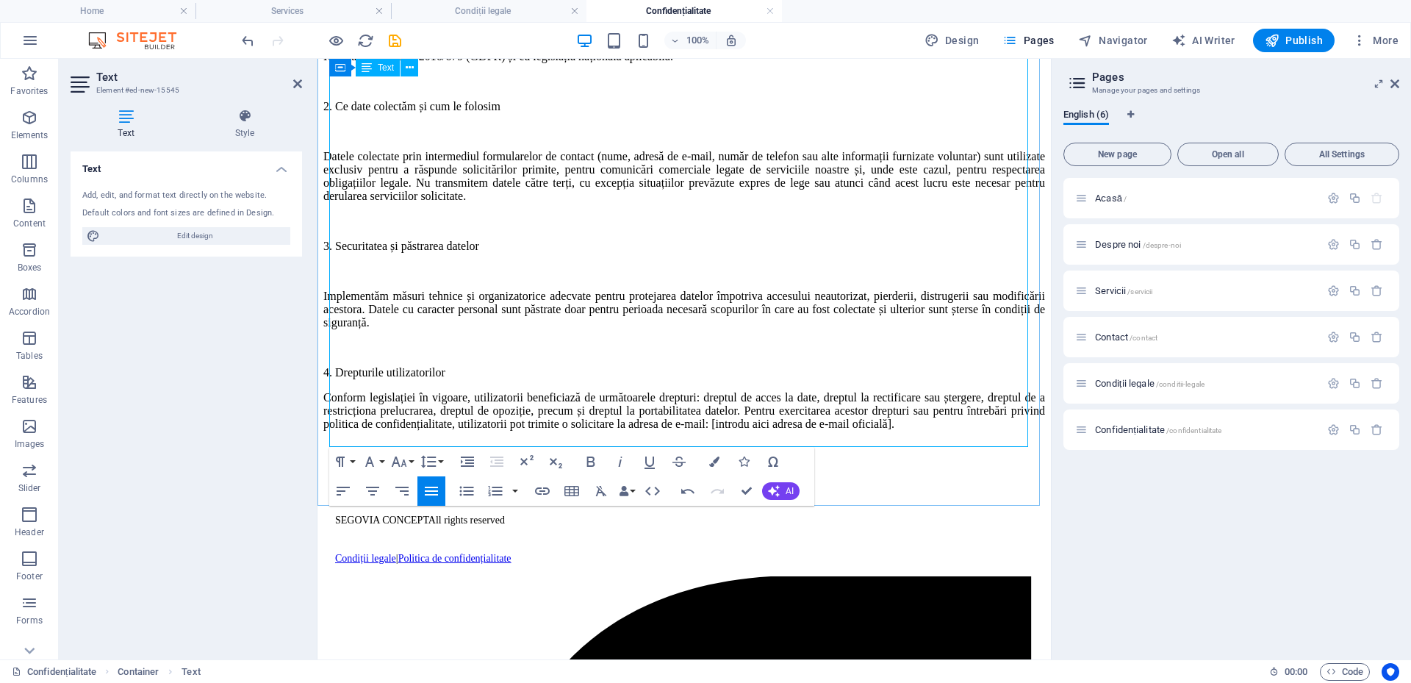
click at [513, 366] on p "4. Drepturile utilizatorilor" at bounding box center [684, 372] width 722 height 13
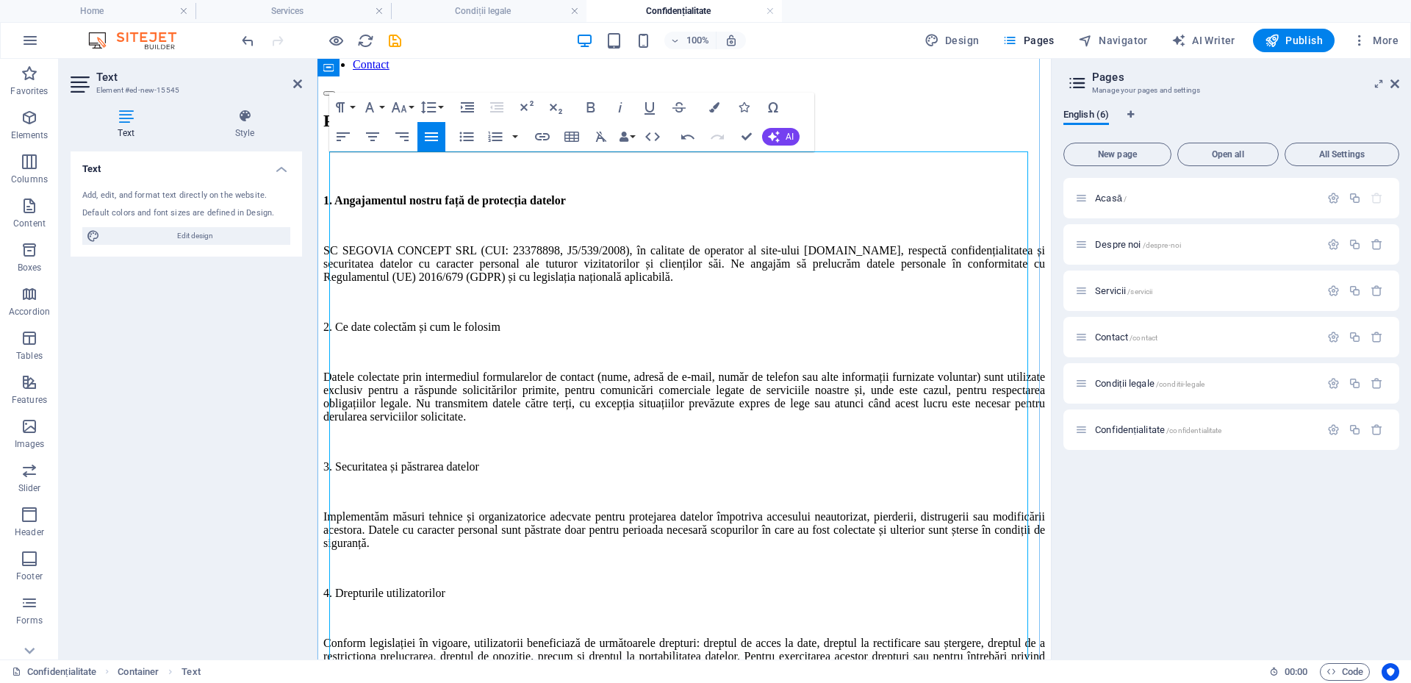
scroll to position [0, 0]
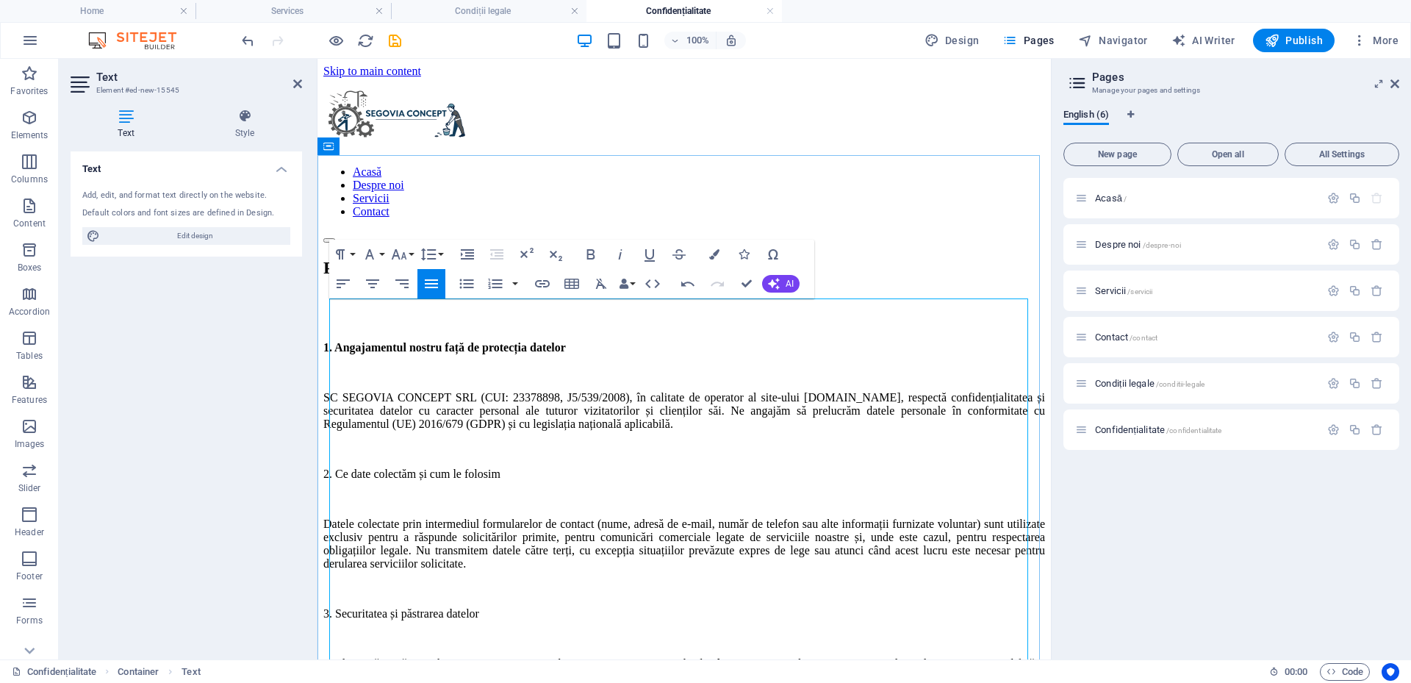
click at [355, 467] on p "2. Ce date colectăm și cum le folosim" at bounding box center [684, 473] width 722 height 13
click at [594, 259] on icon "button" at bounding box center [591, 254] width 8 height 10
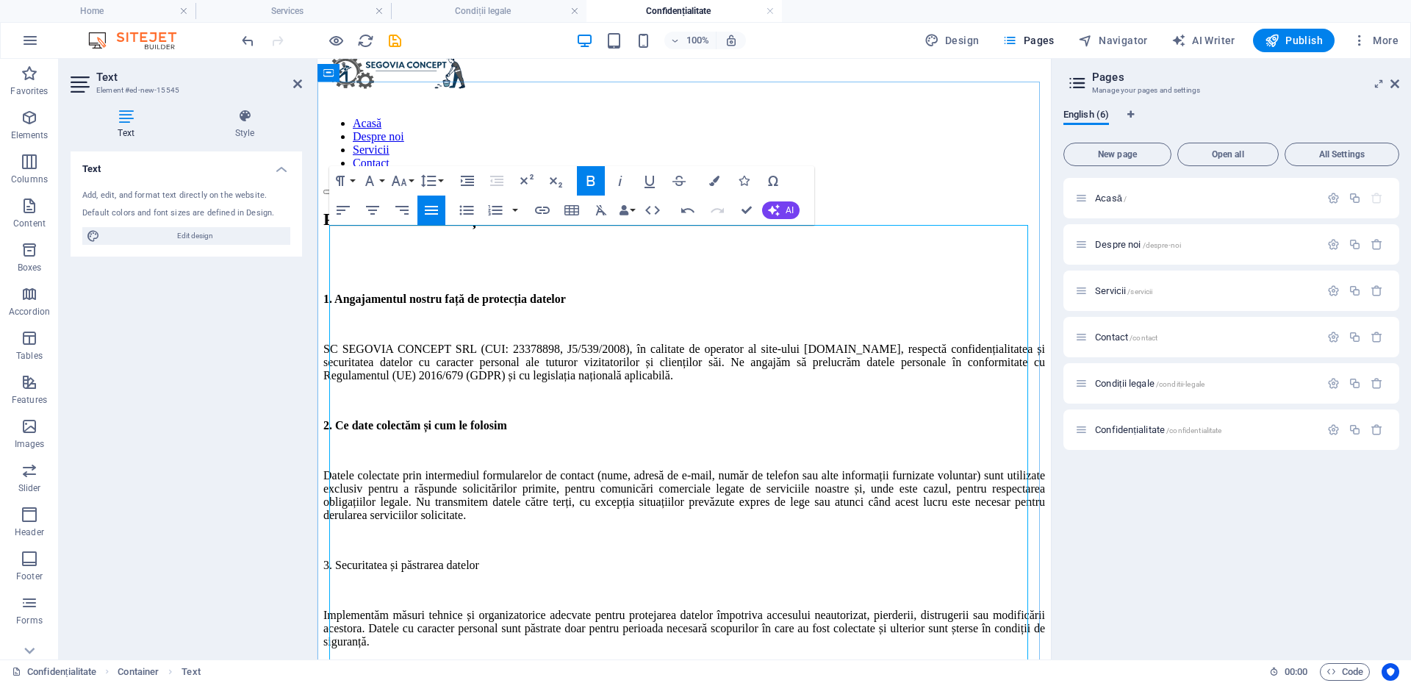
scroll to position [73, 0]
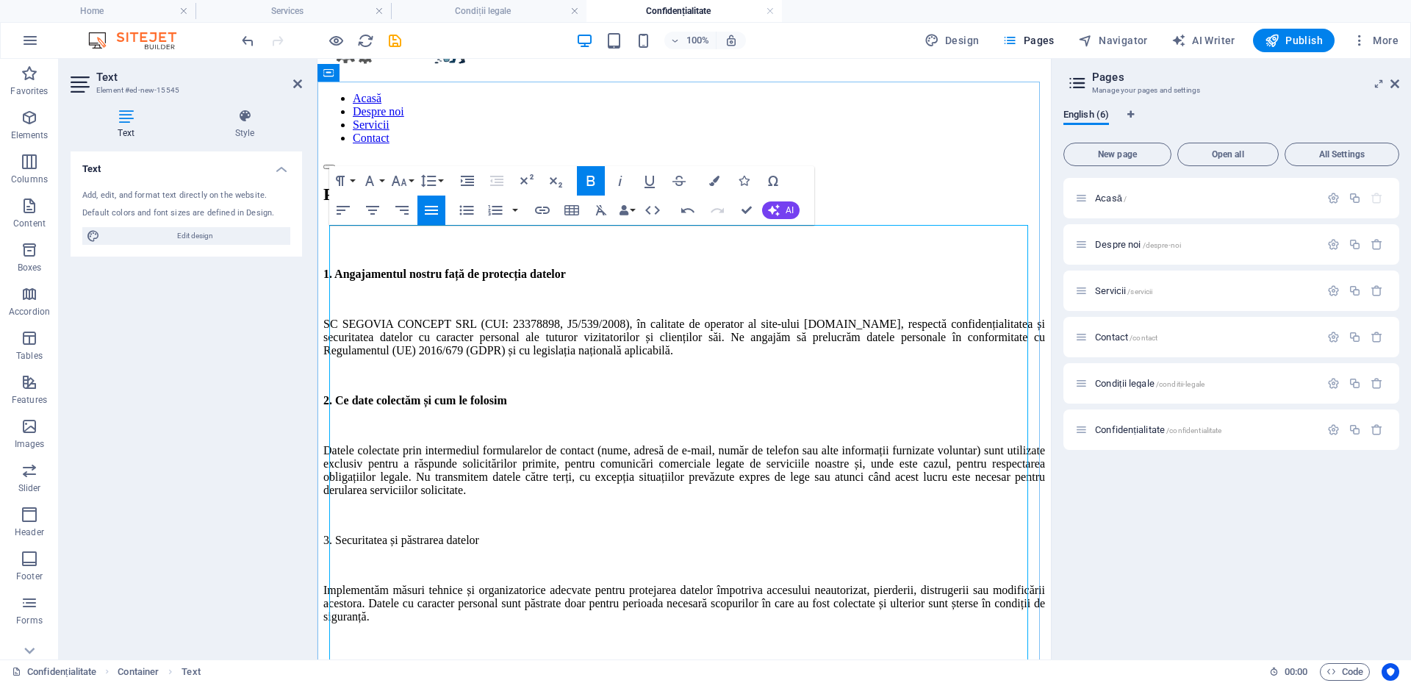
click at [387, 534] on p "3. Securitatea și păstrarea datelor" at bounding box center [684, 540] width 722 height 13
click at [595, 182] on icon "button" at bounding box center [591, 181] width 18 height 18
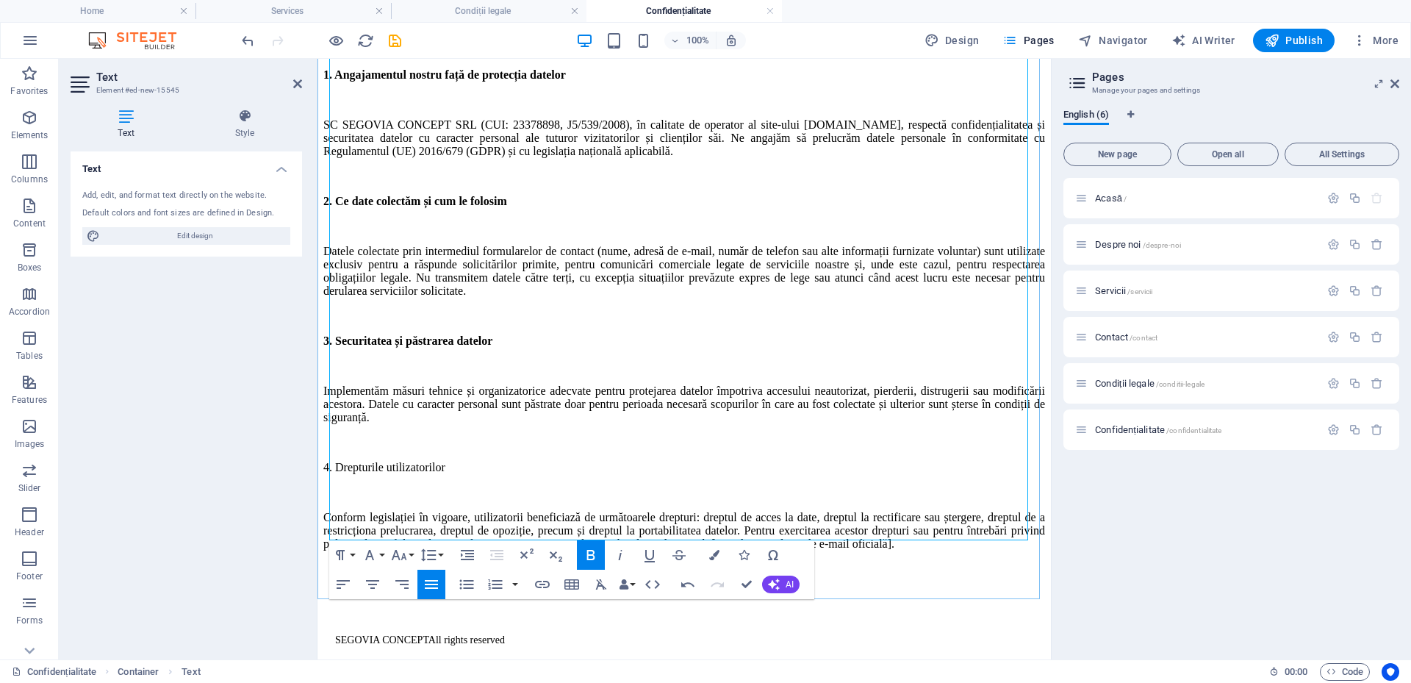
scroll to position [294, 0]
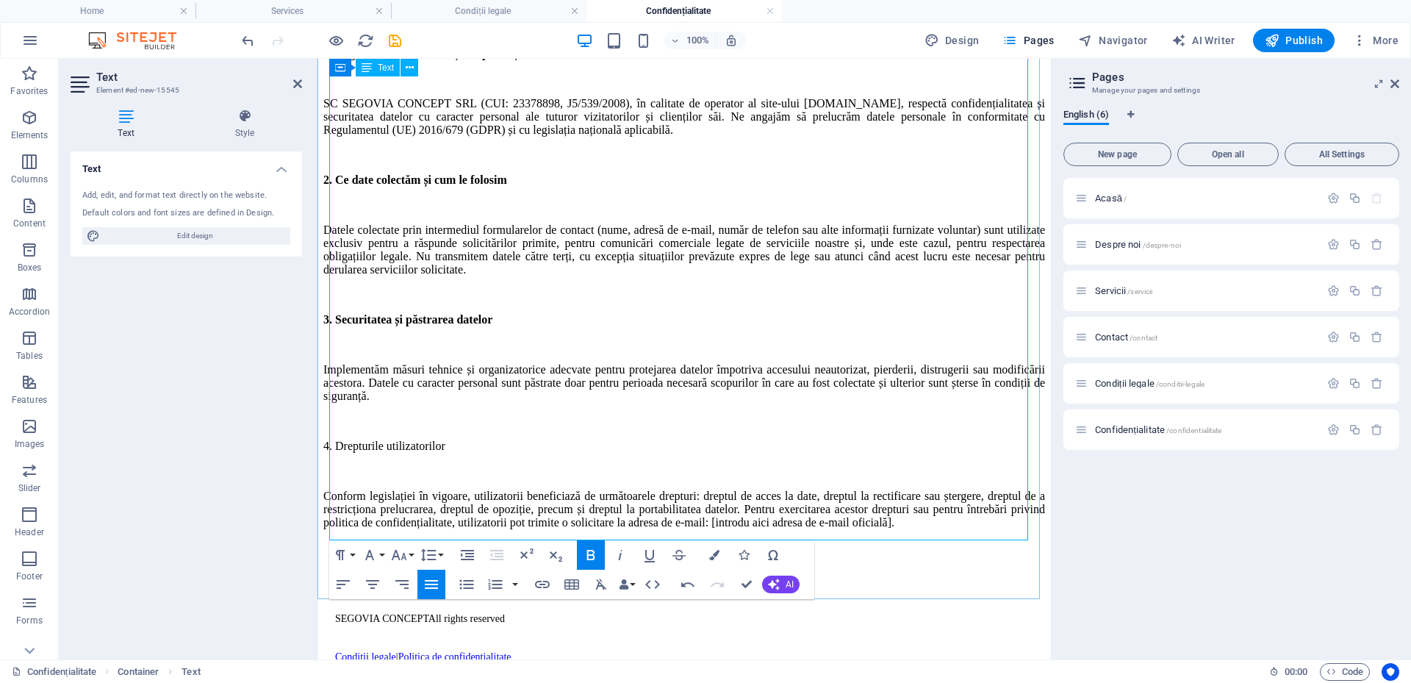
click at [414, 439] on p "4. Drepturile utilizatorilor" at bounding box center [684, 445] width 722 height 13
click at [590, 556] on icon "button" at bounding box center [591, 555] width 8 height 10
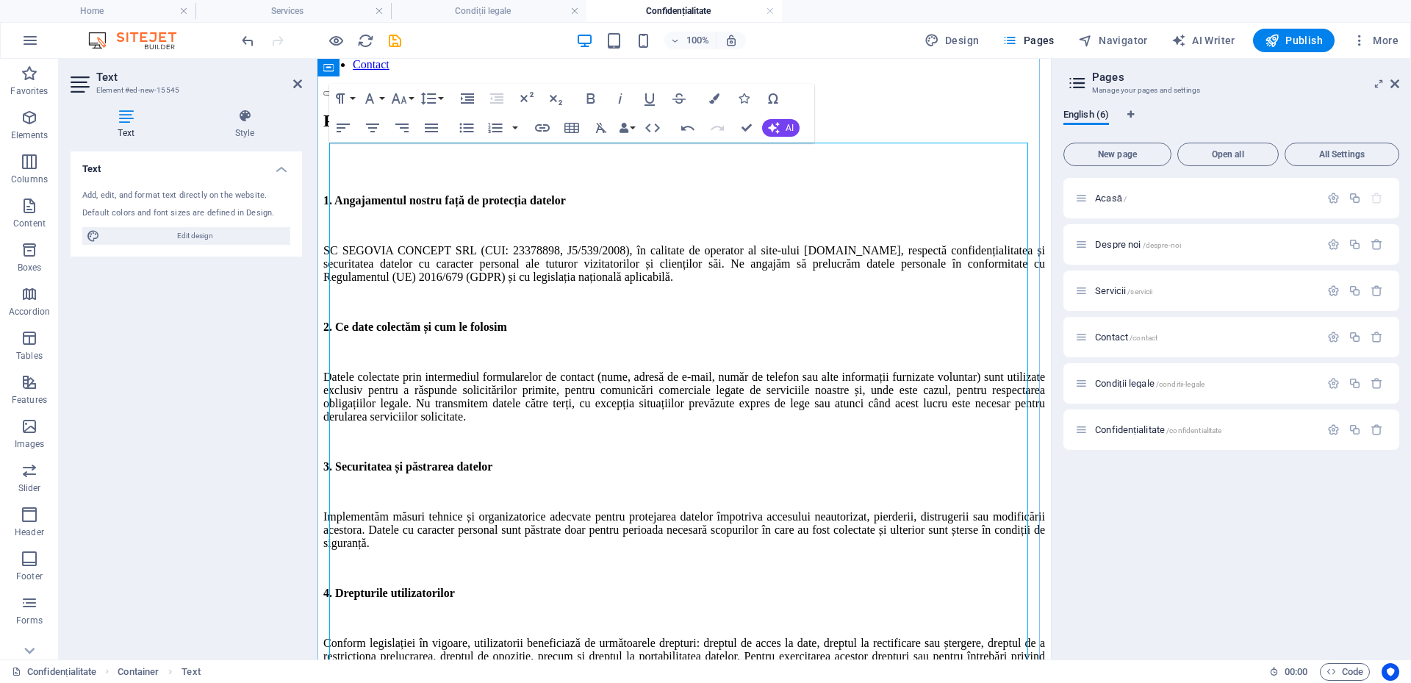
scroll to position [73, 0]
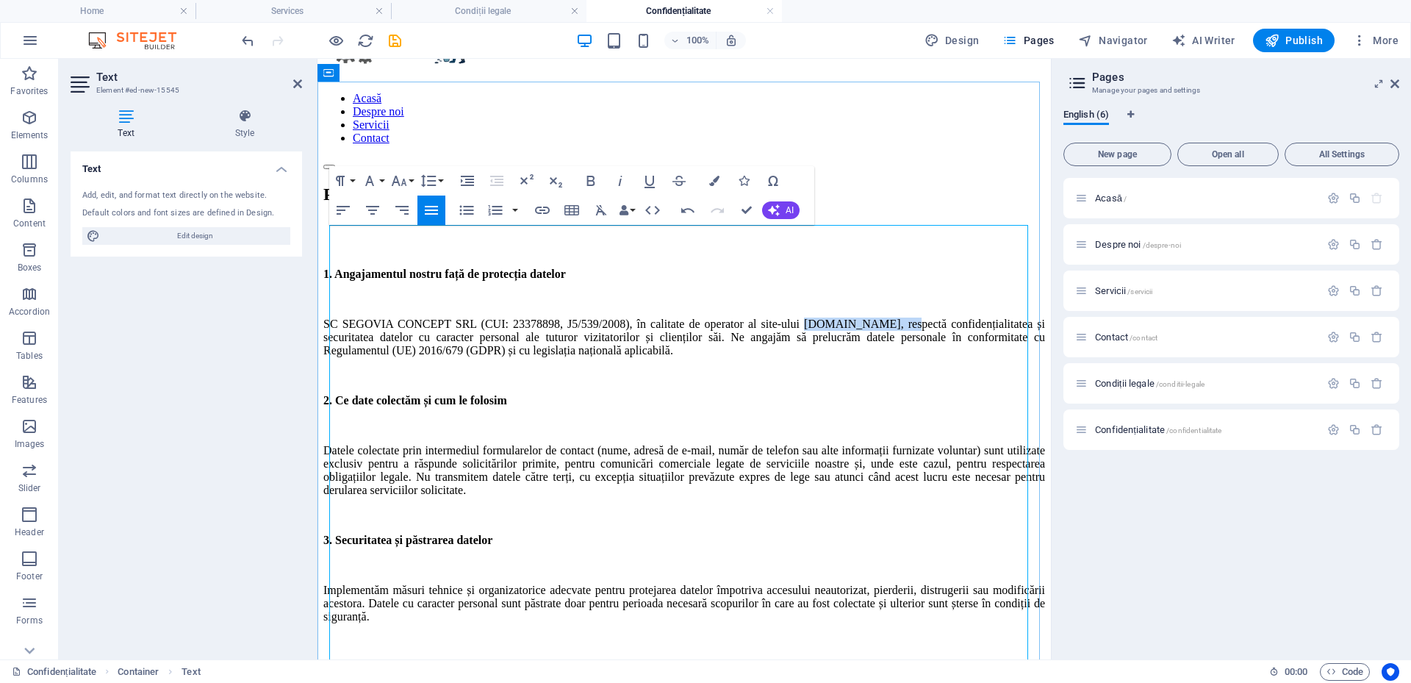
drag, startPoint x: 911, startPoint y: 278, endPoint x: 1021, endPoint y: 279, distance: 110.2
click at [1021, 317] on p "SC SEGOVIA CONCEPT SRL (CUI: 23378898, J5/539/2008), în calitate de operator al…" at bounding box center [684, 337] width 722 height 40
click at [589, 183] on icon "button" at bounding box center [591, 181] width 18 height 18
click at [620, 340] on p "SC SEGOVIA CONCEPT SRL (CUI: 23378898, J5/539/2008), în calitate de operator al…" at bounding box center [684, 337] width 722 height 40
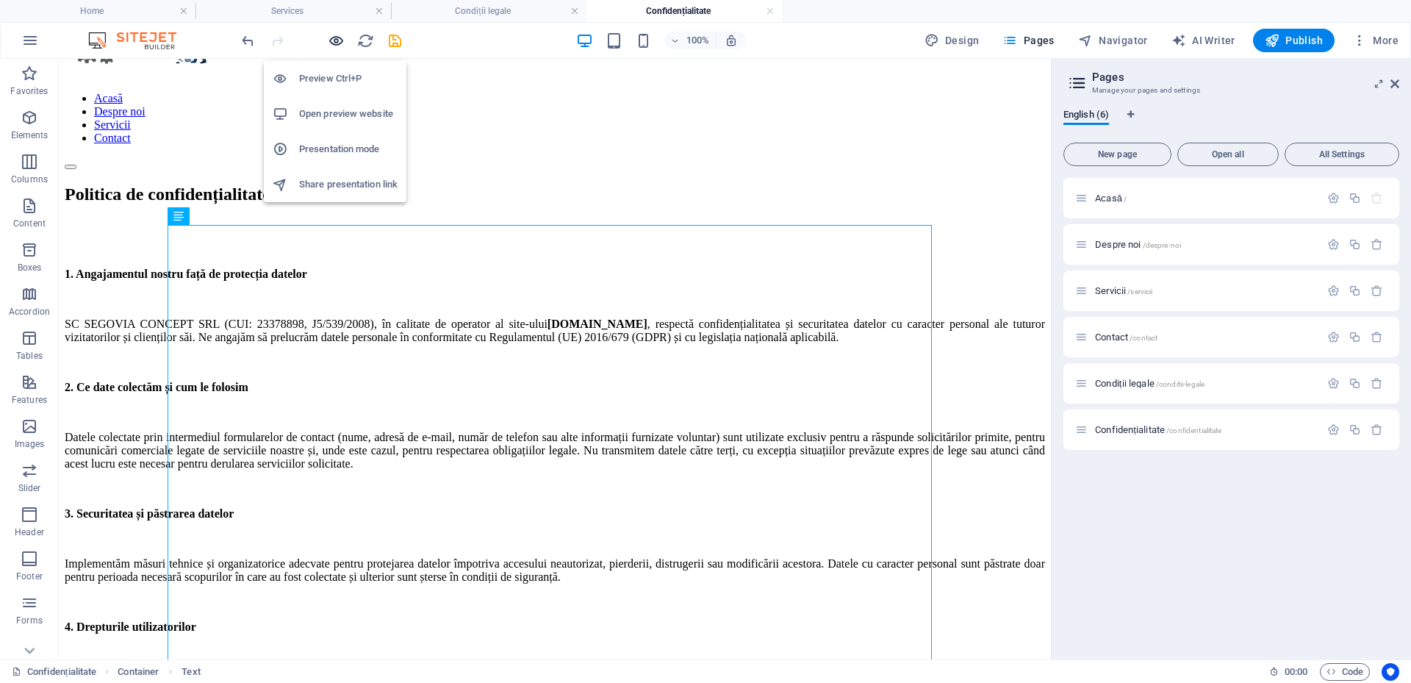
click at [332, 35] on icon "button" at bounding box center [336, 40] width 17 height 17
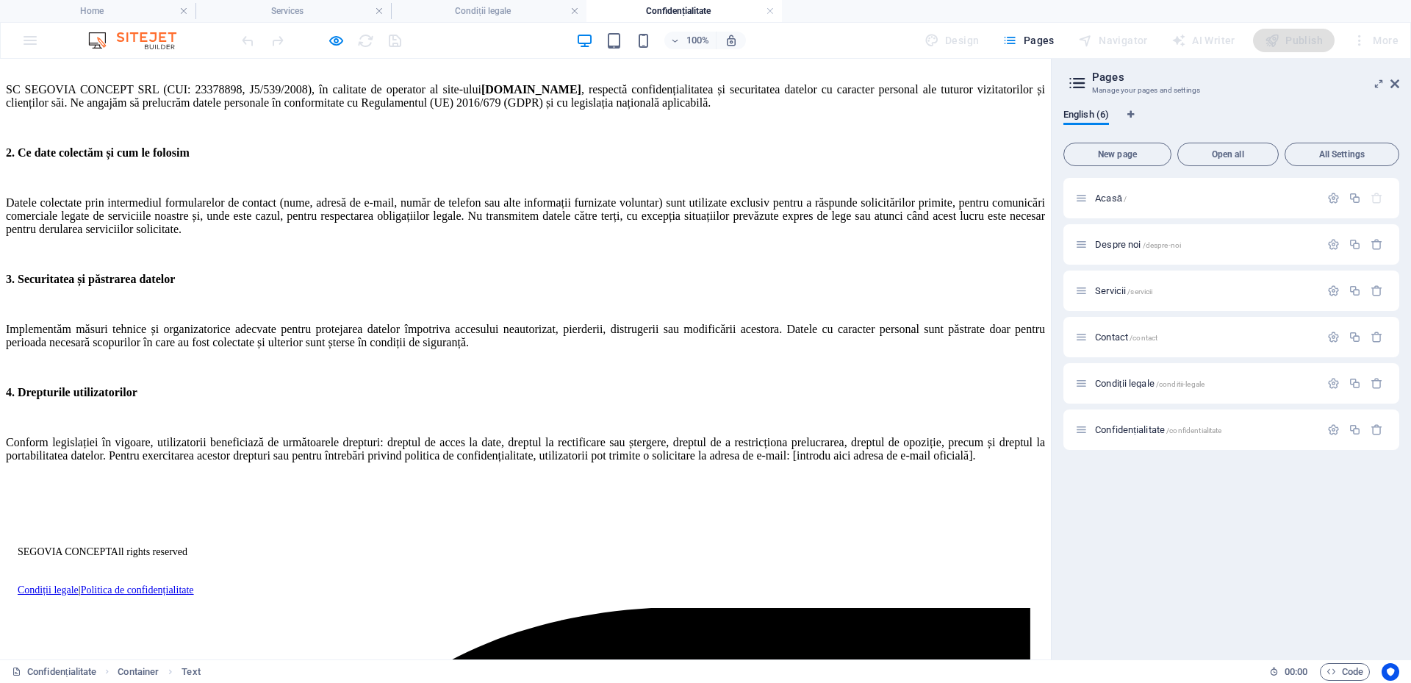
scroll to position [323, 0]
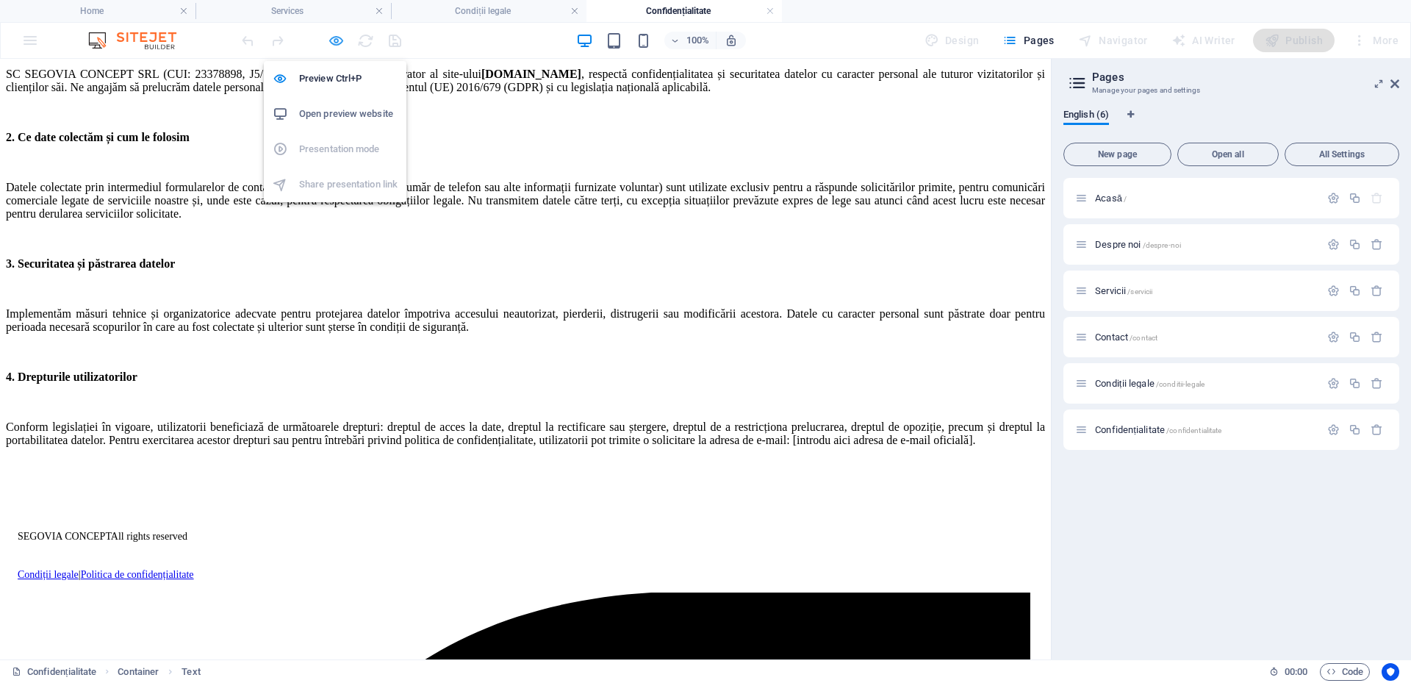
click at [329, 32] on icon "button" at bounding box center [336, 40] width 17 height 17
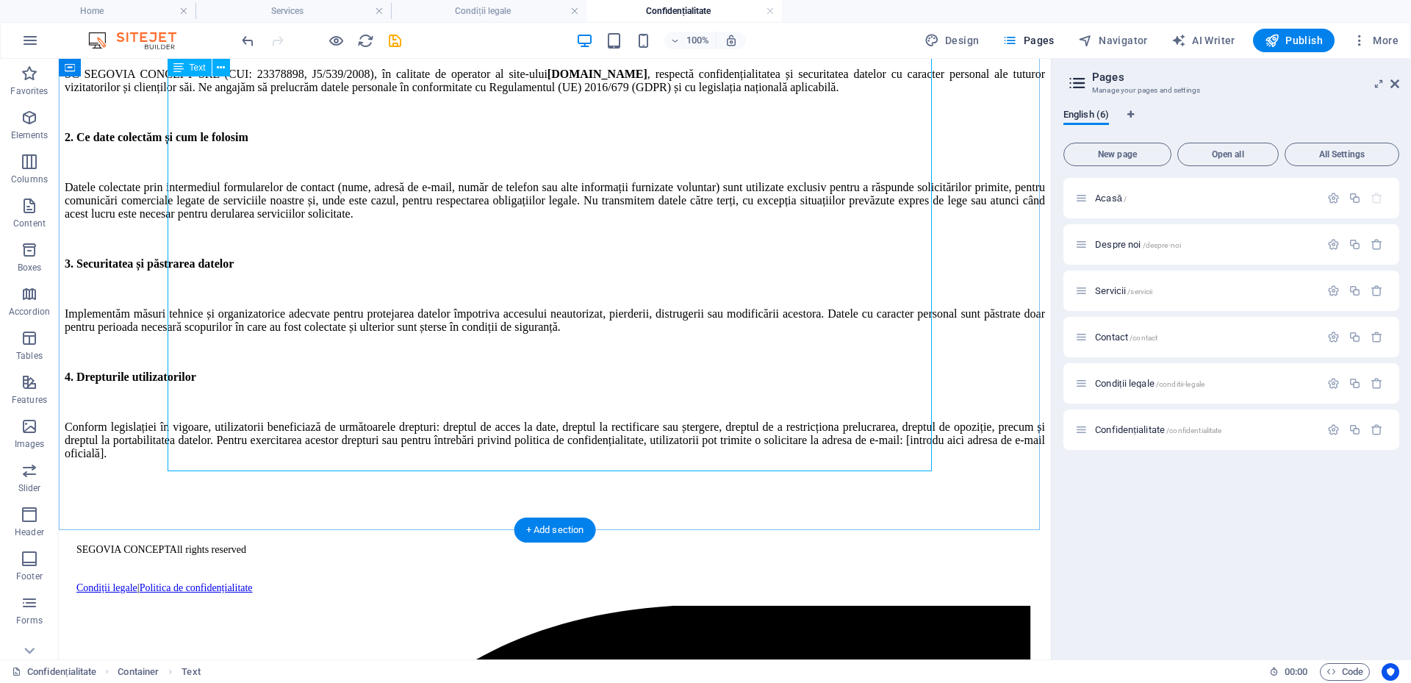
click at [372, 453] on div "1. Angajamentul nostru față de protecția datelor SC SEGOVIA CONCEPT SRL (CUI: 2…" at bounding box center [555, 239] width 980 height 442
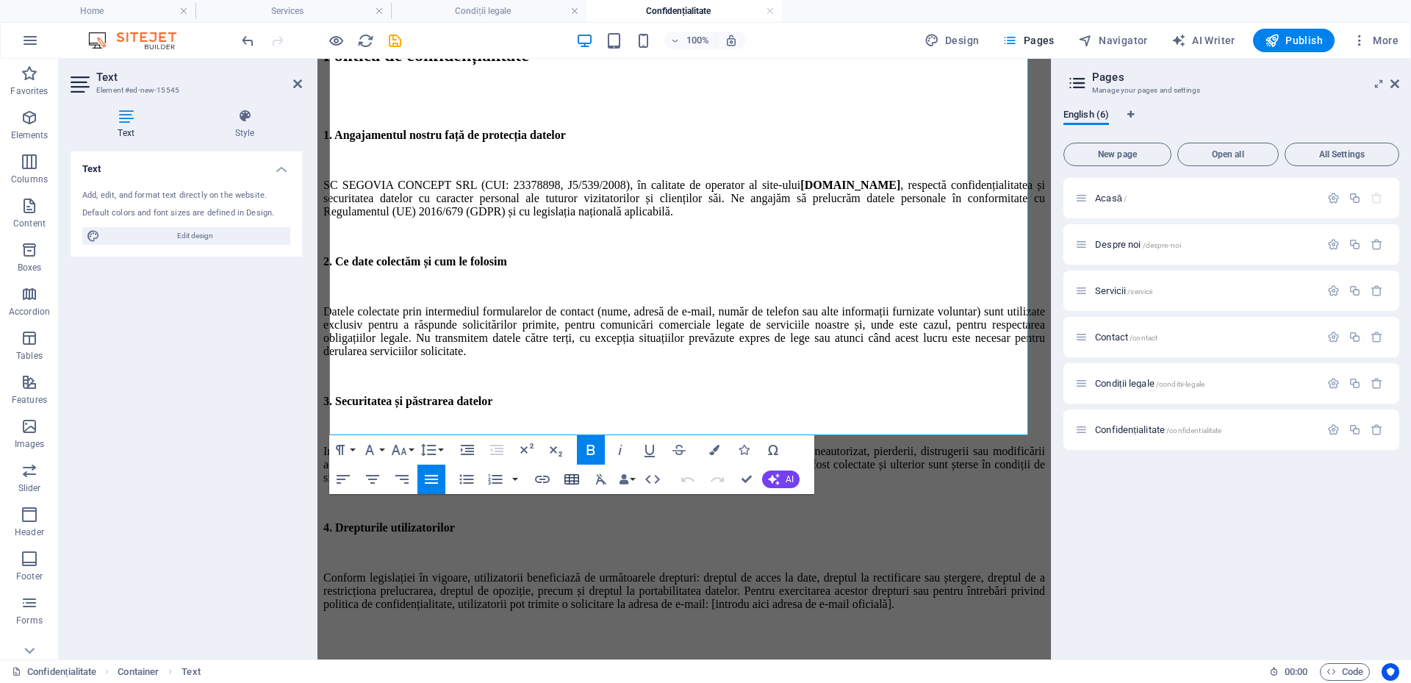
scroll to position [400, 0]
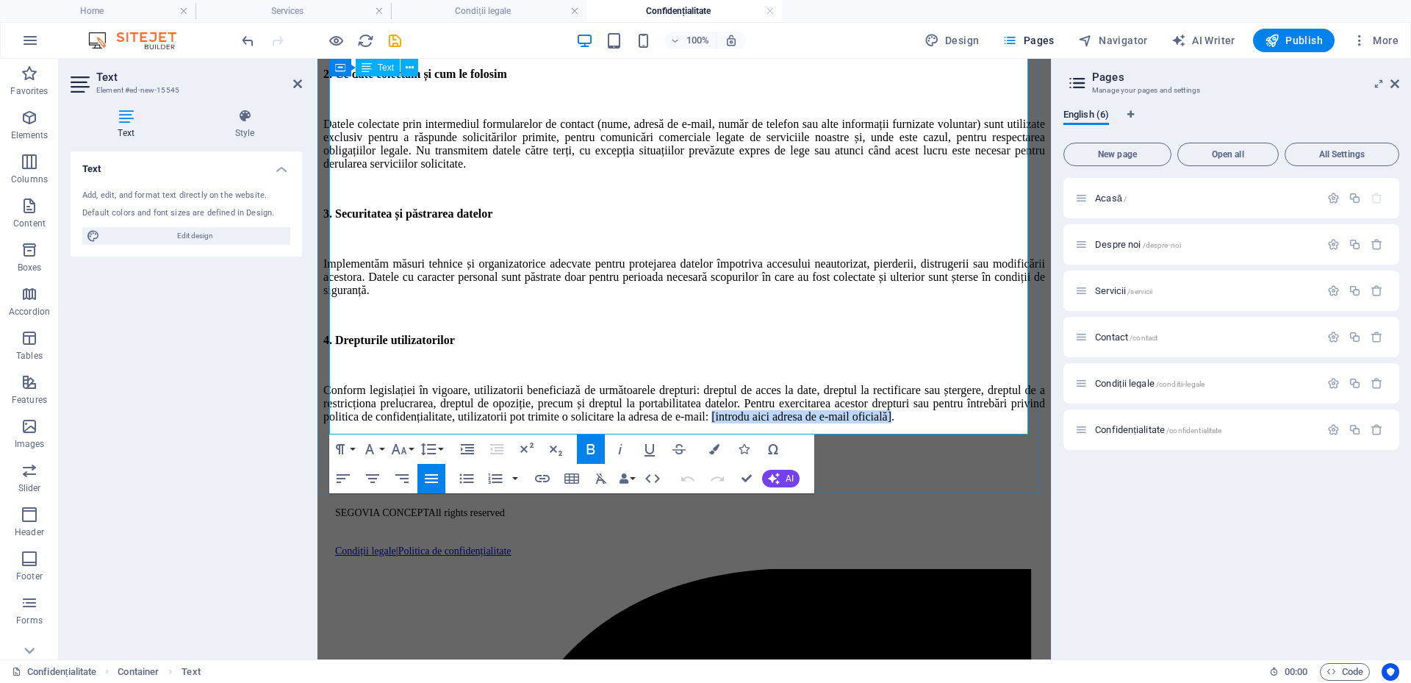
drag, startPoint x: 994, startPoint y: 424, endPoint x: 765, endPoint y: 417, distance: 229.4
click at [765, 417] on p "Conform legislației în vigoare, utilizatorii beneficiază de următoarele dreptur…" at bounding box center [684, 404] width 722 height 40
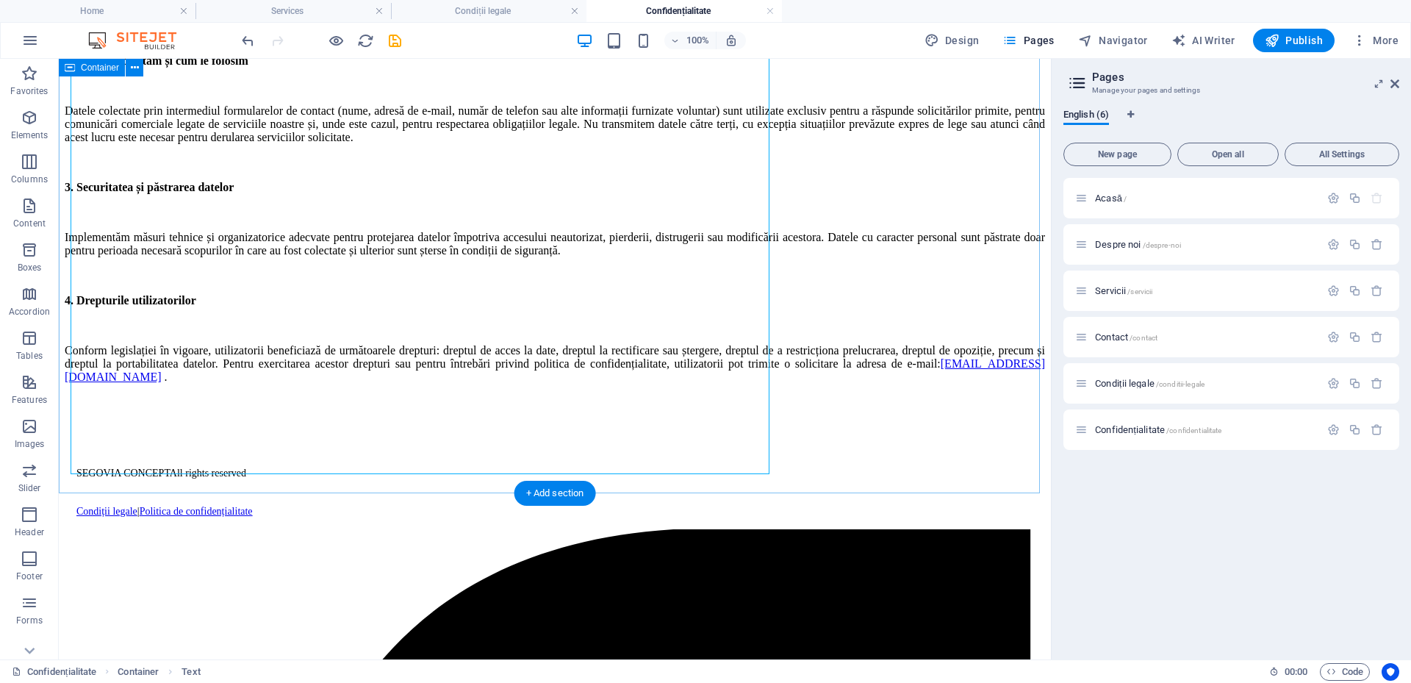
scroll to position [360, 0]
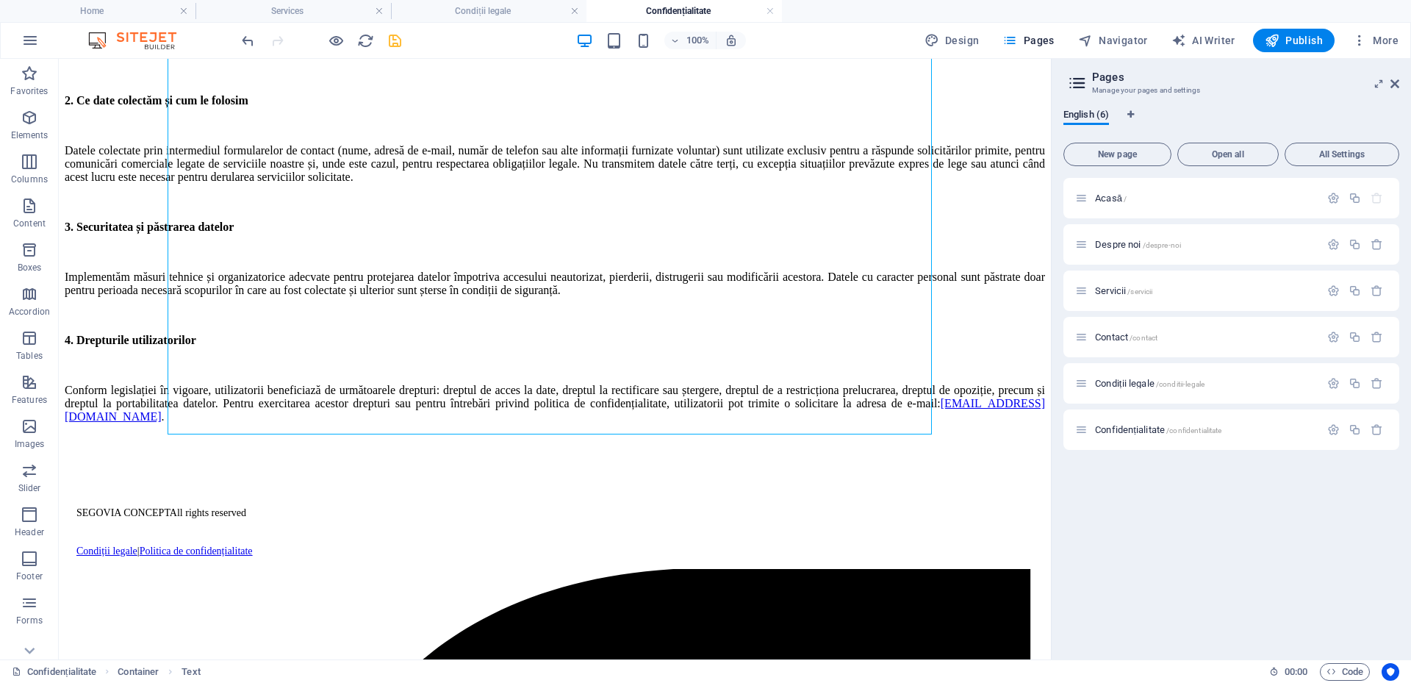
click at [395, 46] on icon "save" at bounding box center [395, 40] width 17 height 17
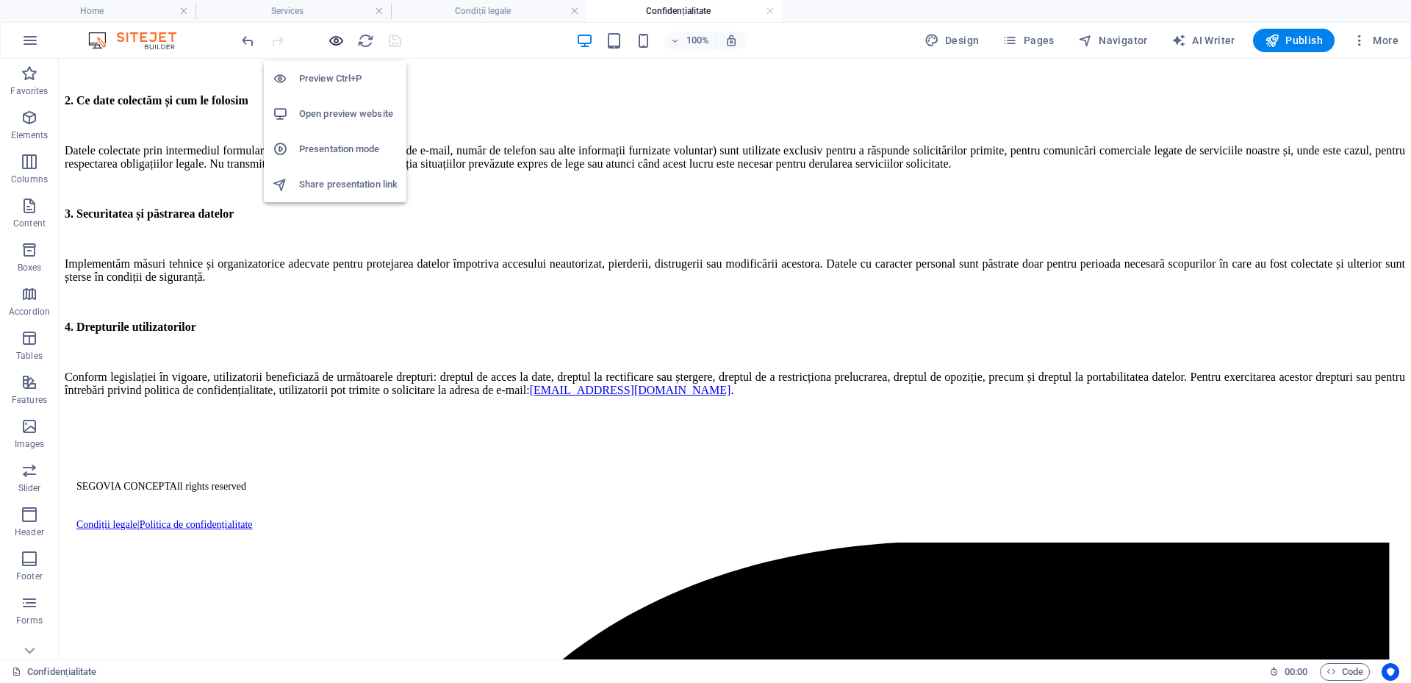
click at [337, 44] on icon "button" at bounding box center [336, 40] width 17 height 17
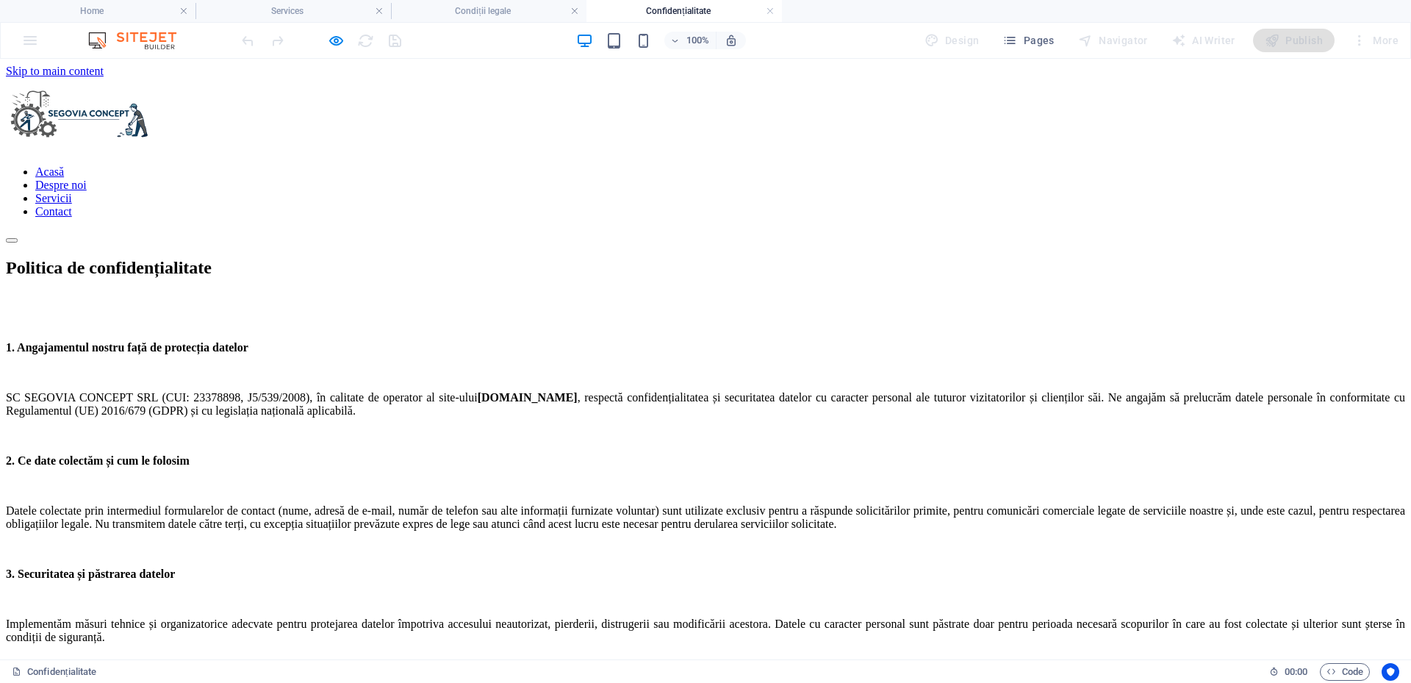
scroll to position [323, 0]
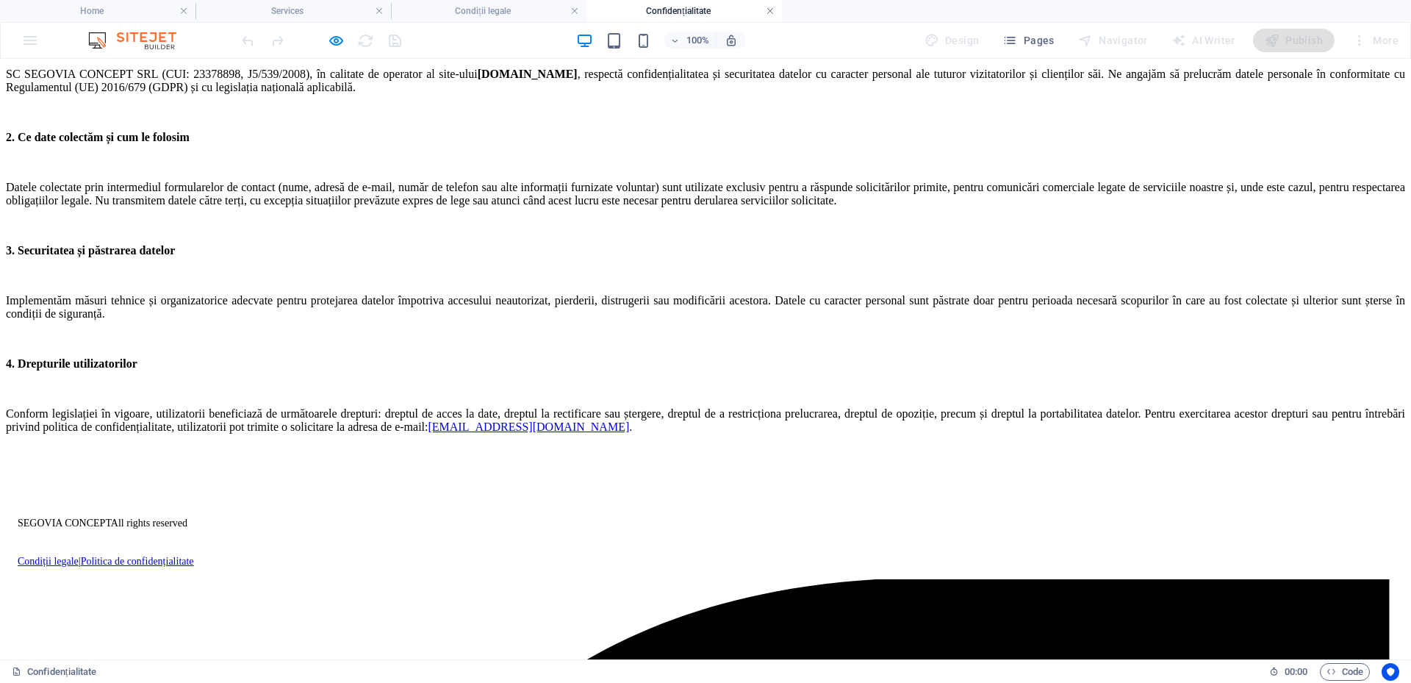
click at [772, 5] on link at bounding box center [770, 11] width 9 height 14
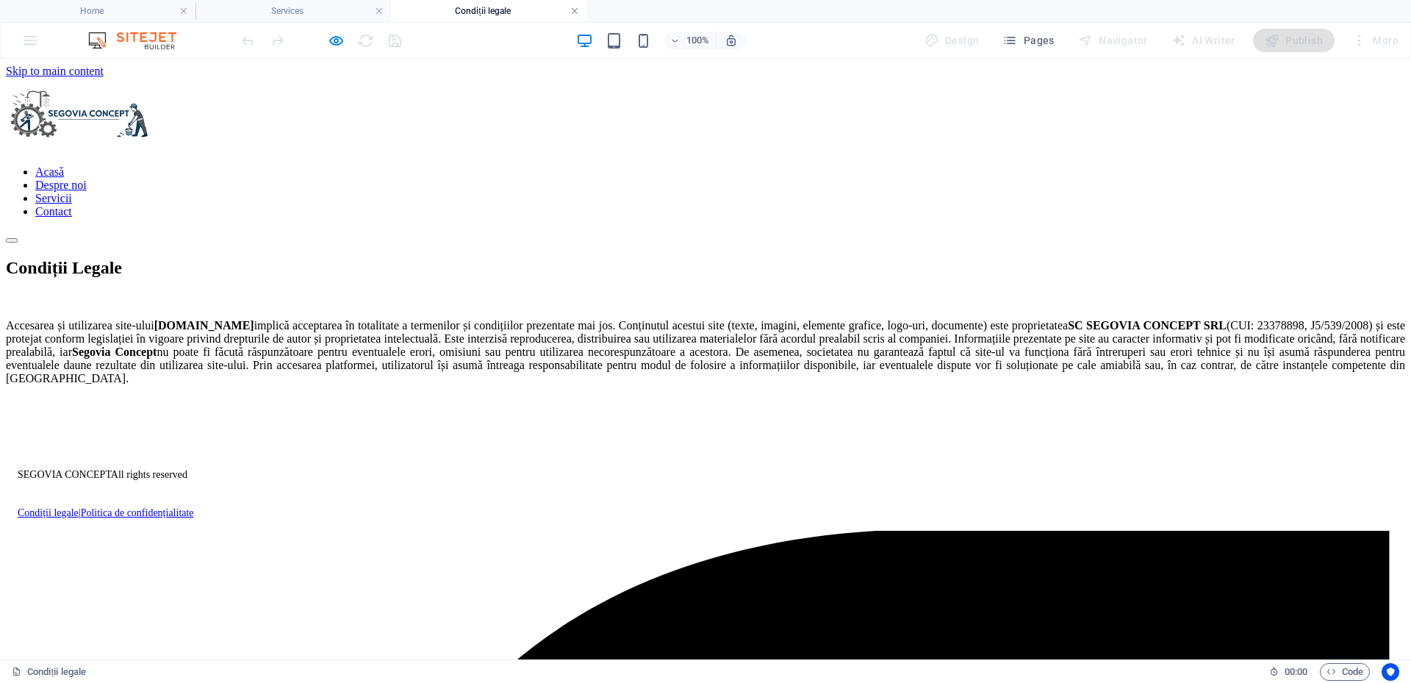
click at [575, 12] on link at bounding box center [574, 11] width 9 height 14
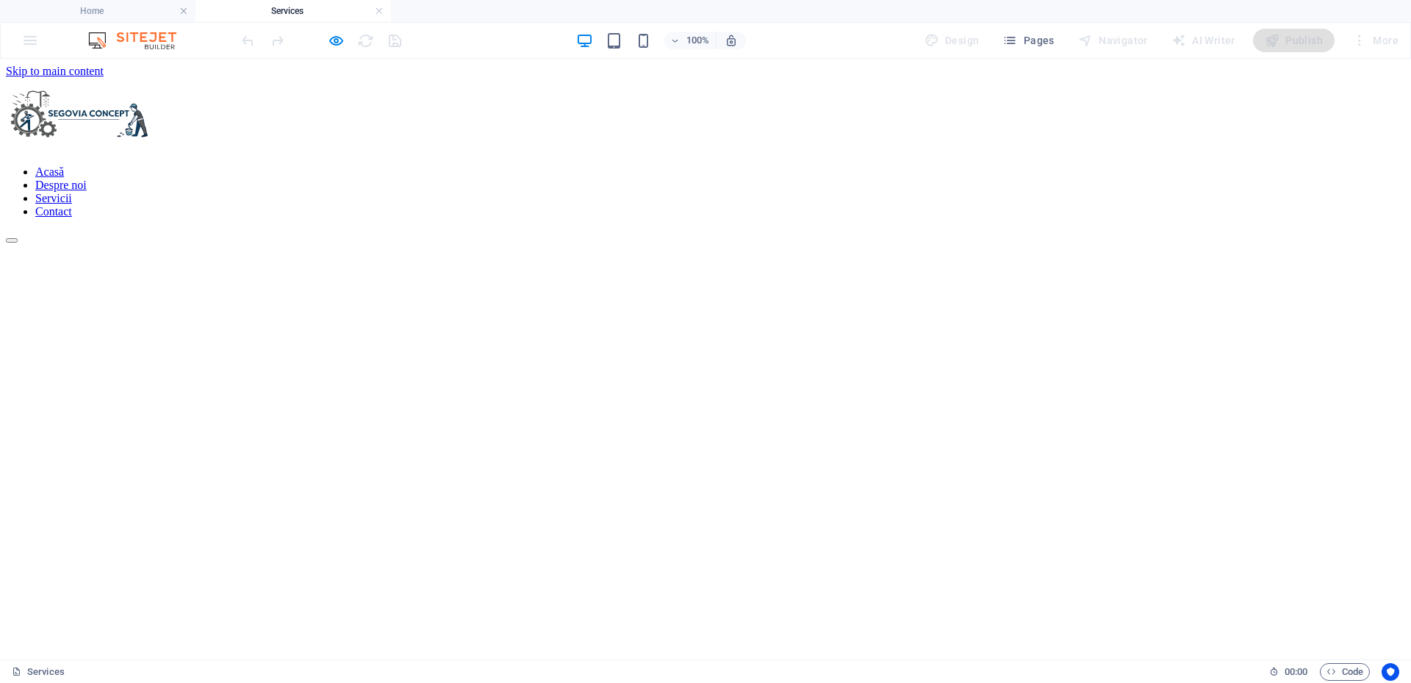
scroll to position [1461, 0]
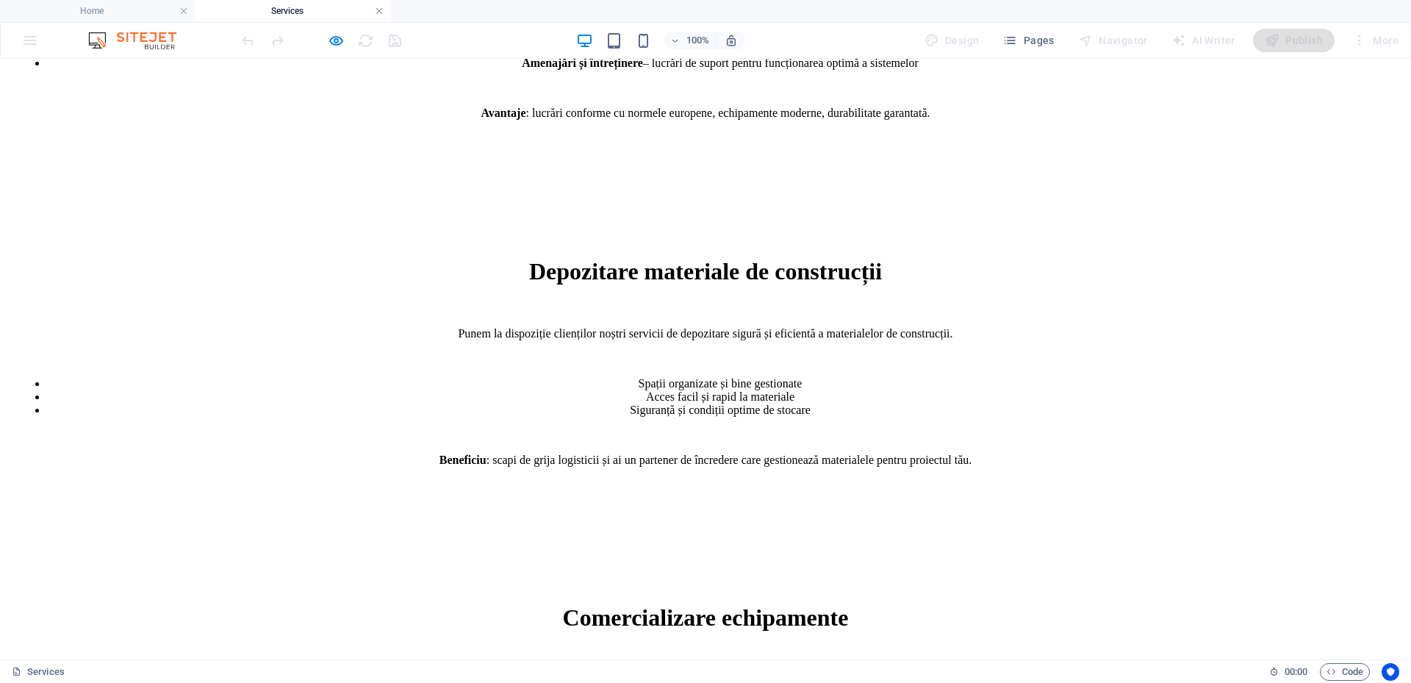
click at [379, 15] on link at bounding box center [379, 11] width 9 height 14
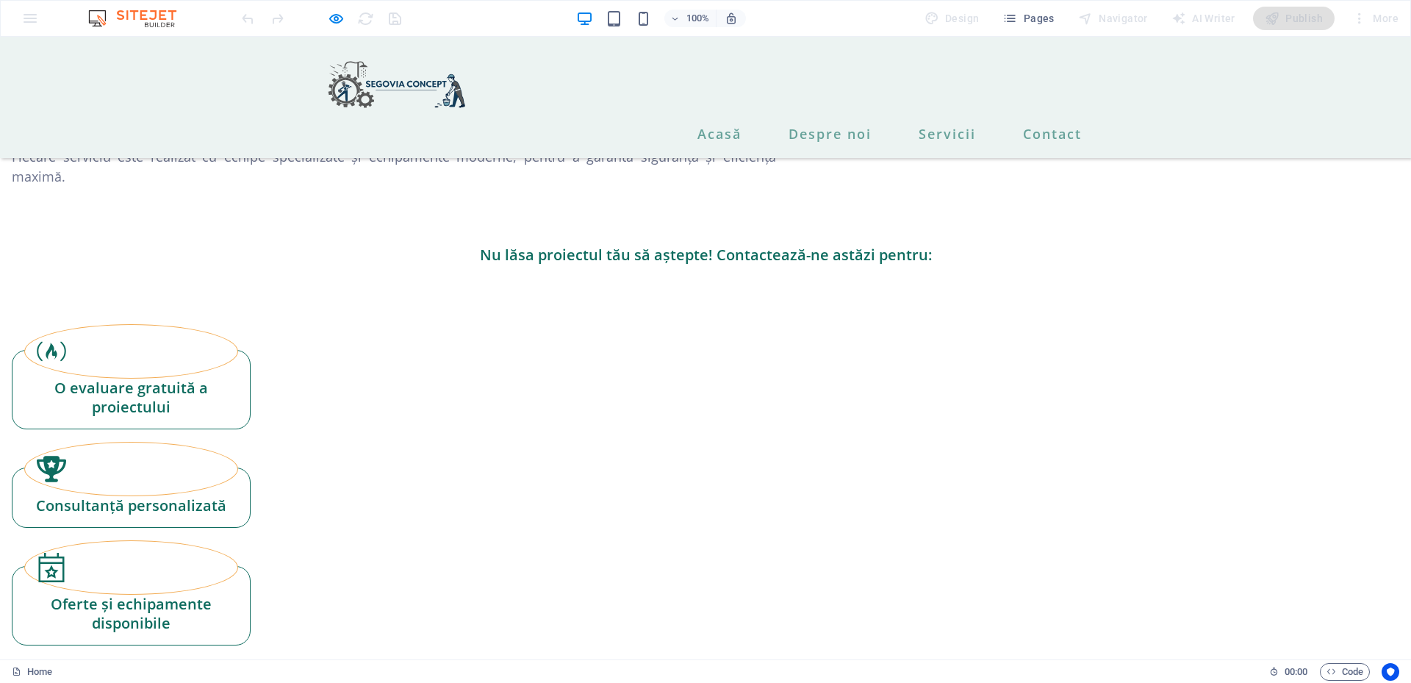
scroll to position [2301, 0]
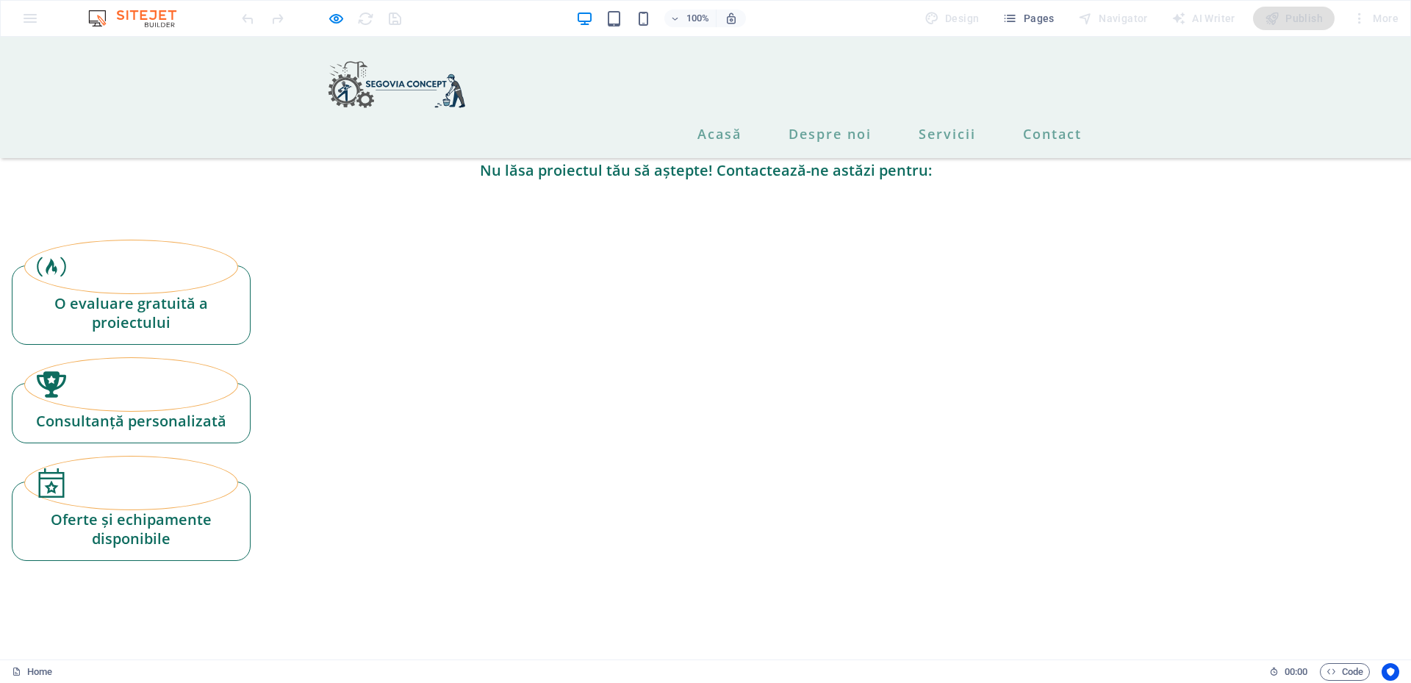
drag, startPoint x: 336, startPoint y: 14, endPoint x: 321, endPoint y: 160, distance: 147.0
click at [336, 14] on icon "button" at bounding box center [336, 18] width 17 height 17
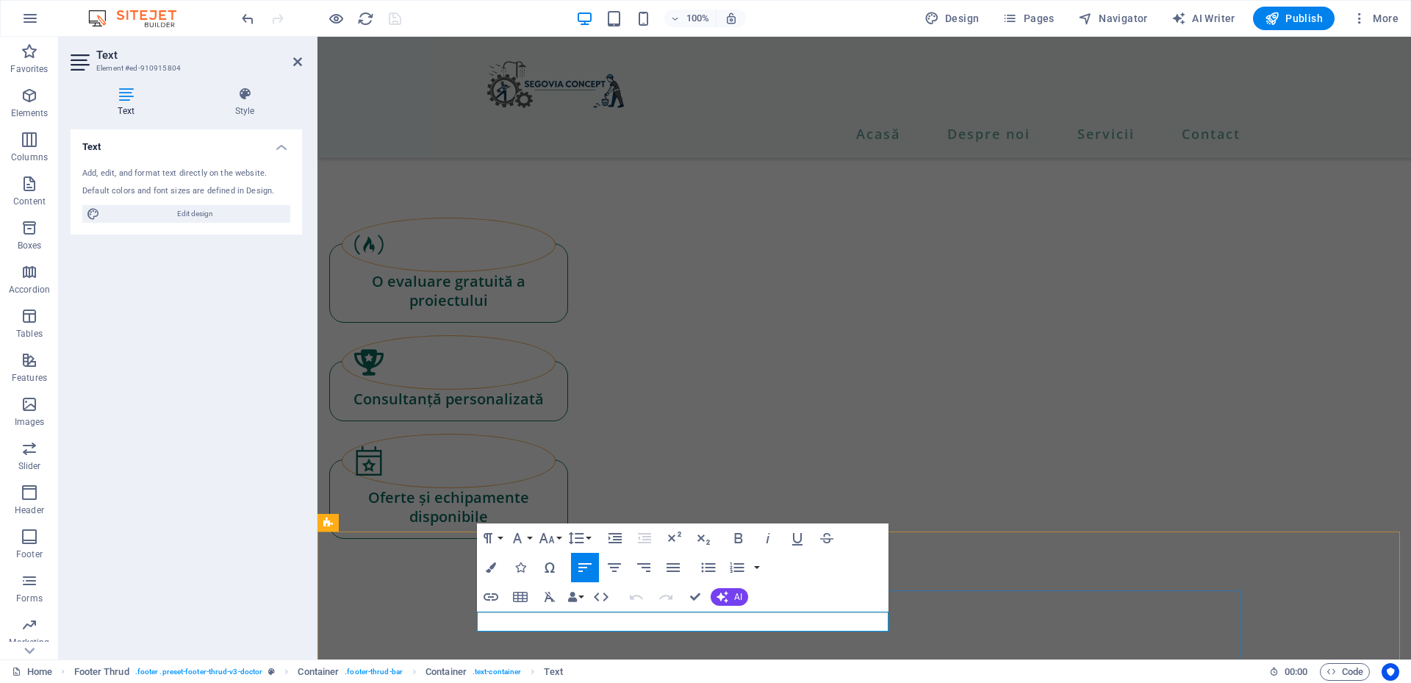
drag, startPoint x: 546, startPoint y: 622, endPoint x: 478, endPoint y: 619, distance: 67.7
click at [495, 599] on icon "button" at bounding box center [491, 596] width 15 height 7
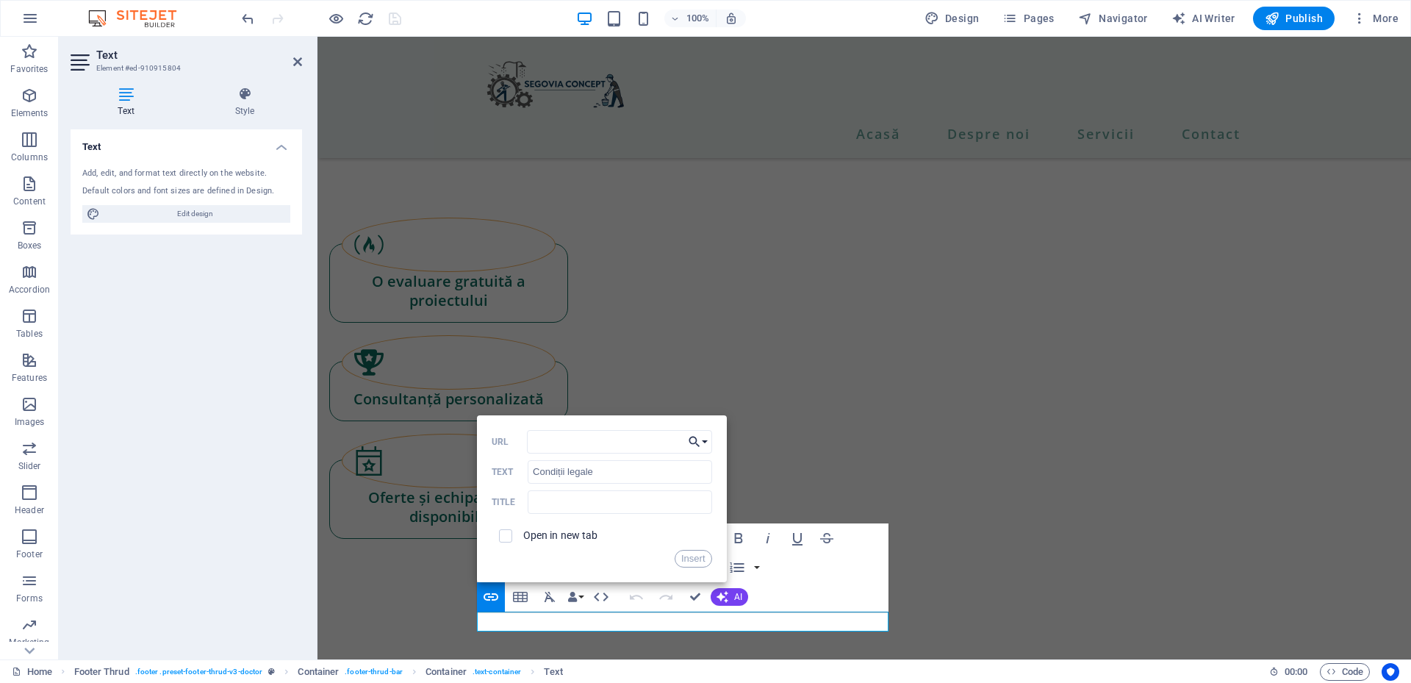
click at [703, 441] on button "Choose Link" at bounding box center [698, 442] width 28 height 24
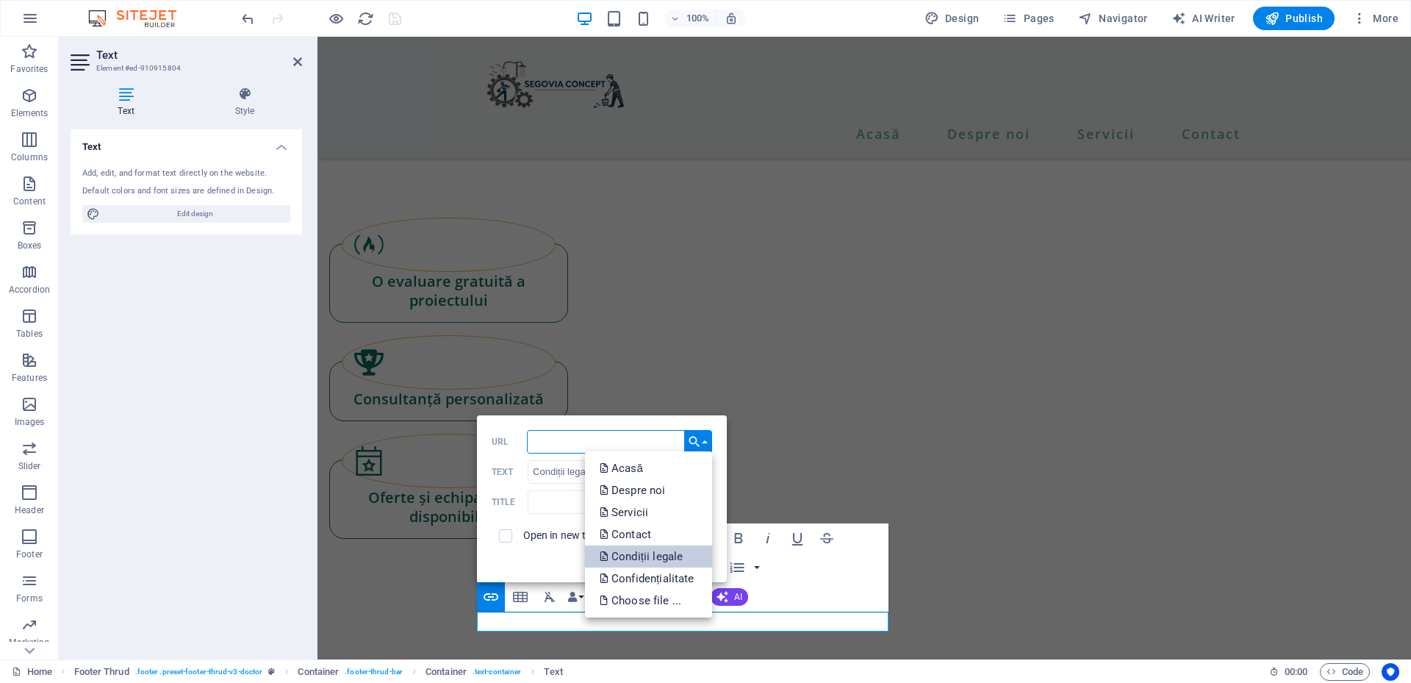
click at [659, 559] on p "Condiții legale" at bounding box center [643, 556] width 86 height 22
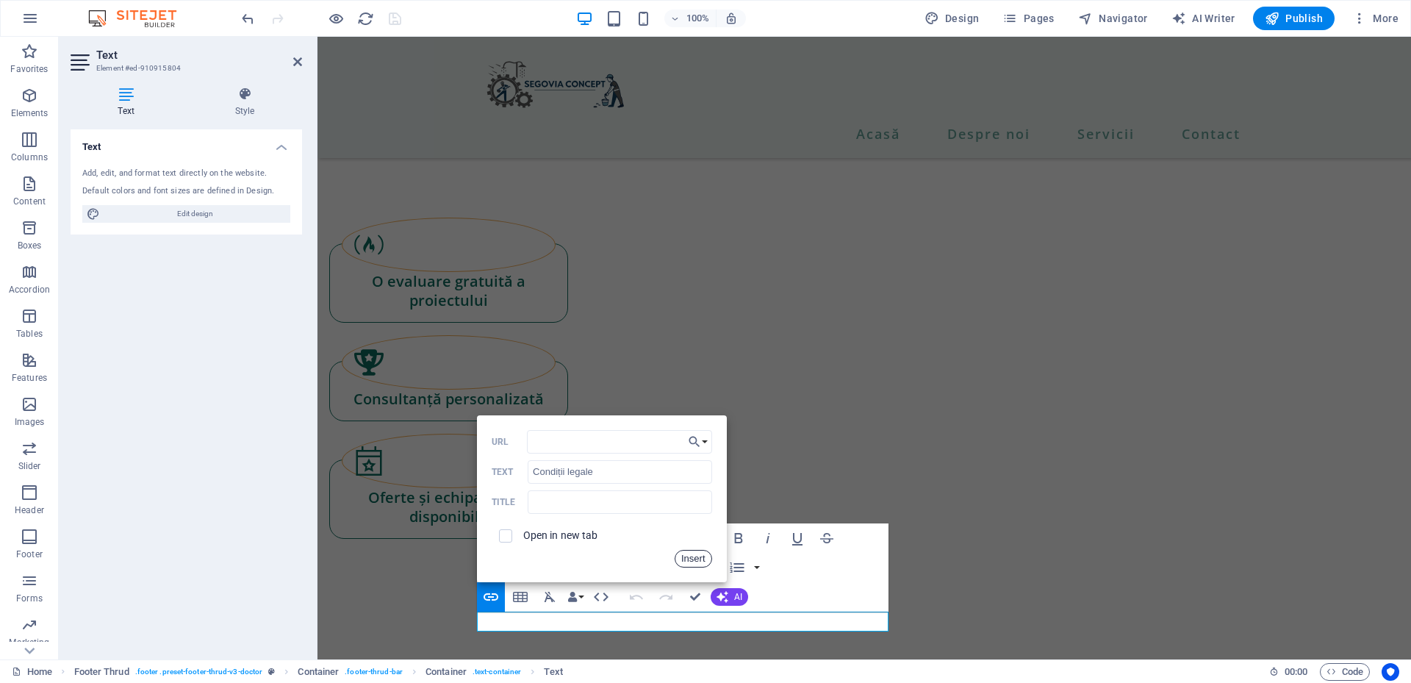
click at [693, 560] on button "Insert" at bounding box center [693, 559] width 37 height 18
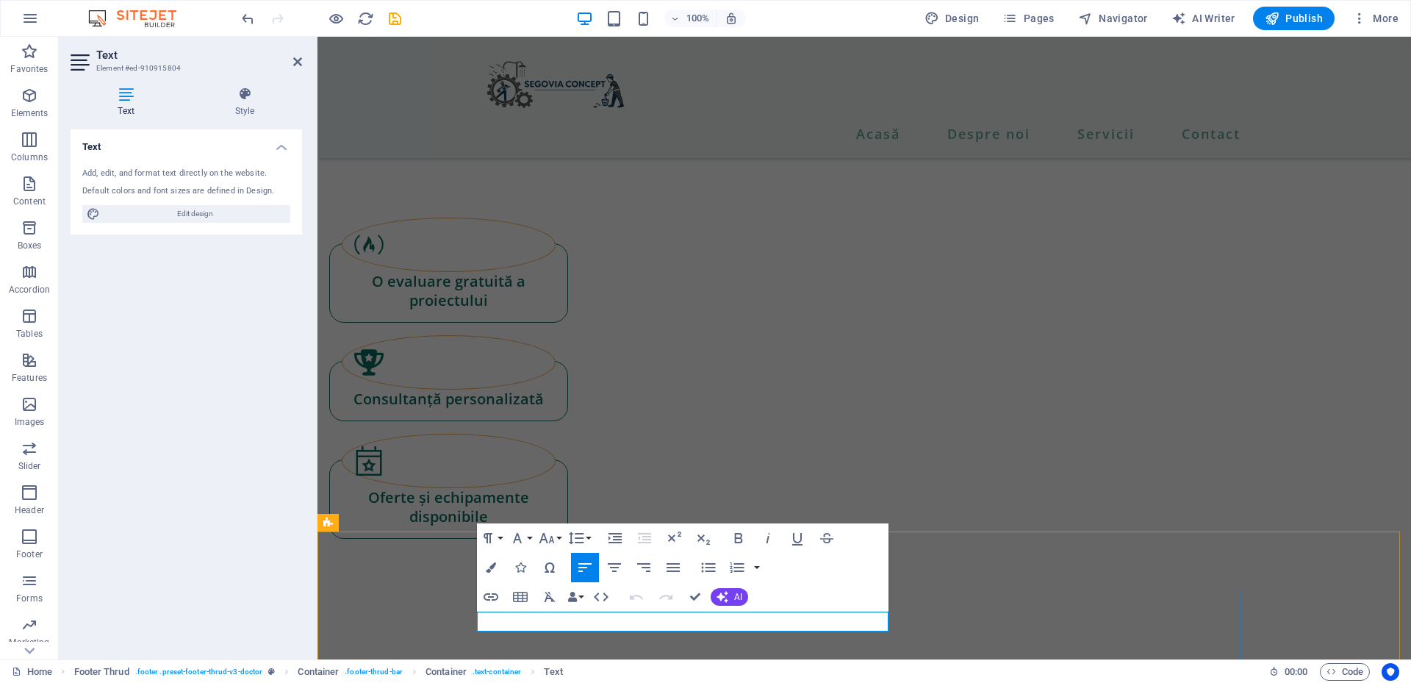
drag, startPoint x: 691, startPoint y: 621, endPoint x: 558, endPoint y: 622, distance: 133.0
click at [644, 580] on icon "button" at bounding box center [649, 582] width 15 height 13
click at [489, 596] on icon "button" at bounding box center [491, 596] width 15 height 7
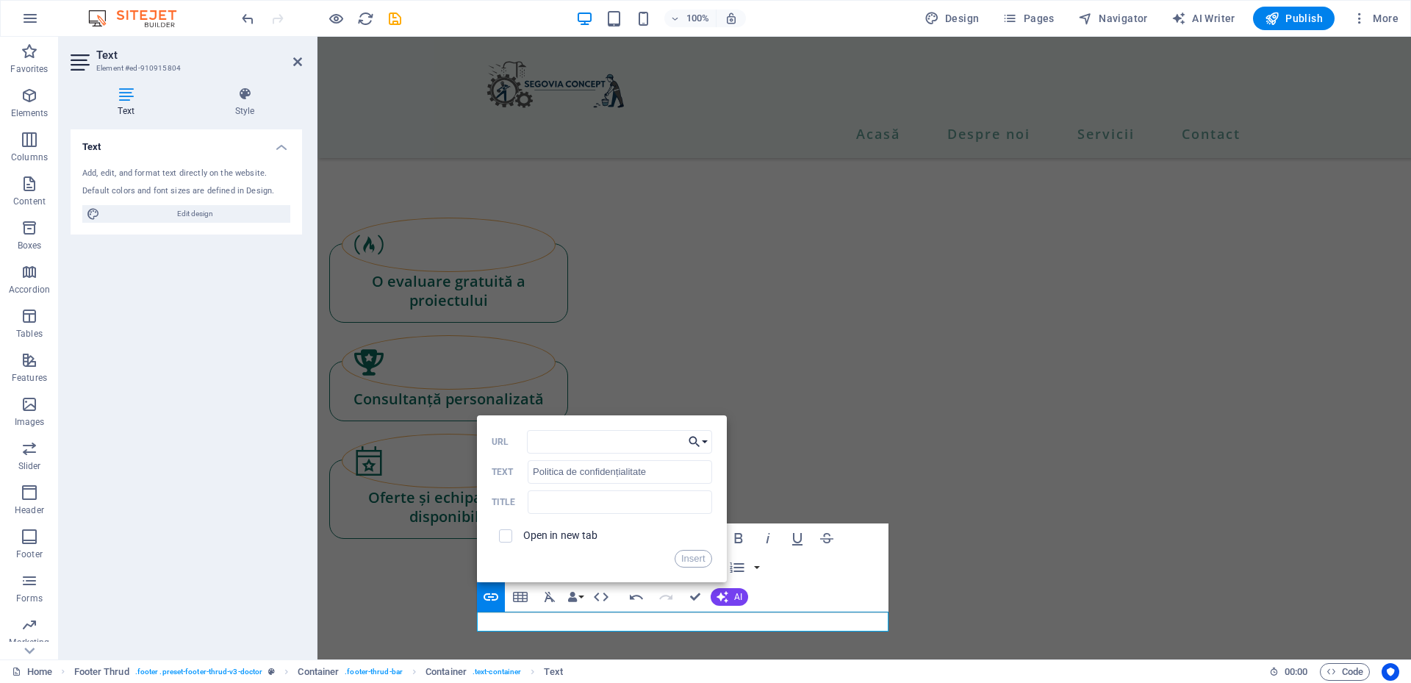
click at [701, 442] on button "Choose Link" at bounding box center [698, 442] width 28 height 24
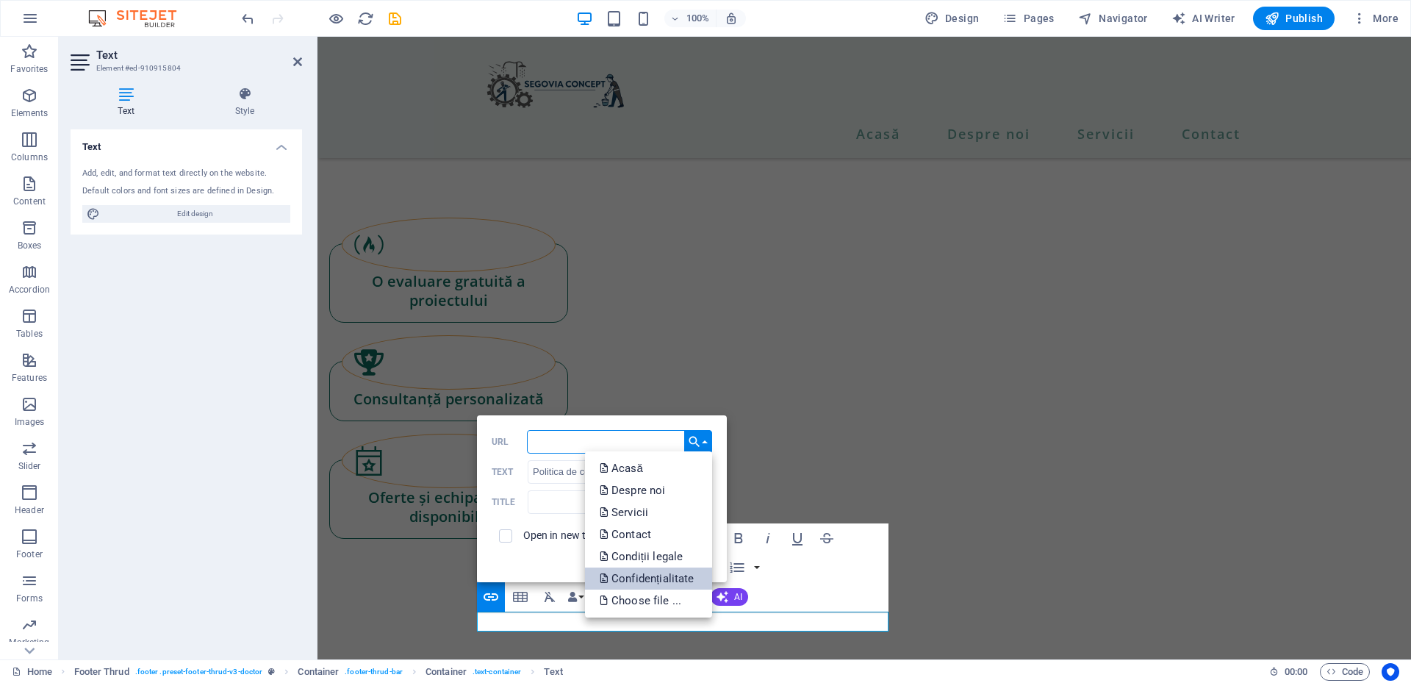
click at [658, 579] on p "Confidențialitate" at bounding box center [649, 578] width 98 height 22
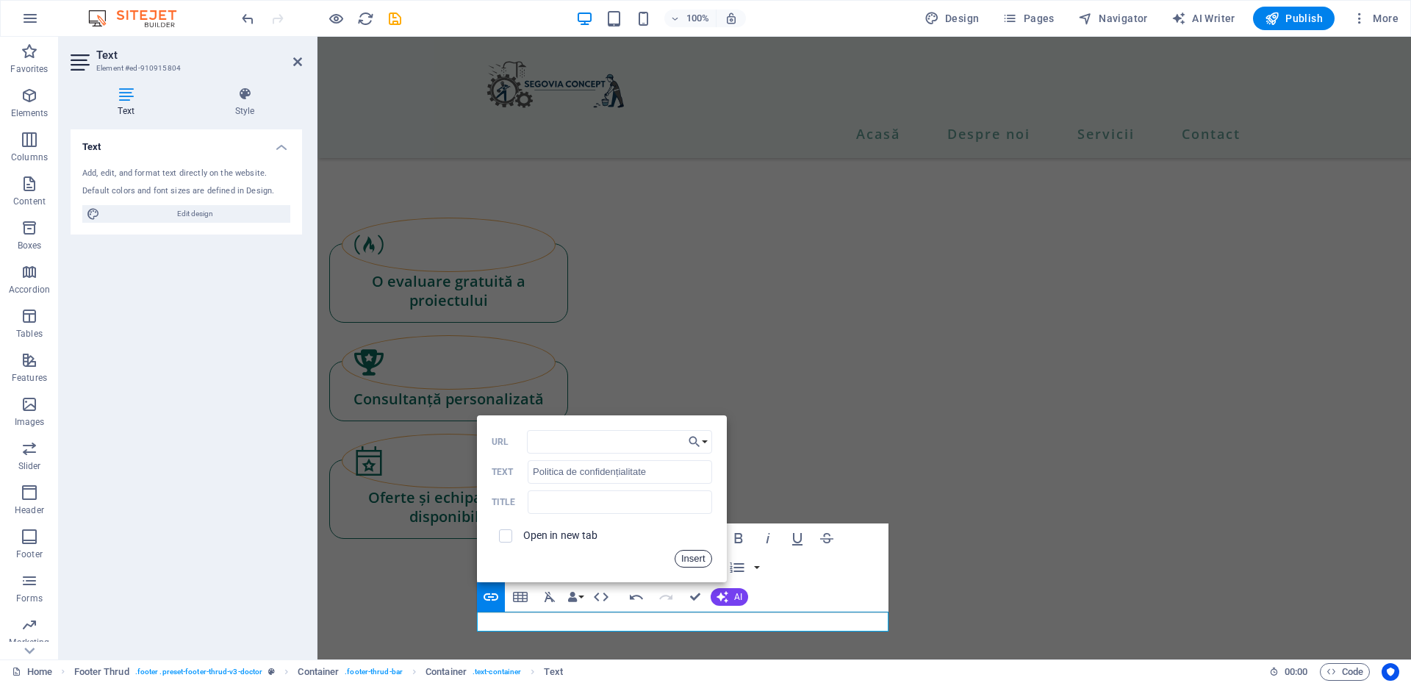
click at [694, 560] on button "Insert" at bounding box center [693, 559] width 37 height 18
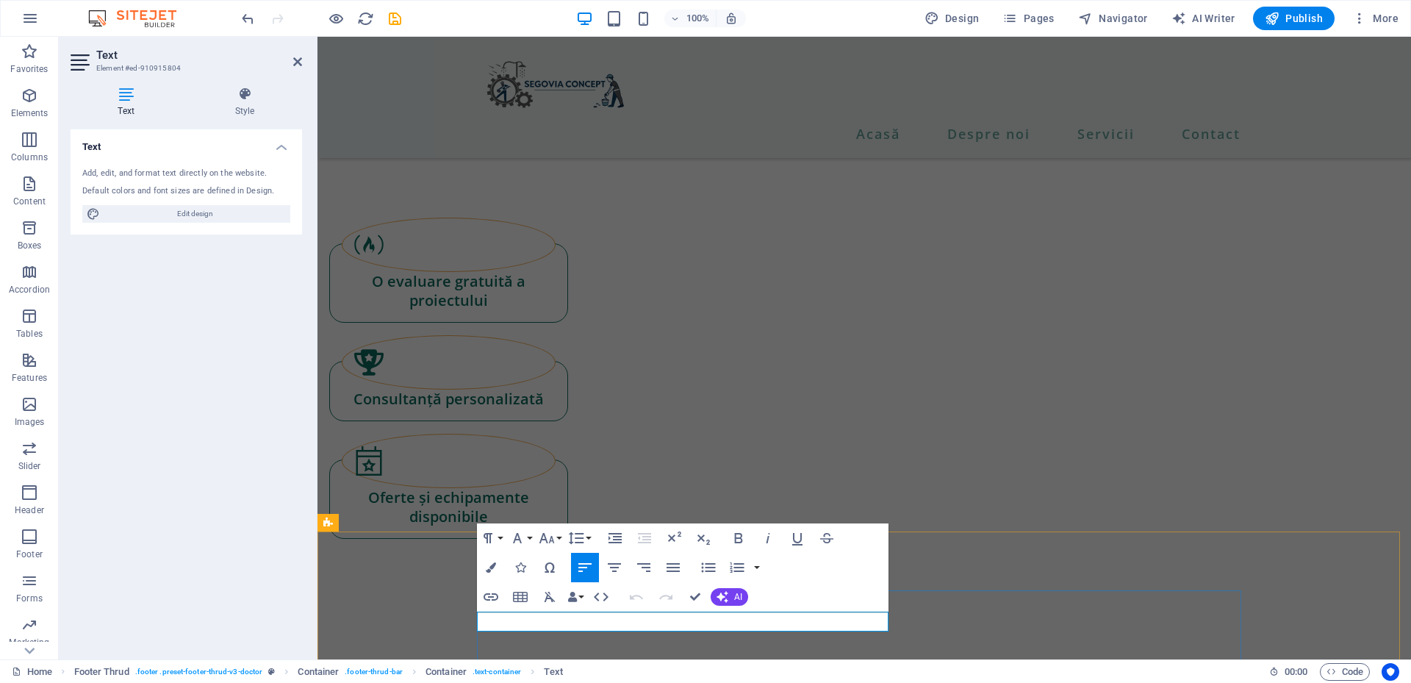
drag, startPoint x: 546, startPoint y: 625, endPoint x: 478, endPoint y: 621, distance: 68.5
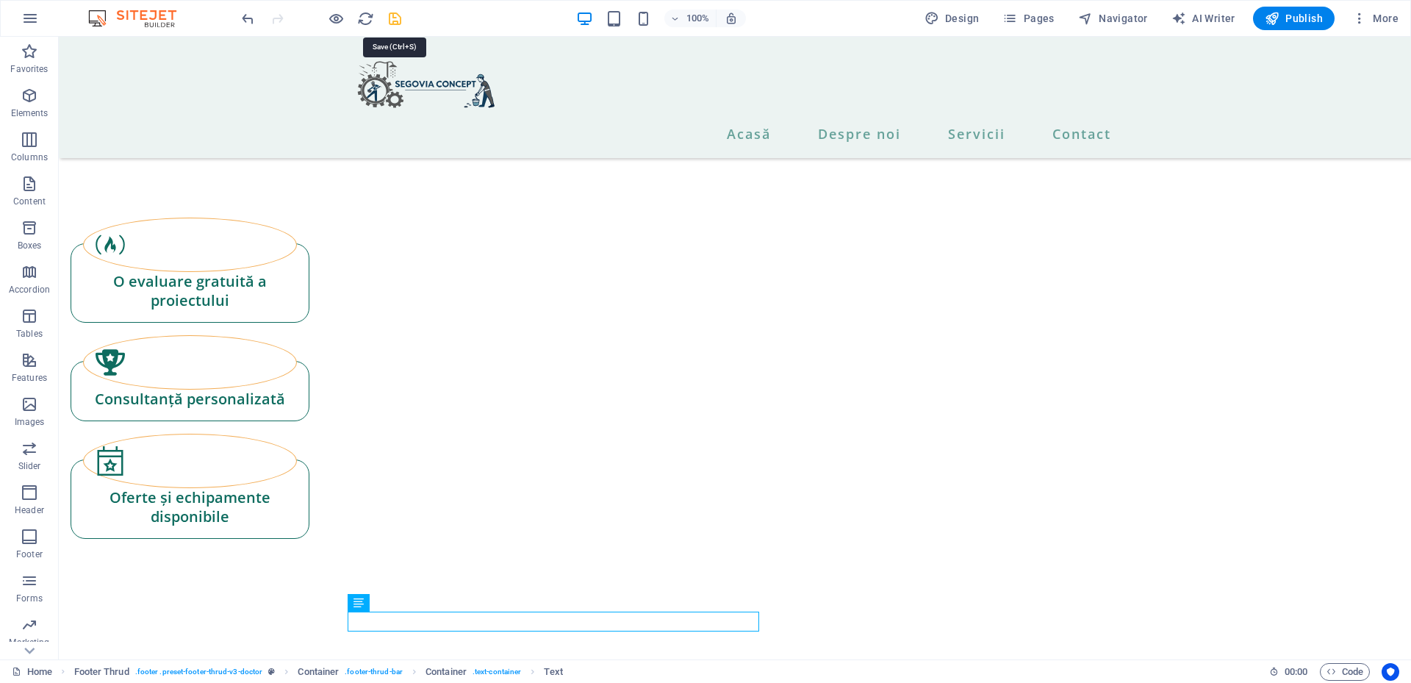
click at [390, 21] on icon "save" at bounding box center [395, 18] width 17 height 17
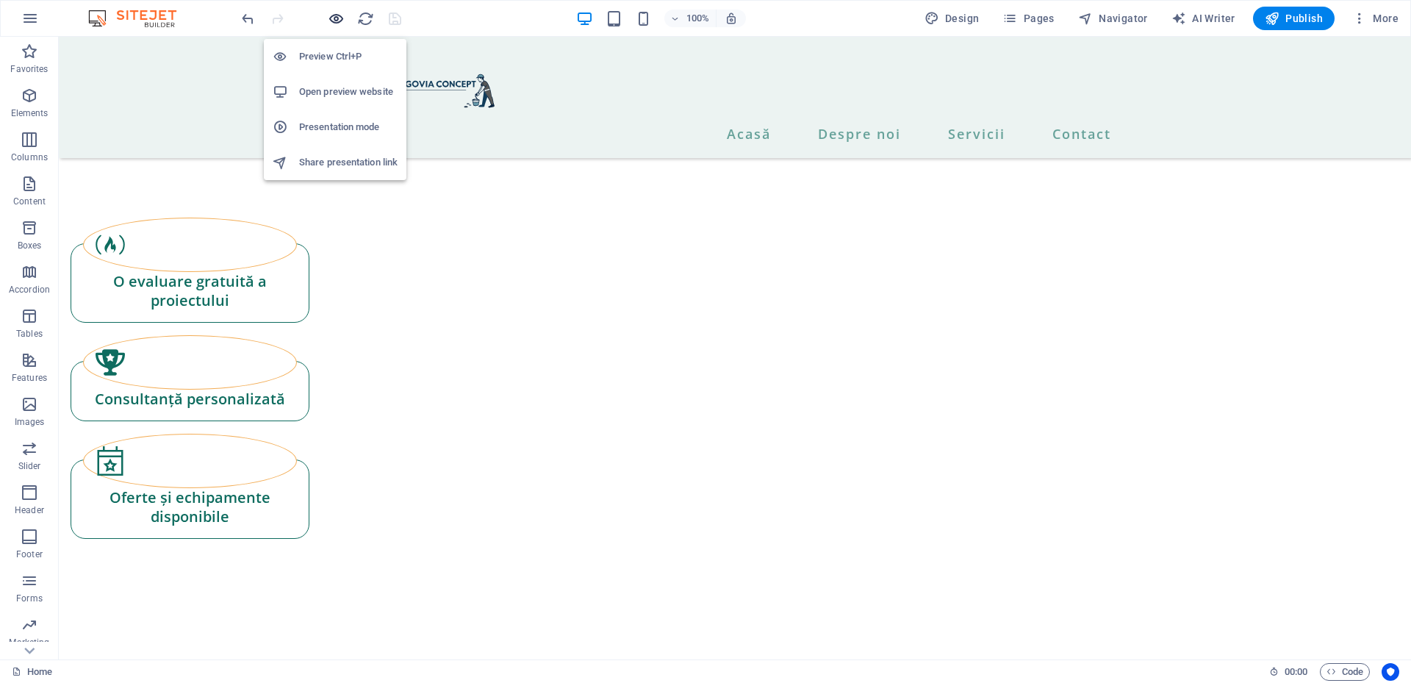
click at [334, 18] on icon "button" at bounding box center [336, 18] width 17 height 17
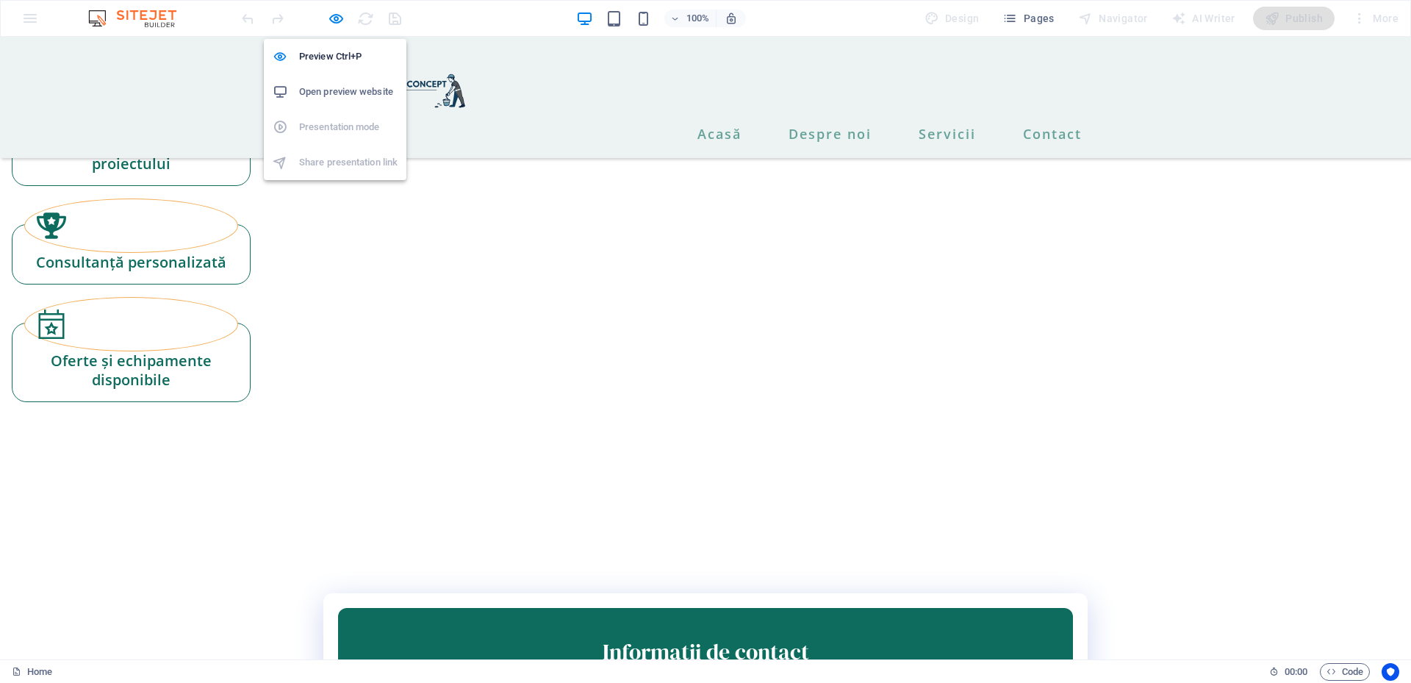
scroll to position [2301, 0]
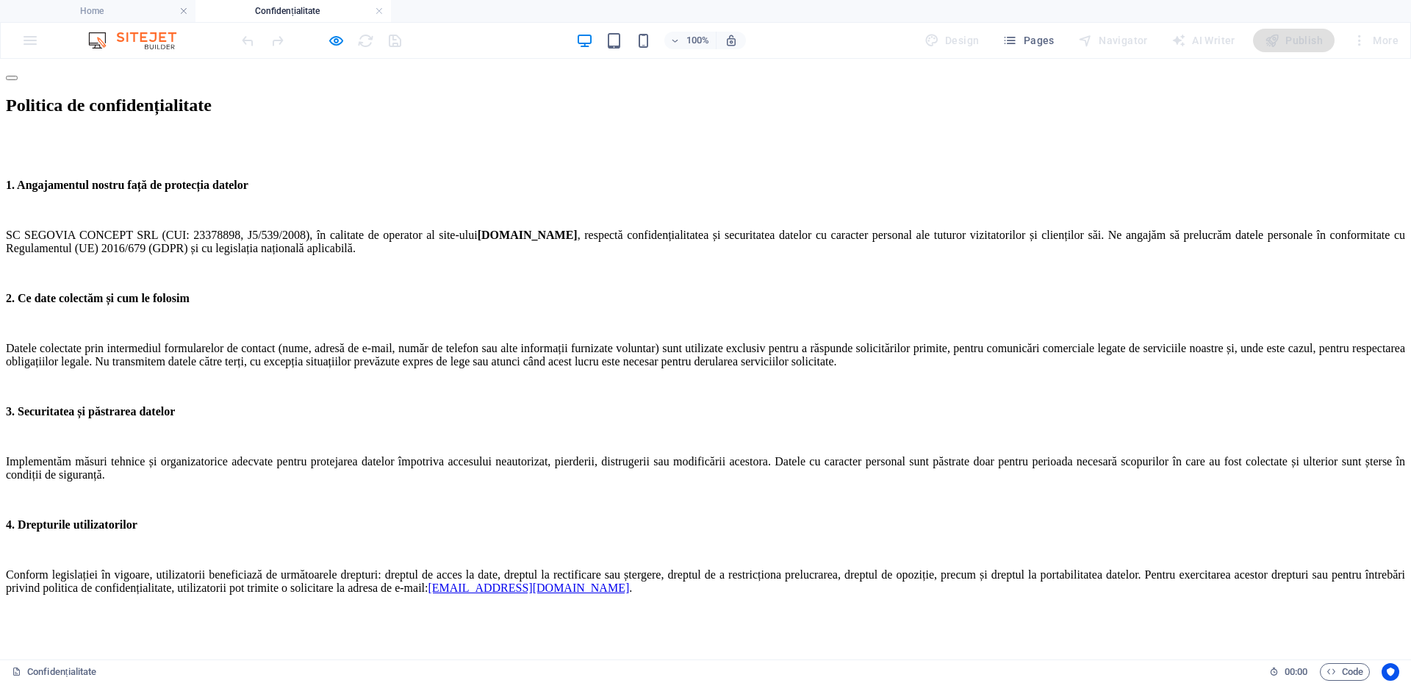
scroll to position [0, 0]
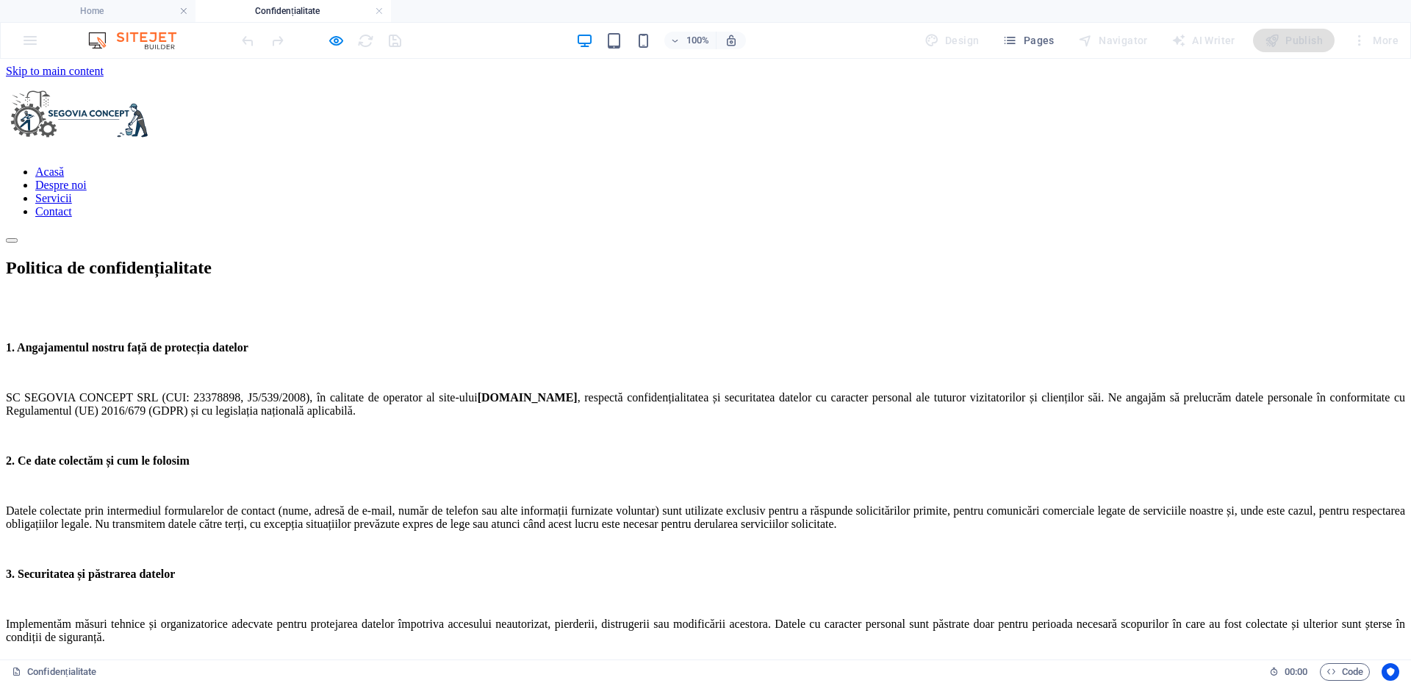
click at [1055, 165] on nav "Acasă Despre noi Servicii Contact" at bounding box center [705, 191] width 1399 height 53
click at [381, 12] on link at bounding box center [379, 11] width 9 height 14
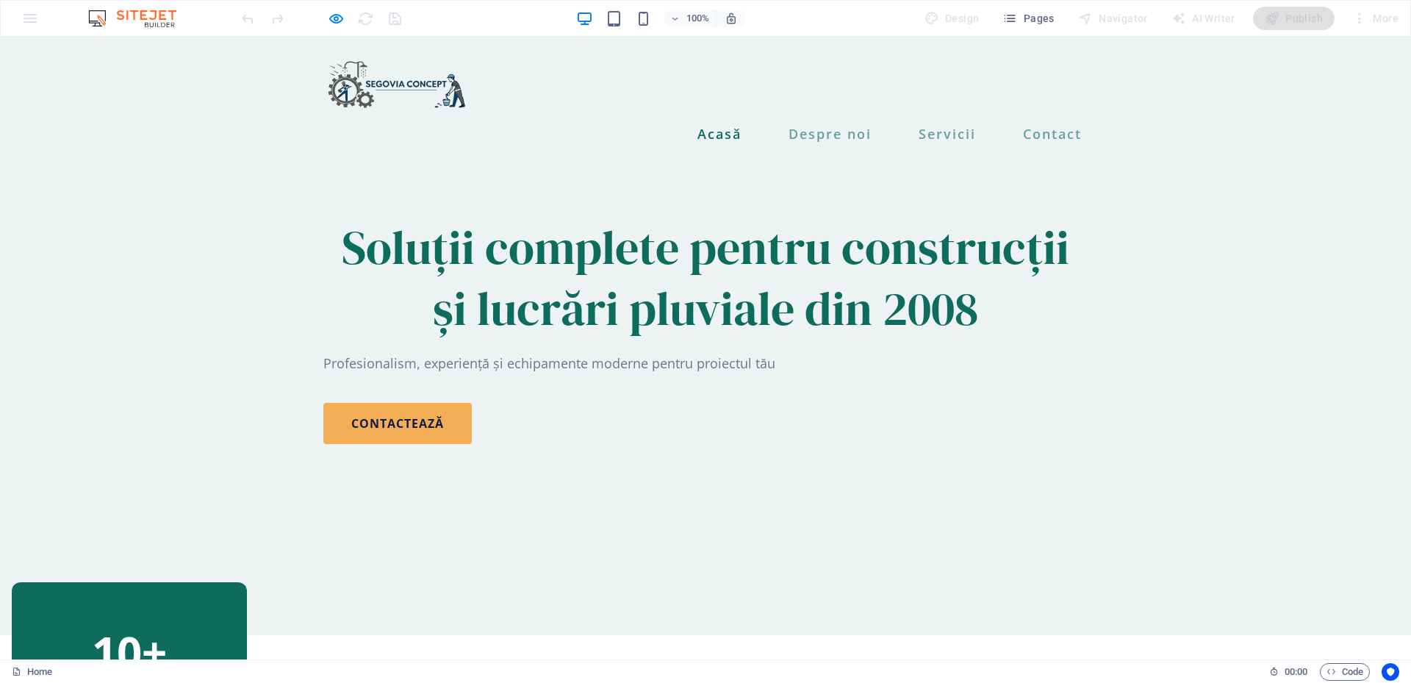
click at [704, 121] on link "Acasă" at bounding box center [719, 133] width 56 height 25
click at [812, 121] on link "Despre noi" at bounding box center [830, 133] width 95 height 25
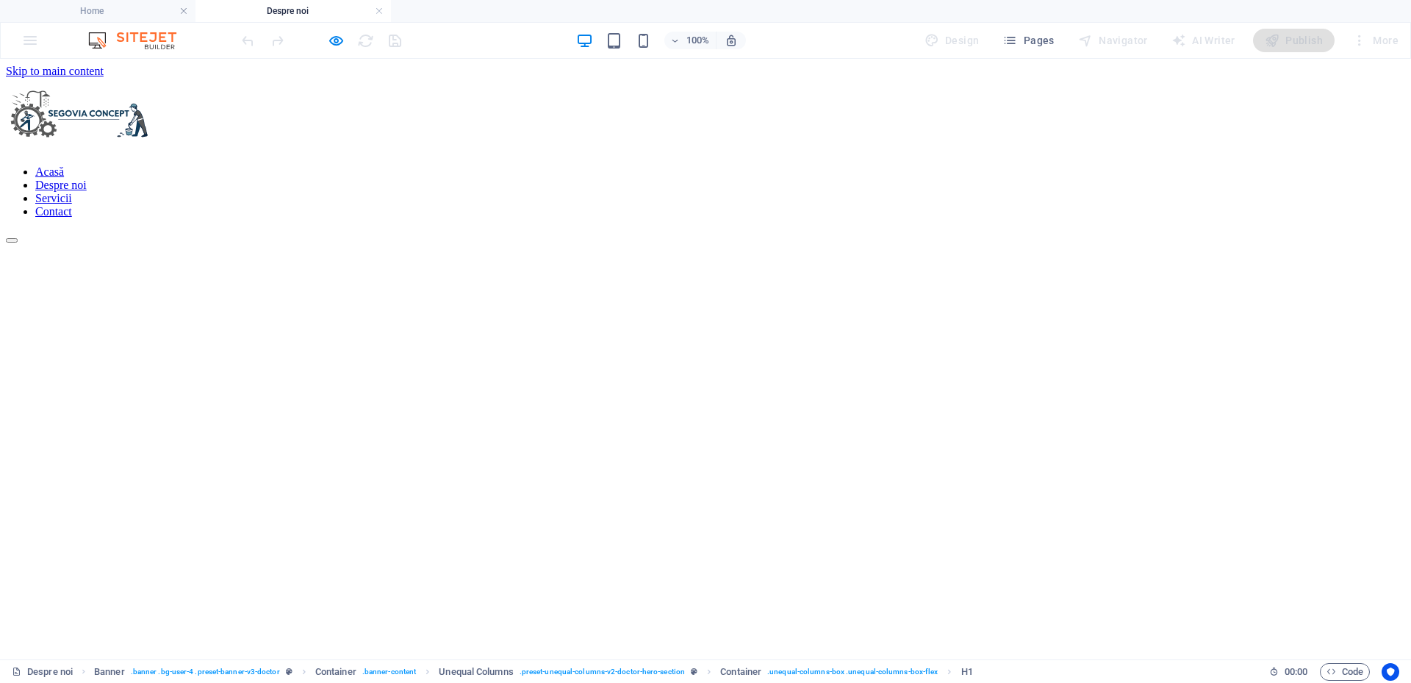
click at [938, 165] on nav "Acasă Despre noi Servicii Contact" at bounding box center [705, 191] width 1399 height 53
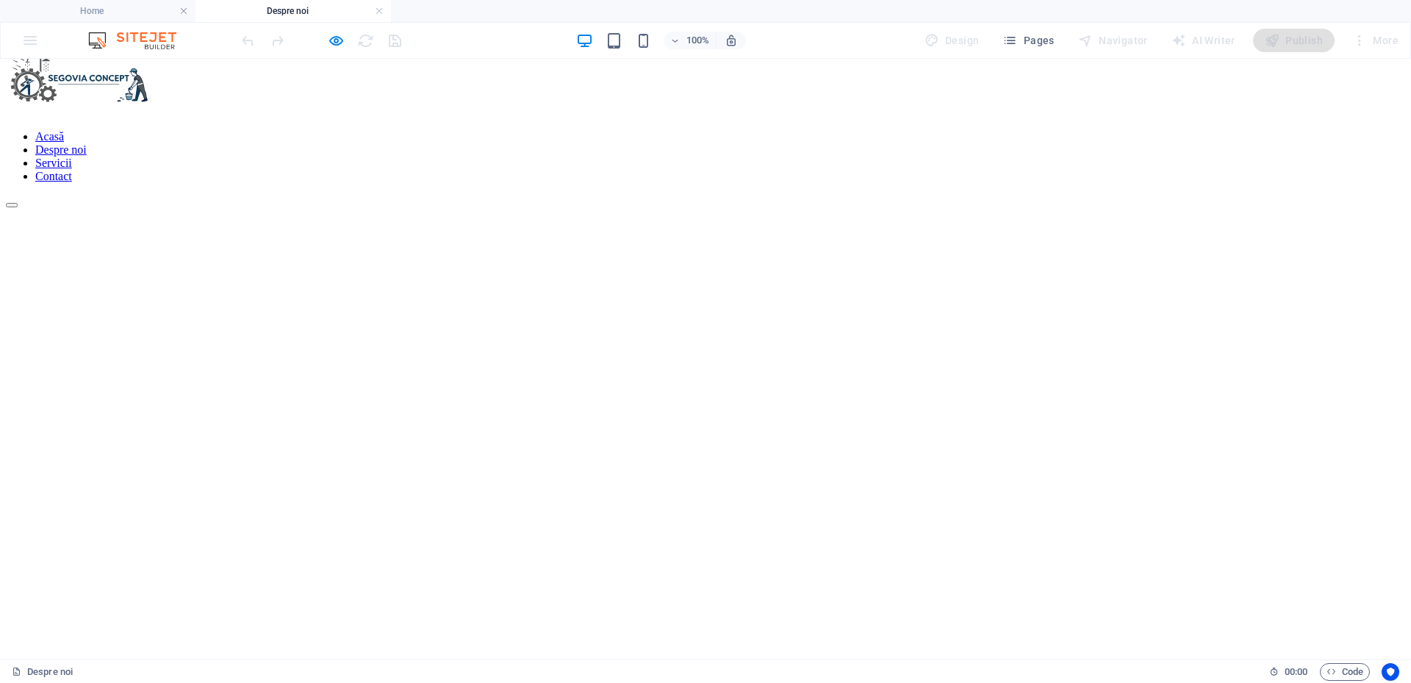
scroll to position [0, 0]
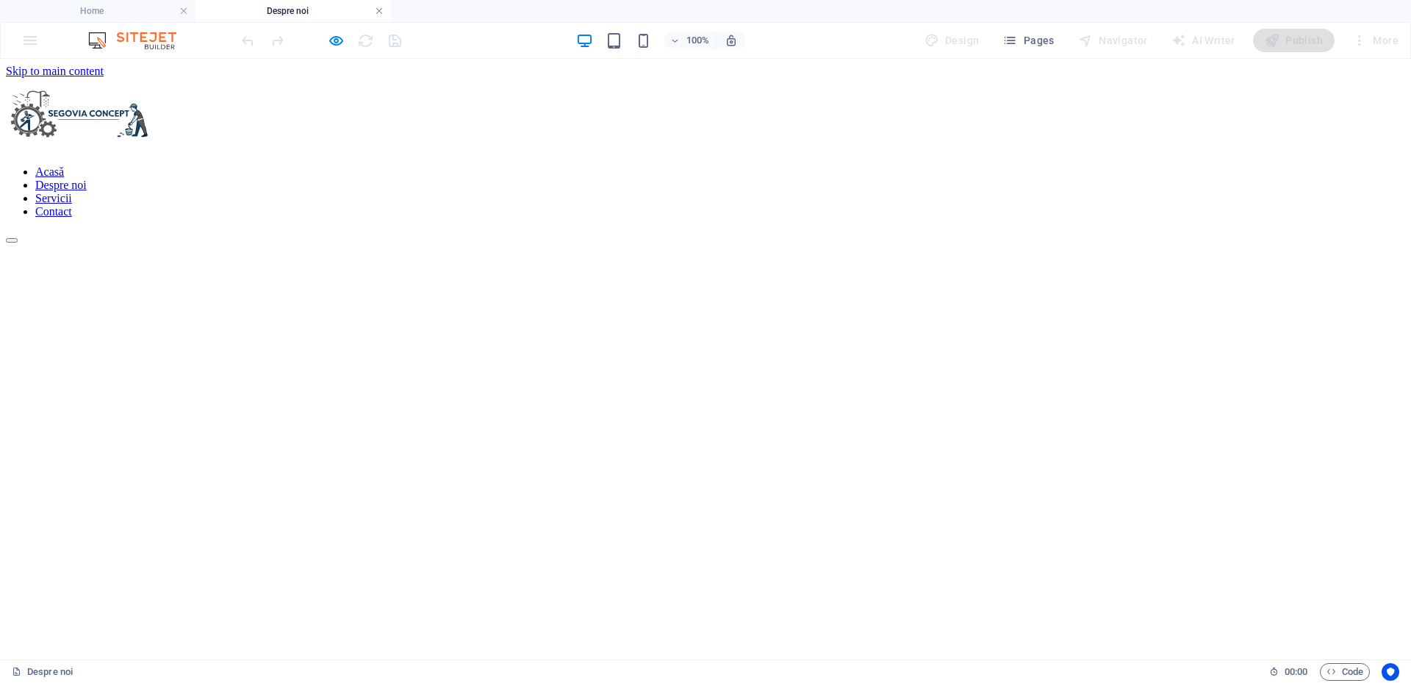
click at [381, 12] on link at bounding box center [379, 11] width 9 height 14
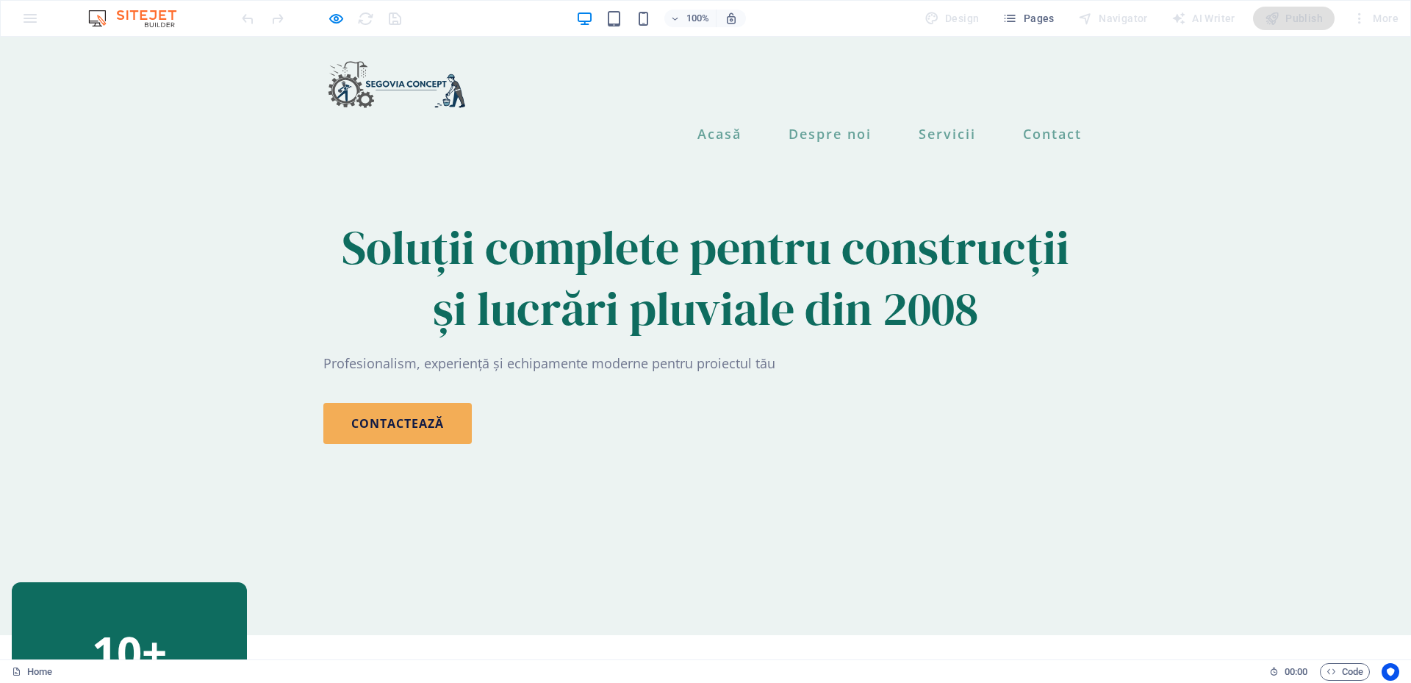
click at [197, 86] on div "Acasă Despre noi Servicii Contact" at bounding box center [705, 97] width 1411 height 121
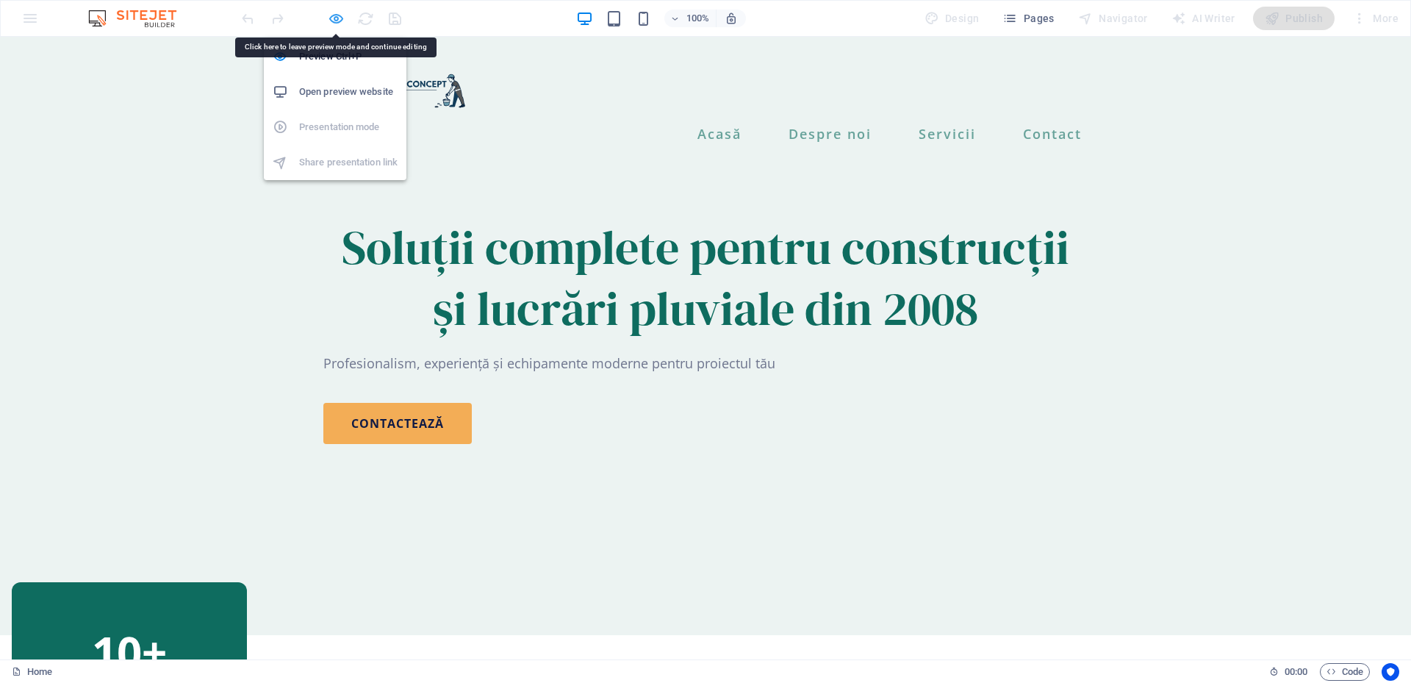
click at [328, 13] on icon "button" at bounding box center [336, 18] width 17 height 17
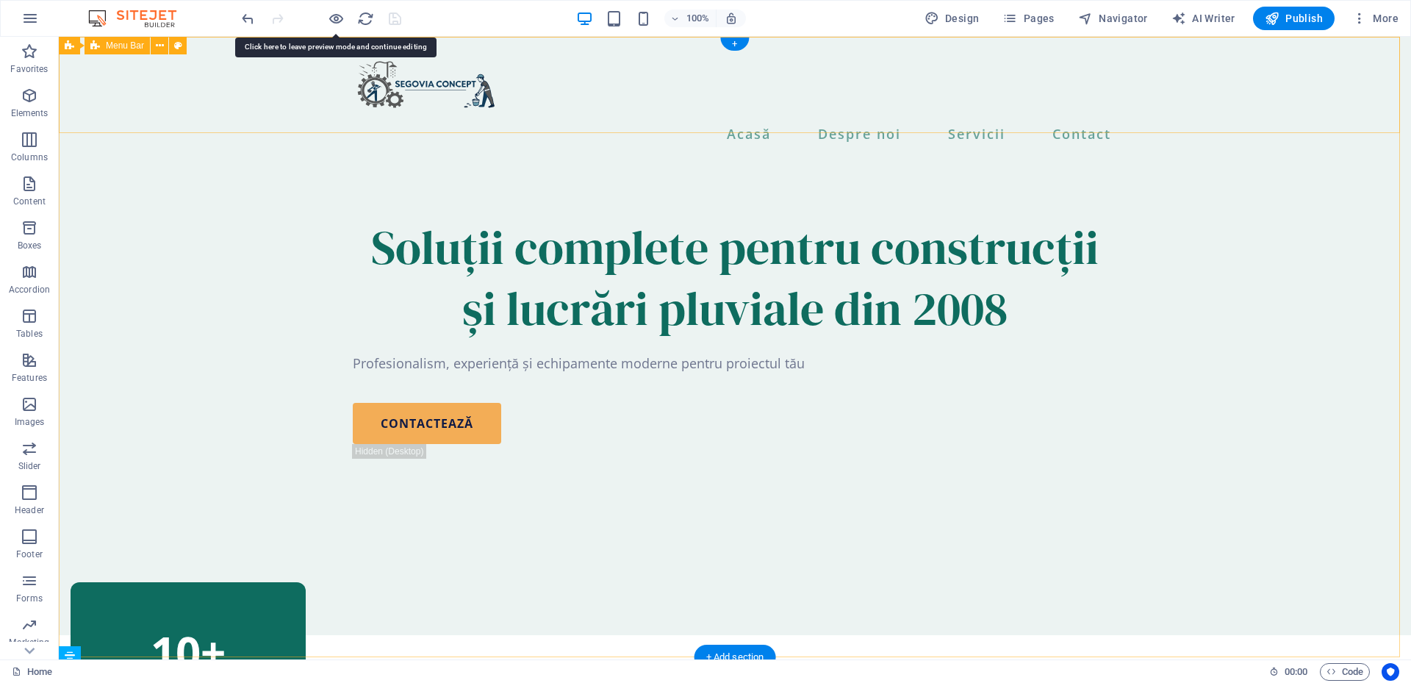
click at [232, 84] on div "Acasă Despre noi Servicii Contact" at bounding box center [735, 97] width 1352 height 121
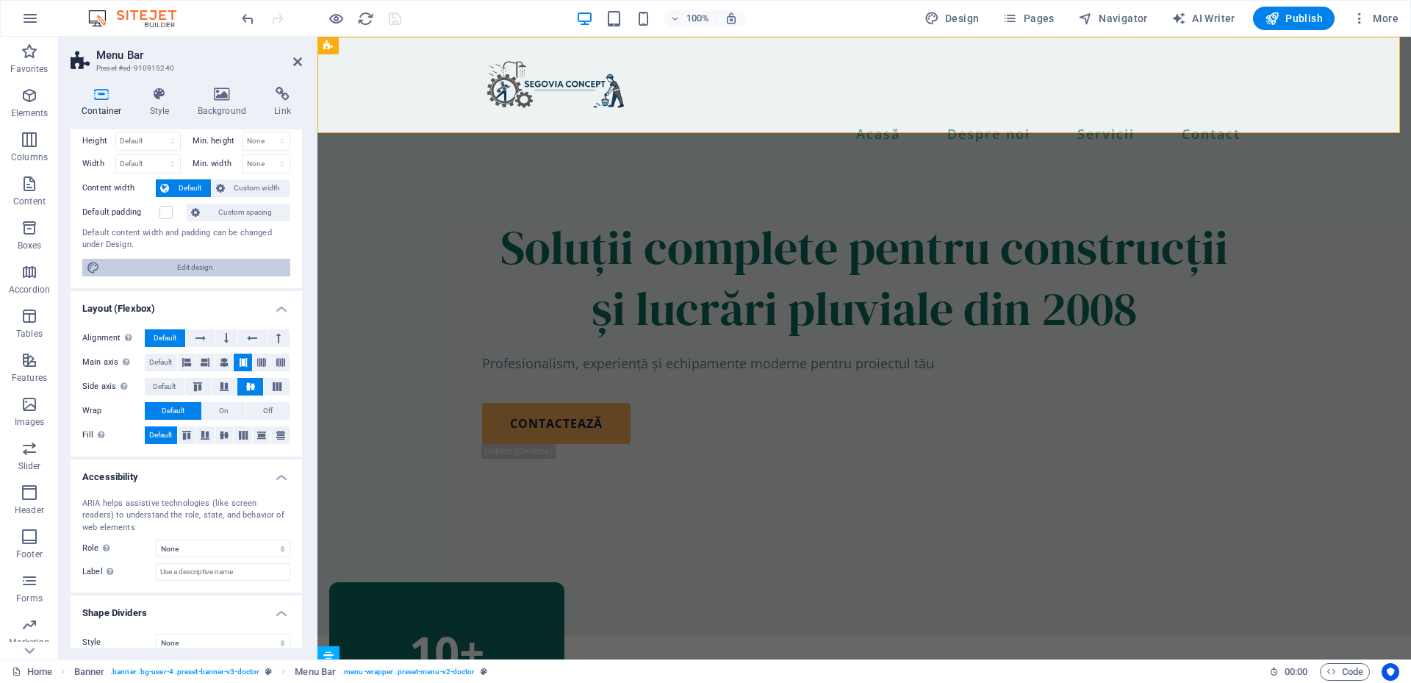
scroll to position [51, 0]
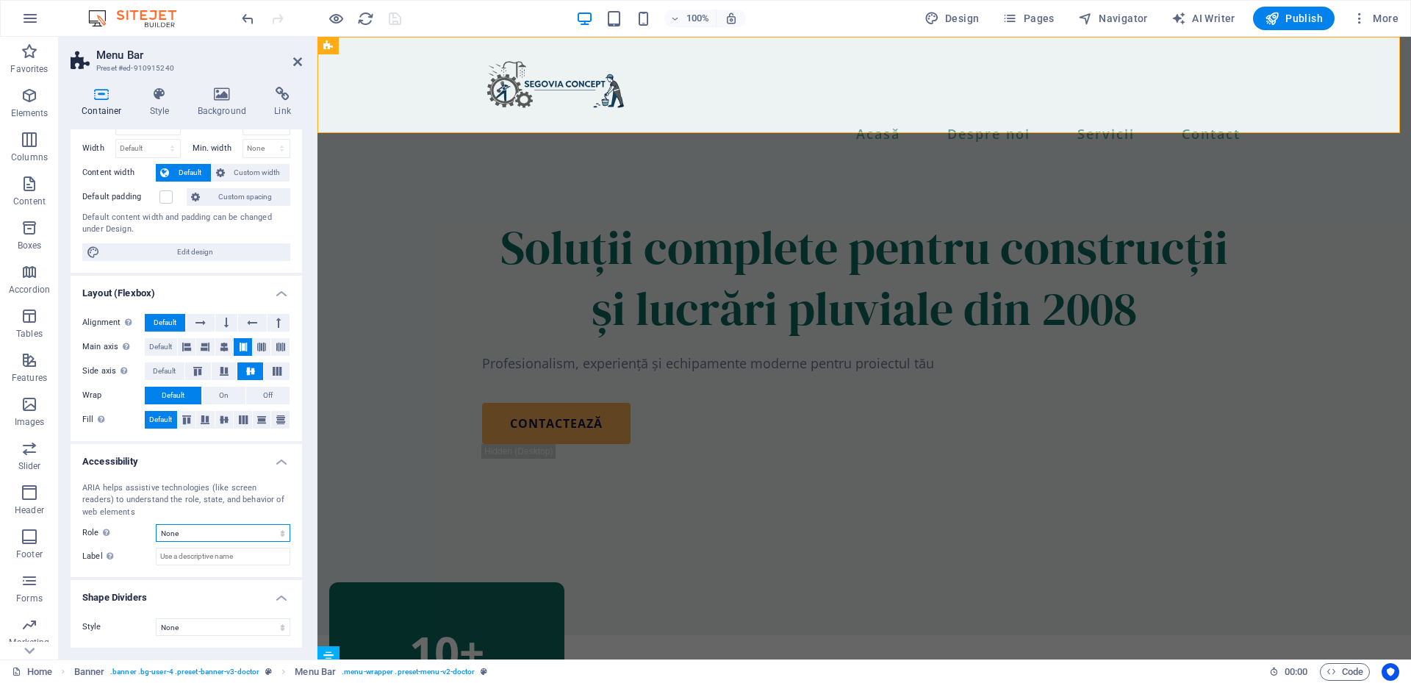
click at [224, 536] on select "None Alert Article Banner Comment Complementary Dialog Footer Header Marquee Pr…" at bounding box center [223, 533] width 134 height 18
drag, startPoint x: 224, startPoint y: 536, endPoint x: 201, endPoint y: 622, distance: 89.1
click at [224, 536] on select "None Alert Article Banner Comment Complementary Dialog Footer Header Marquee Pr…" at bounding box center [223, 533] width 134 height 18
click at [201, 623] on select "None Triangle Square Diagonal Polygon 1 Polygon 2 Zigzag Multiple Zigzags Waves…" at bounding box center [223, 627] width 134 height 18
drag, startPoint x: 201, startPoint y: 623, endPoint x: 158, endPoint y: 534, distance: 98.6
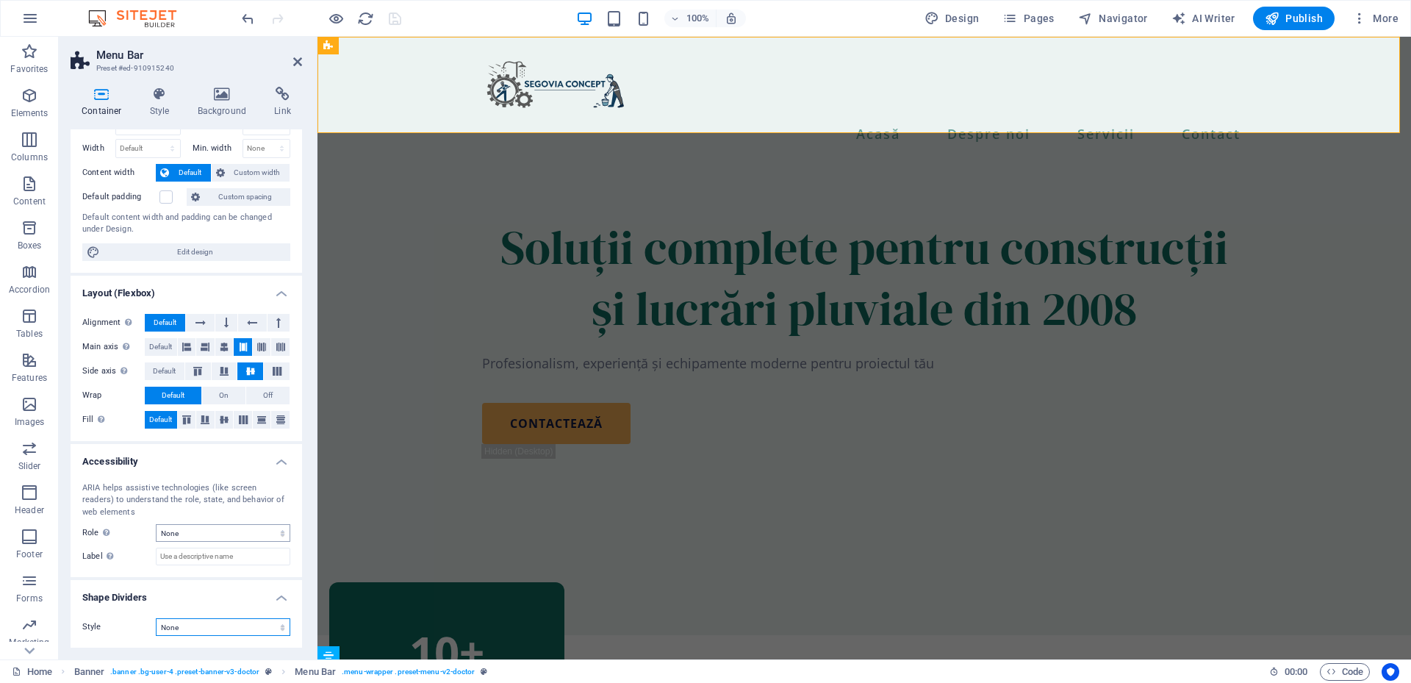
click at [201, 623] on select "None Triangle Square Diagonal Polygon 1 Polygon 2 Zigzag Multiple Zigzags Waves…" at bounding box center [223, 627] width 134 height 18
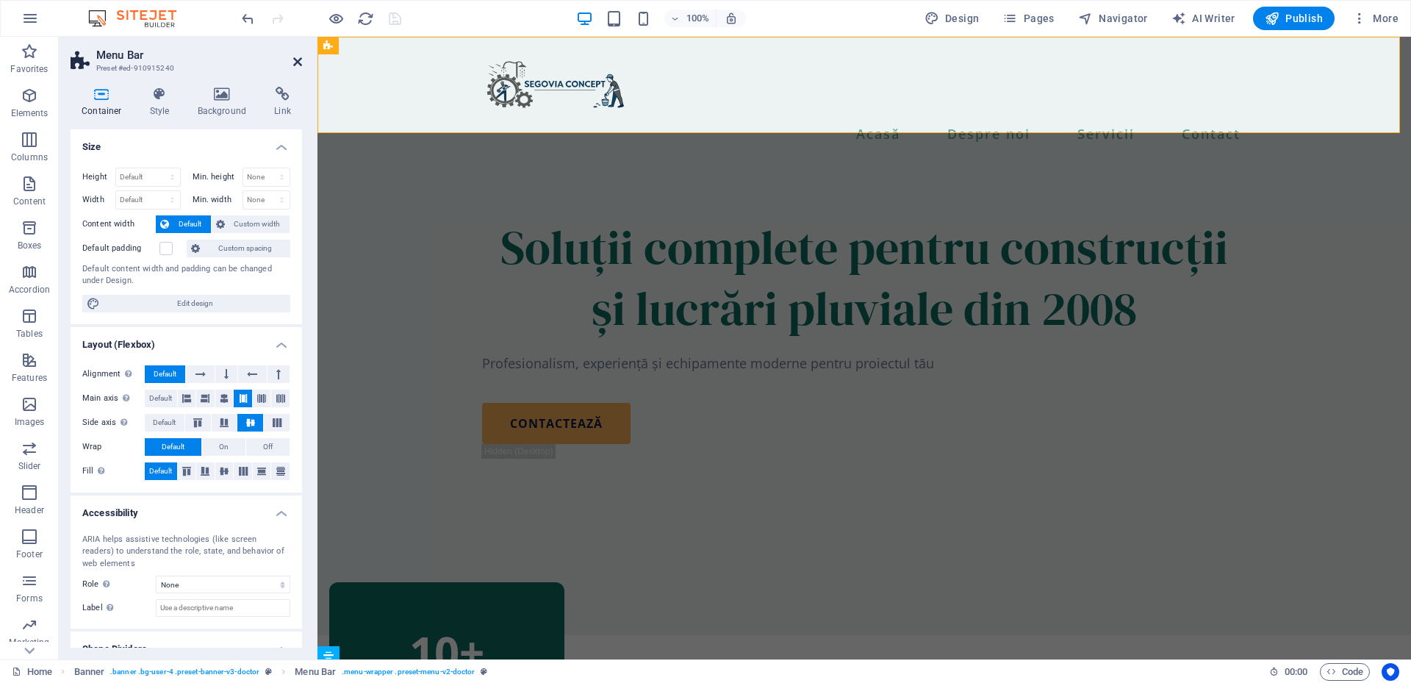
click at [295, 60] on icon at bounding box center [297, 62] width 9 height 12
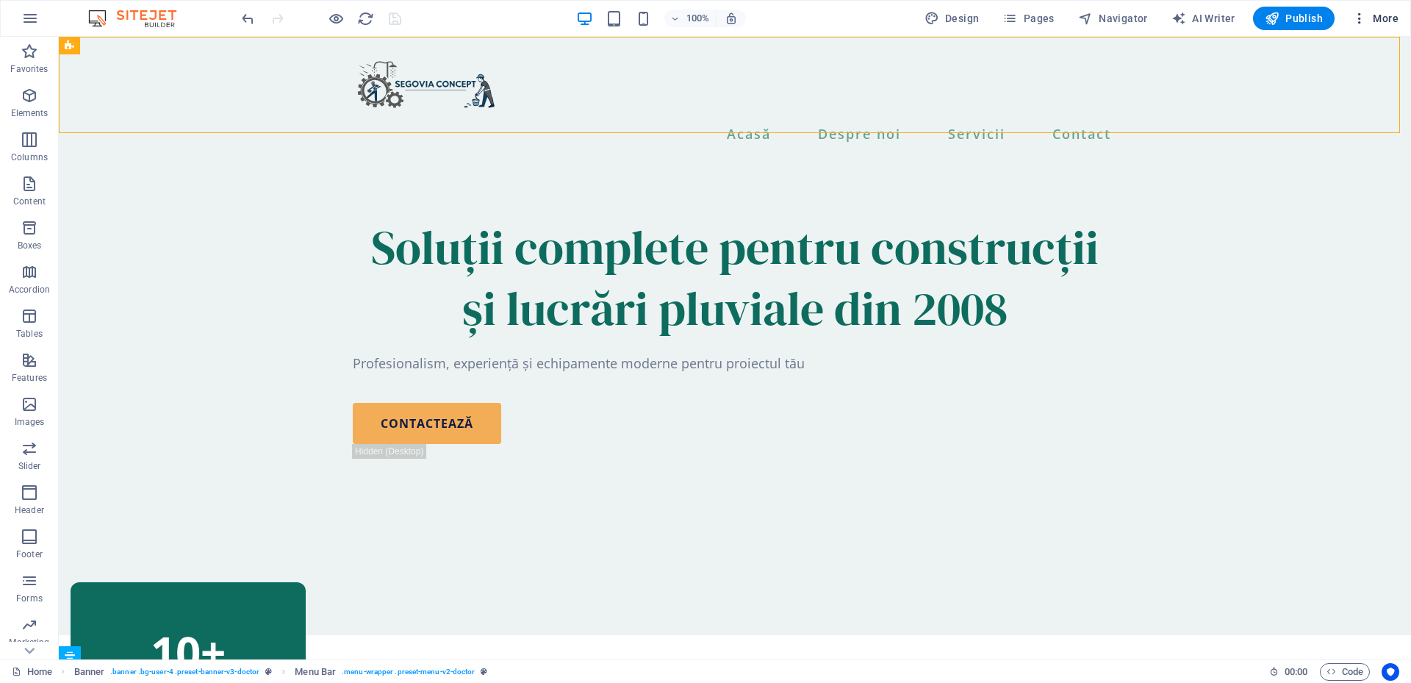
click at [1389, 12] on span "More" at bounding box center [1375, 18] width 46 height 15
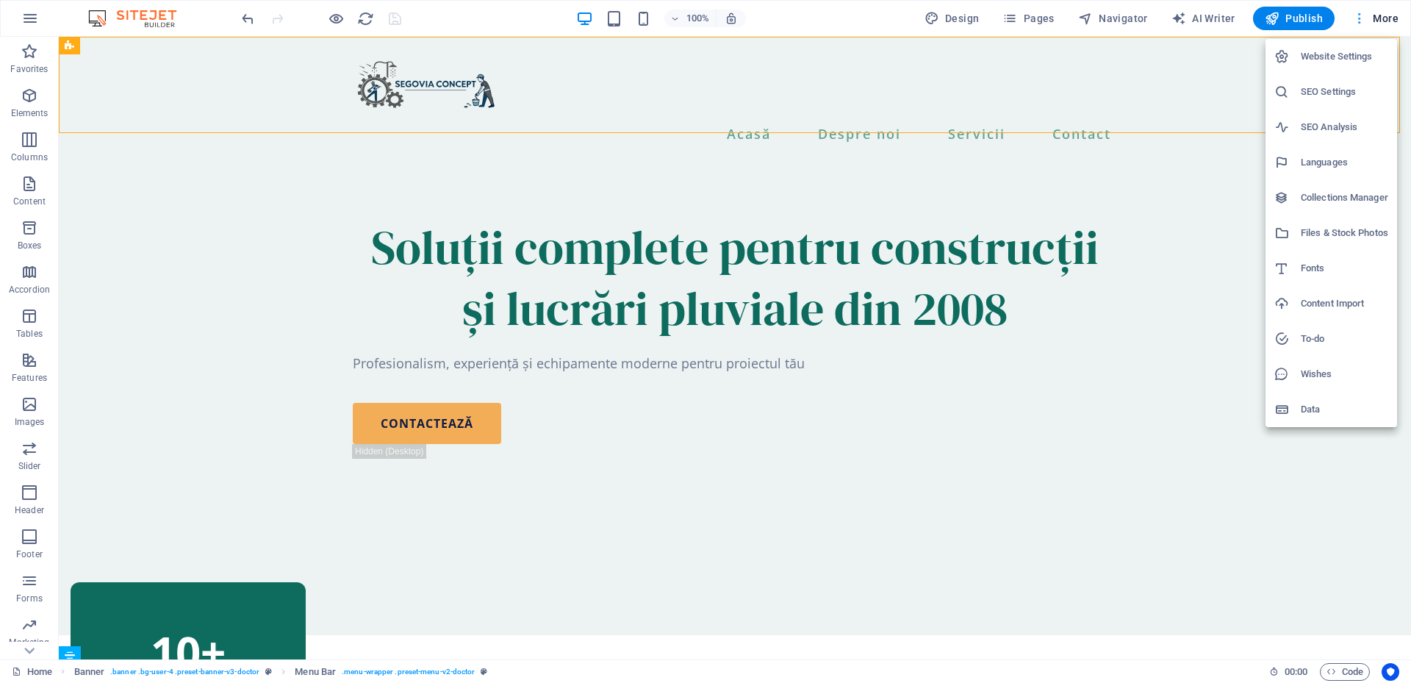
click at [1389, 12] on div at bounding box center [705, 341] width 1411 height 683
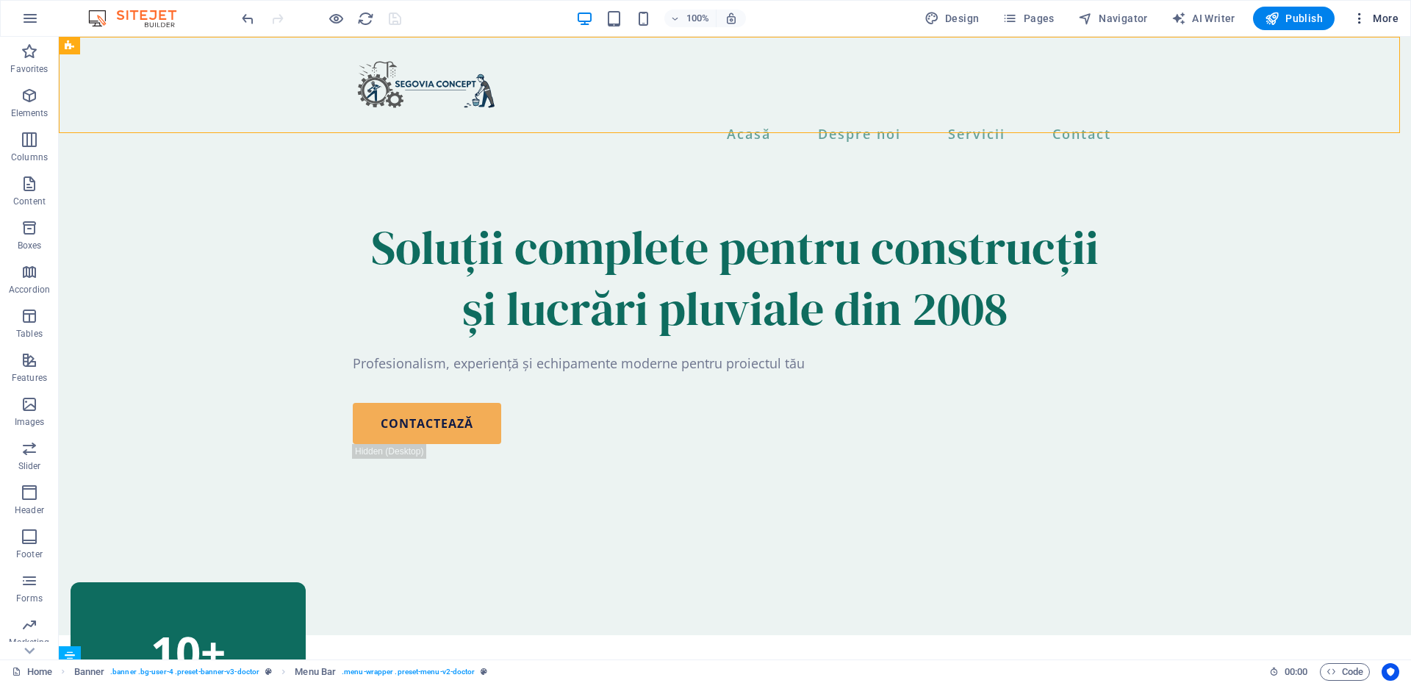
click at [1392, 22] on span "More" at bounding box center [1375, 18] width 46 height 15
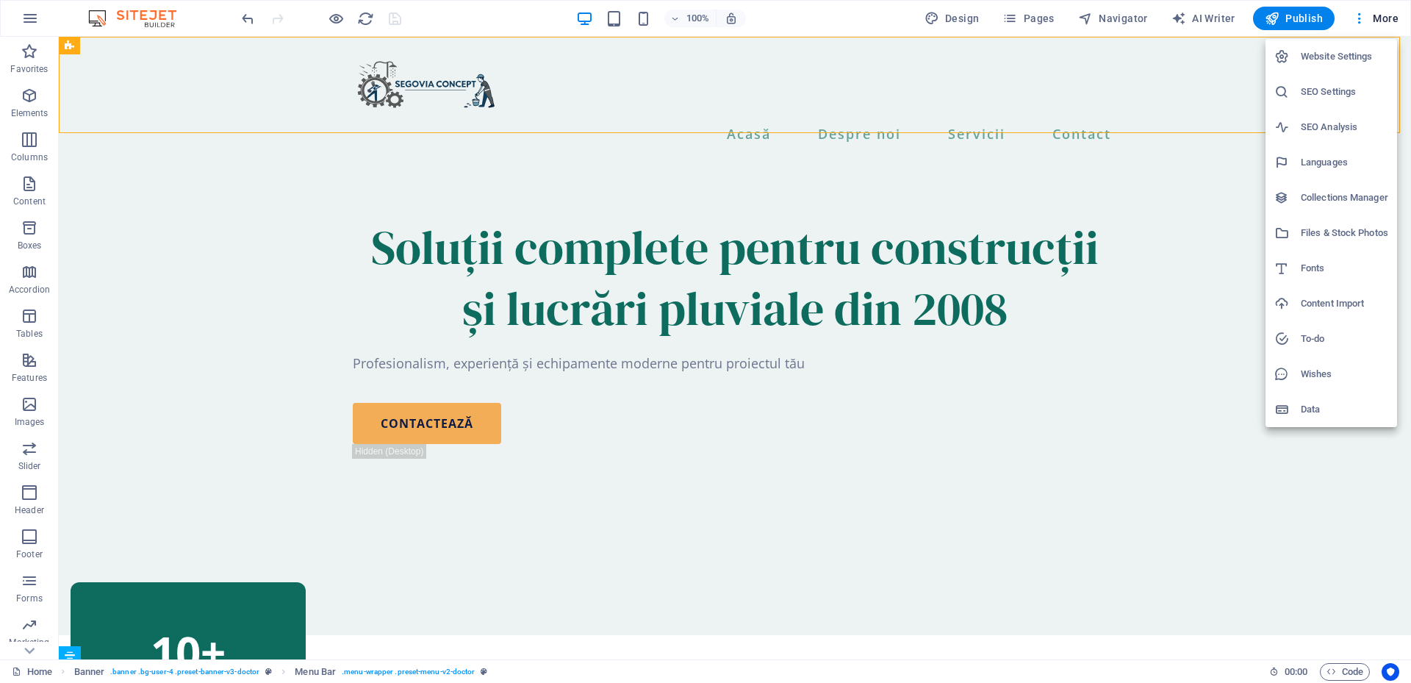
click at [1348, 59] on h6 "Website Settings" at bounding box center [1344, 57] width 87 height 18
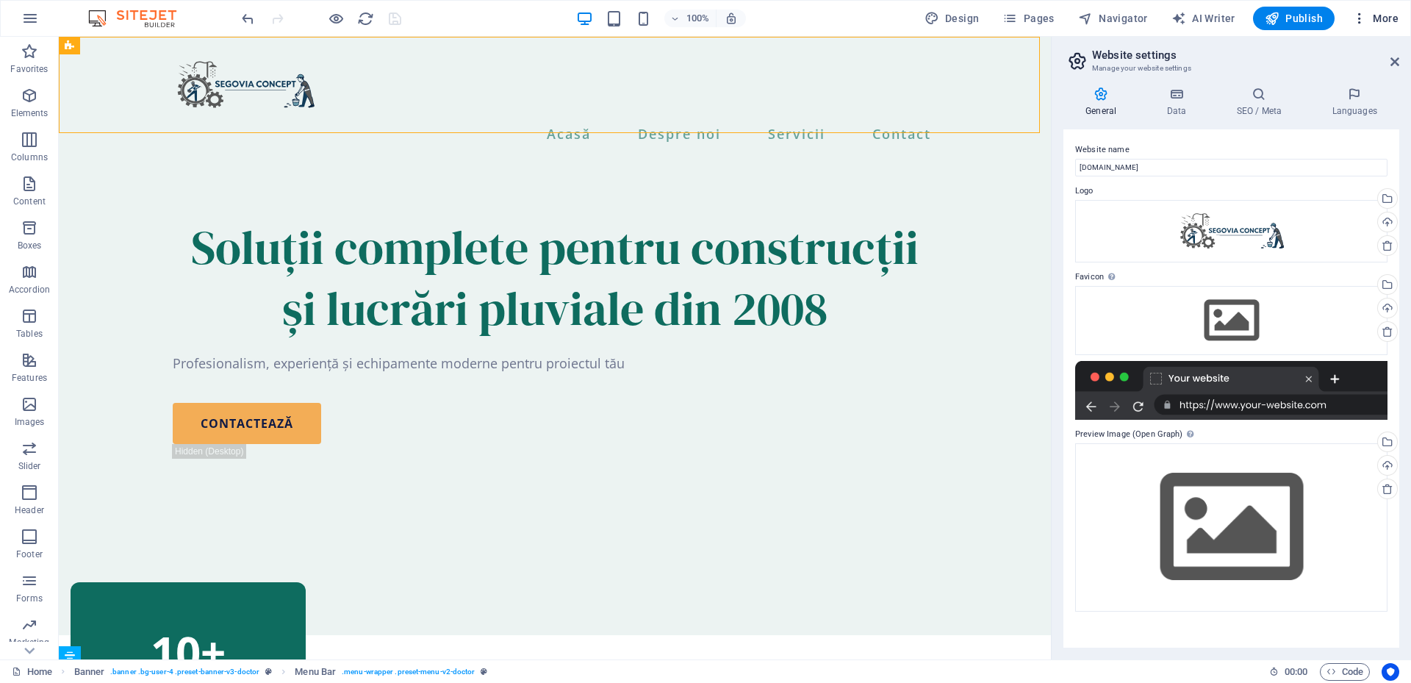
click at [1377, 21] on span "More" at bounding box center [1375, 18] width 46 height 15
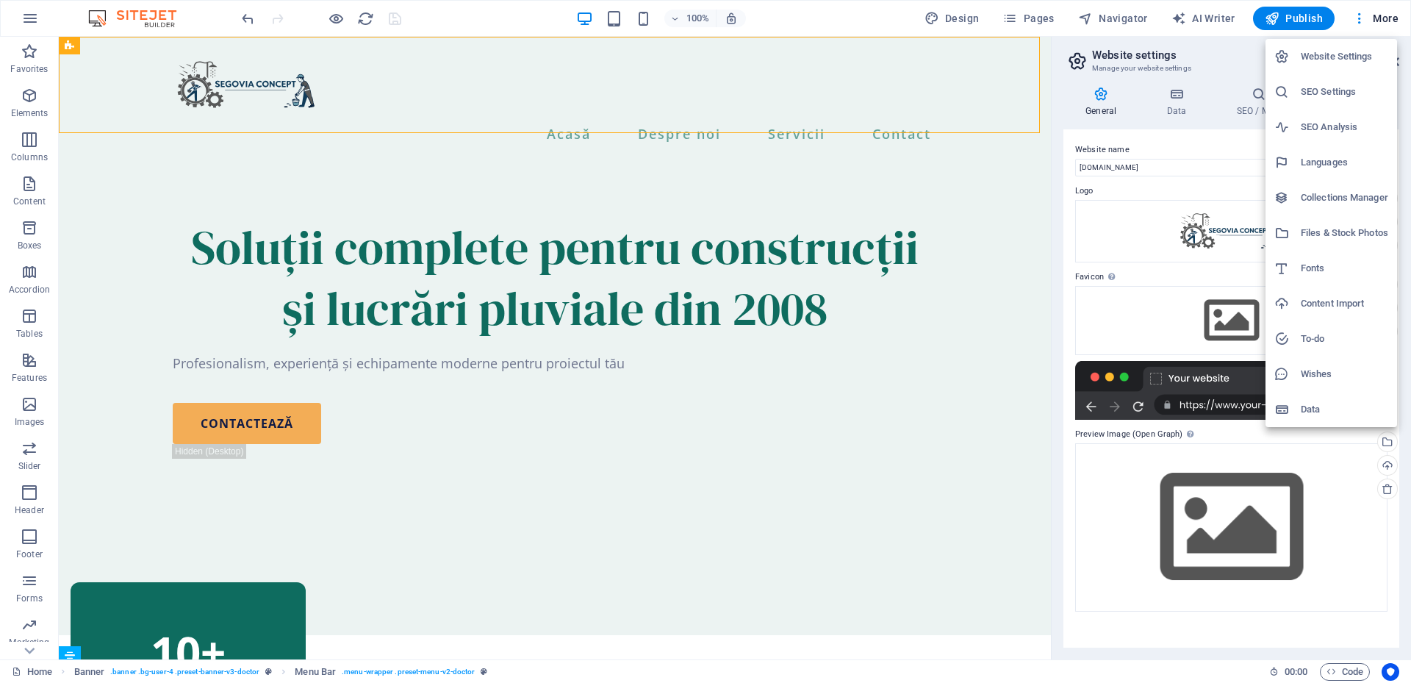
click at [1327, 90] on h6 "SEO Settings" at bounding box center [1344, 92] width 87 height 18
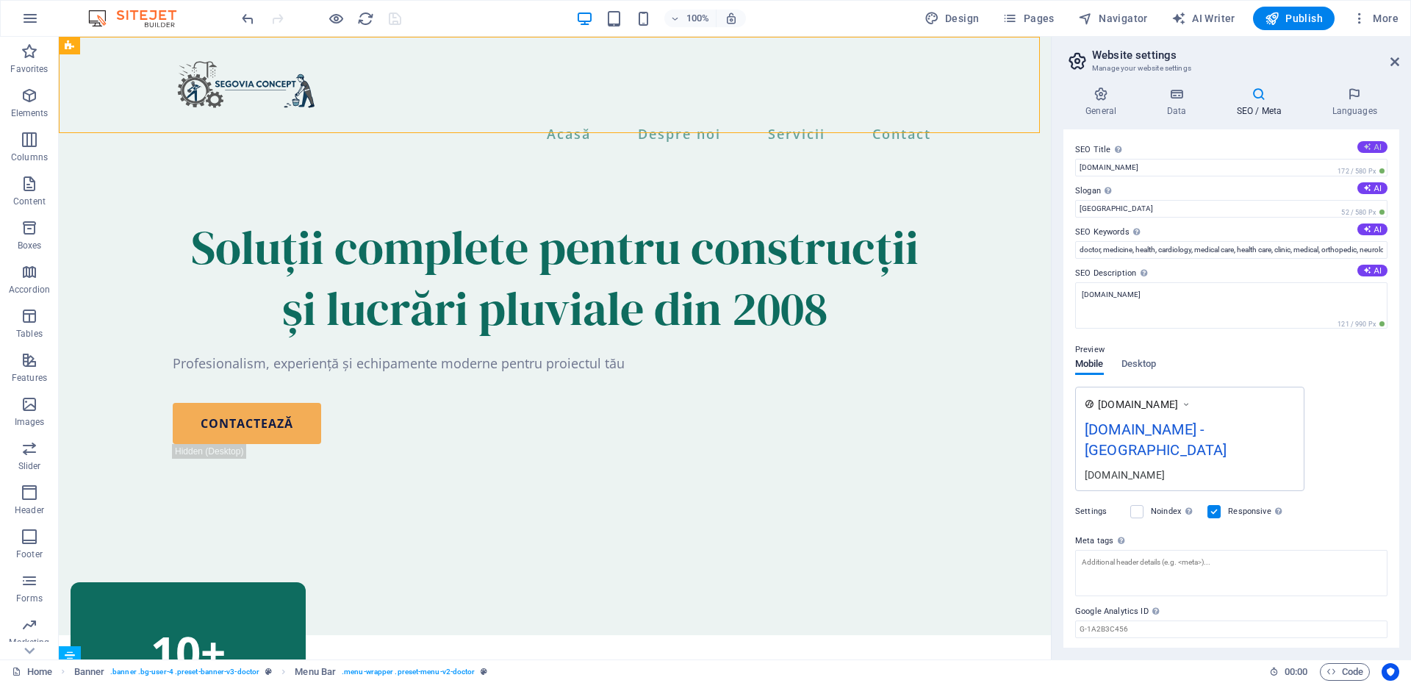
click at [1365, 148] on icon at bounding box center [1367, 147] width 8 height 8
type input "Complete Construction Solutions"
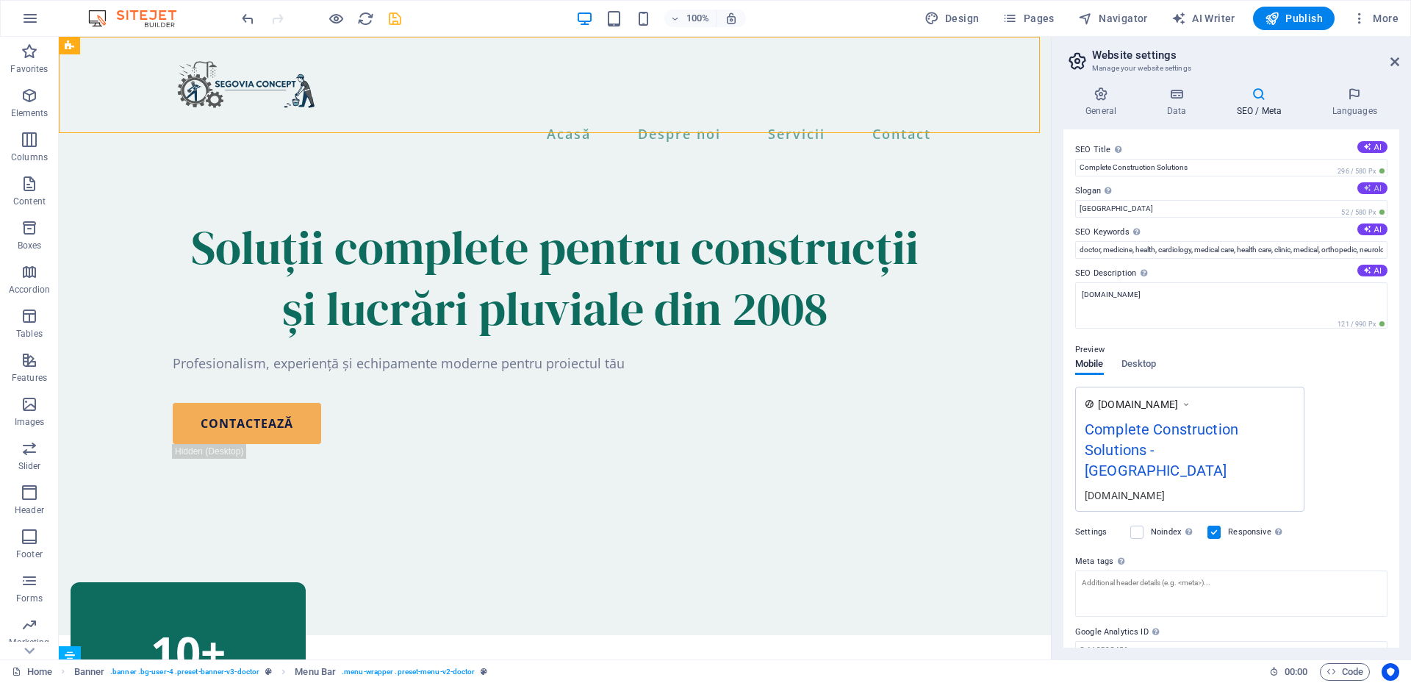
click at [1378, 189] on button "AI" at bounding box center [1372, 188] width 30 height 12
type input "Expert Solutions for Water & Construction Needs"
click at [1371, 229] on button "AI" at bounding box center [1372, 229] width 30 height 12
type input "construction solutions, stormwater projects, infrastructure services, premium e…"
click at [1363, 270] on icon at bounding box center [1367, 270] width 8 height 8
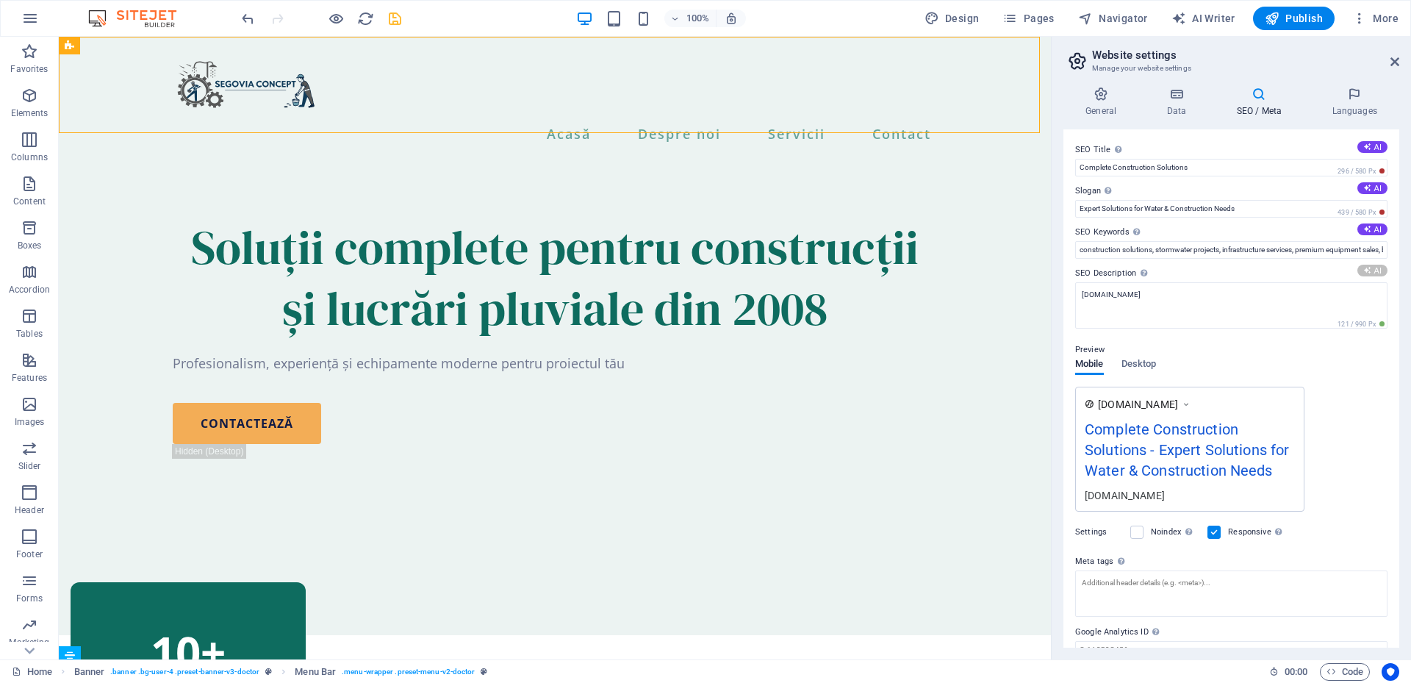
type textarea "Comprehensive construction and drainage solutions since [DATE]. Trust Segovia C…"
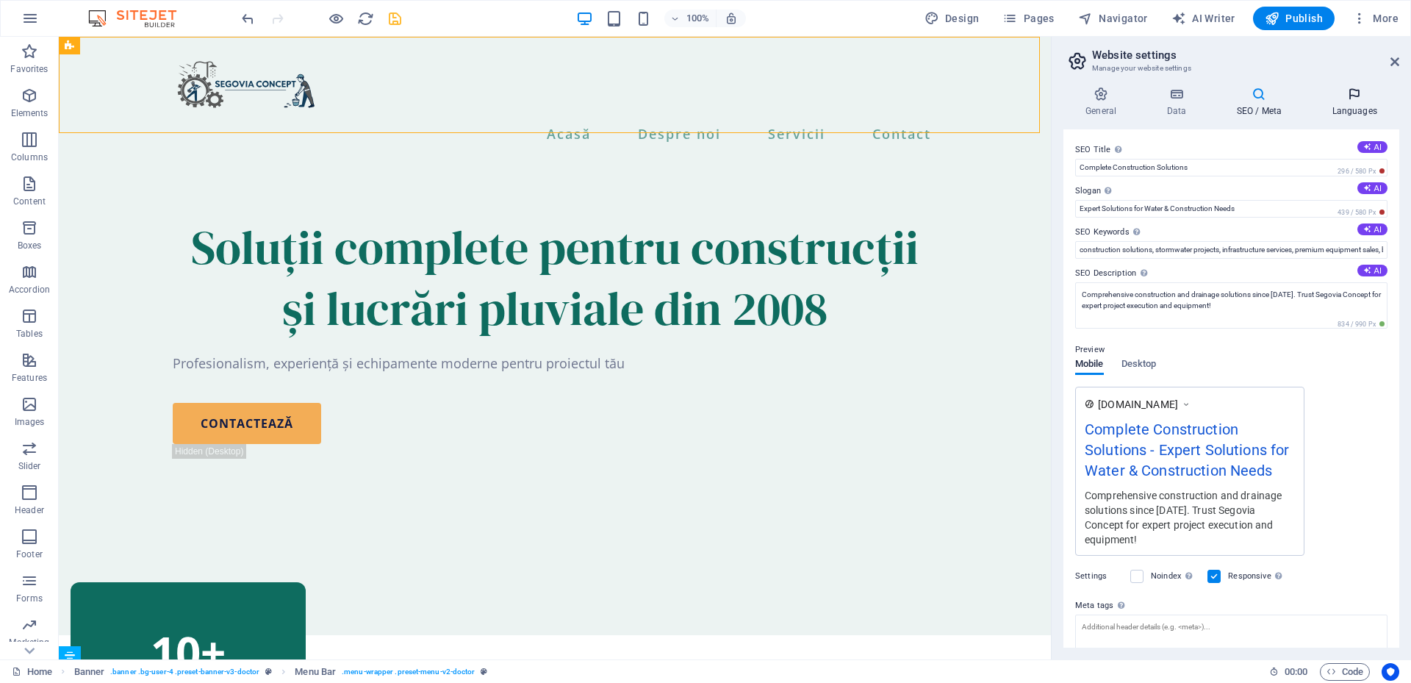
click at [1348, 96] on icon at bounding box center [1355, 94] width 90 height 15
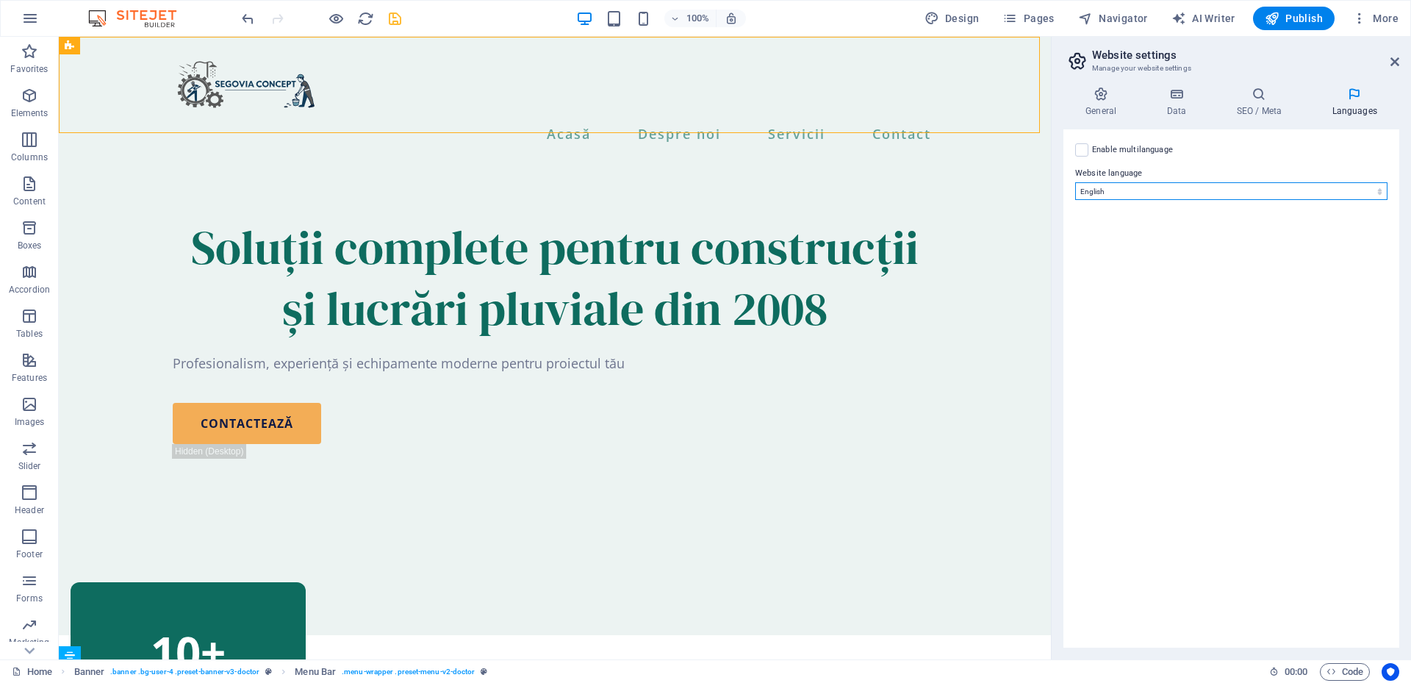
click at [1191, 195] on select "Abkhazian Afar Afrikaans Akan Albanian Amharic Arabic Aragonese Armenian Assame…" at bounding box center [1231, 191] width 312 height 18
select select "131"
click at [1075, 182] on select "Abkhazian Afar Afrikaans Akan Albanian Amharic Arabic Aragonese Armenian Assame…" at bounding box center [1231, 191] width 312 height 18
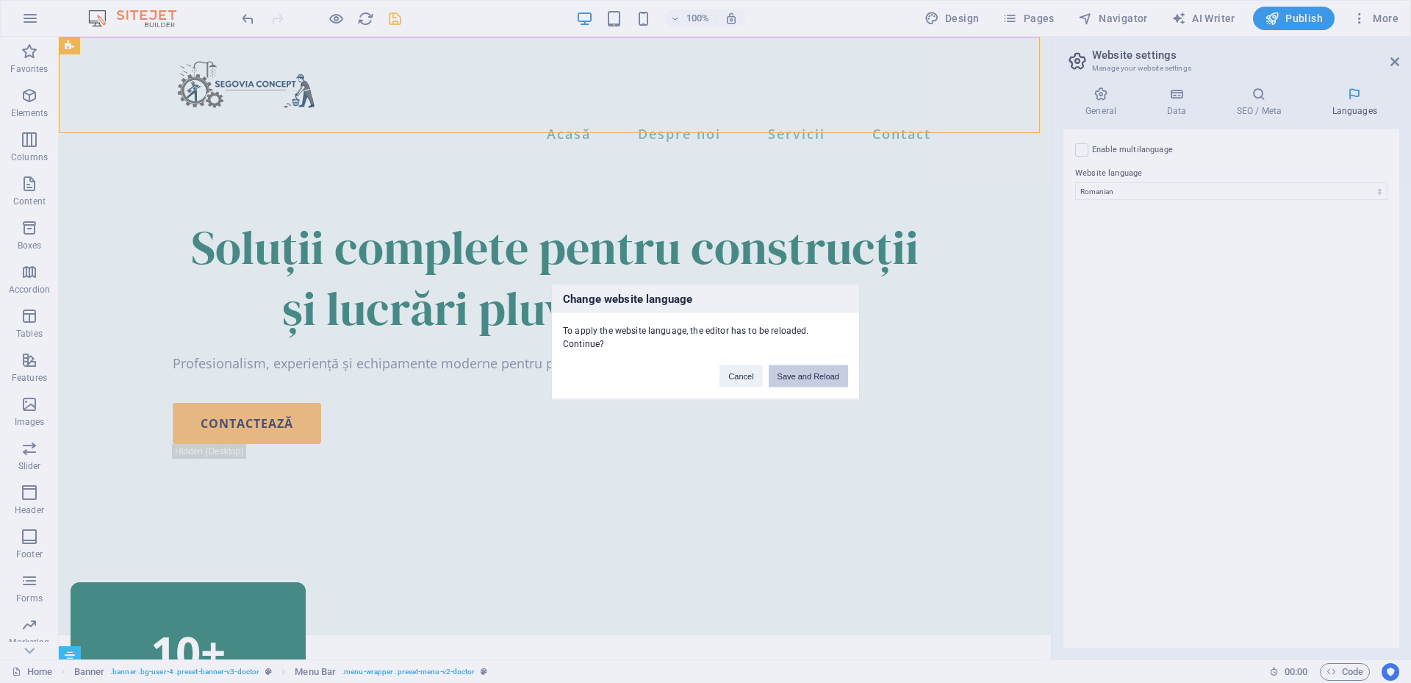
click at [805, 370] on button "Save and Reload" at bounding box center [808, 375] width 79 height 22
